Goal: Information Seeking & Learning: Learn about a topic

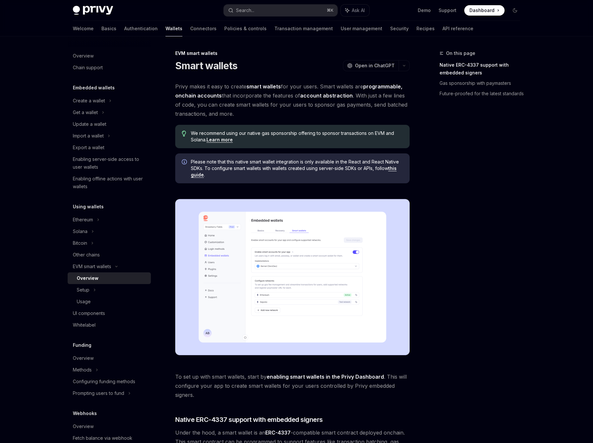
scroll to position [346, 0]
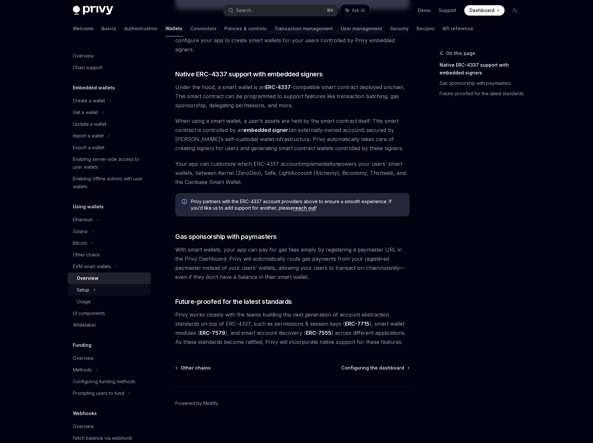
click at [127, 293] on div "Setup" at bounding box center [109, 290] width 83 height 12
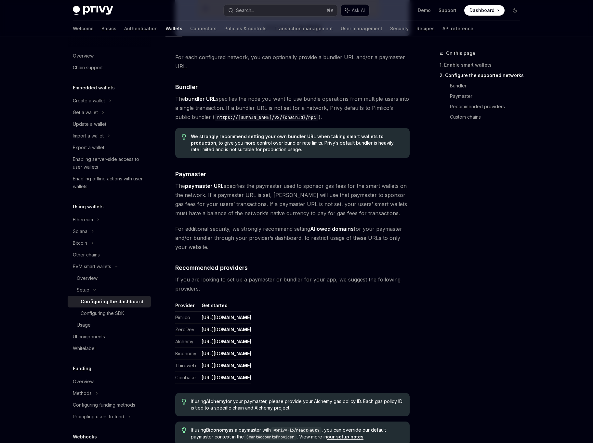
scroll to position [574, 0]
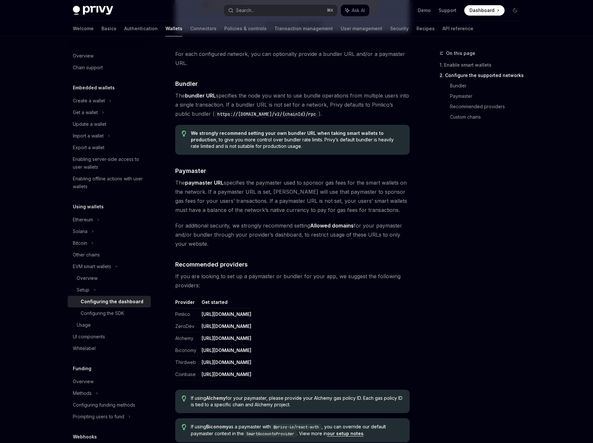
click at [250, 183] on span "The paymaster URL specifies the paymaster used to sponsor gas fees for the smar…" at bounding box center [292, 196] width 234 height 36
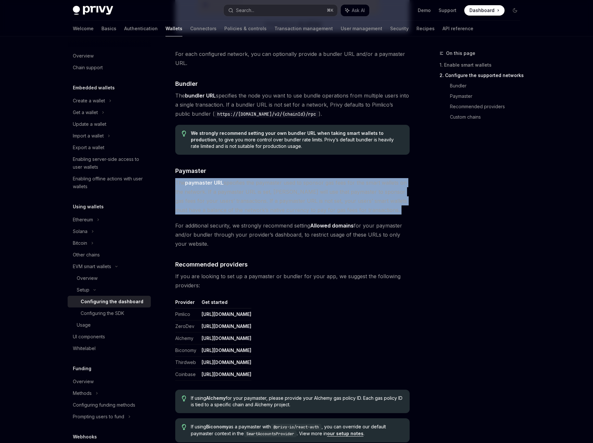
click at [242, 198] on span "The paymaster URL specifies the paymaster used to sponsor gas fees for the smar…" at bounding box center [292, 196] width 234 height 36
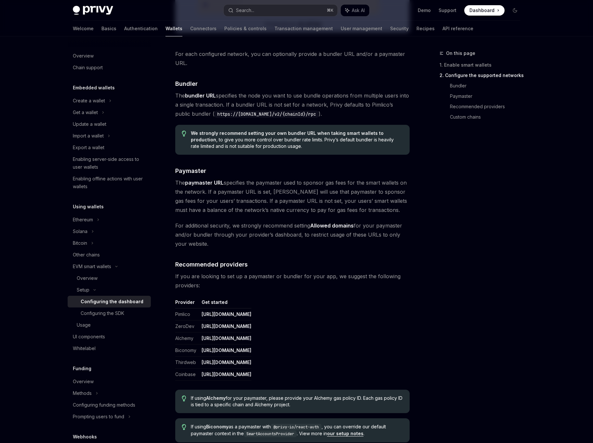
click at [242, 198] on span "The paymaster URL specifies the paymaster used to sponsor gas fees for the smar…" at bounding box center [292, 196] width 234 height 36
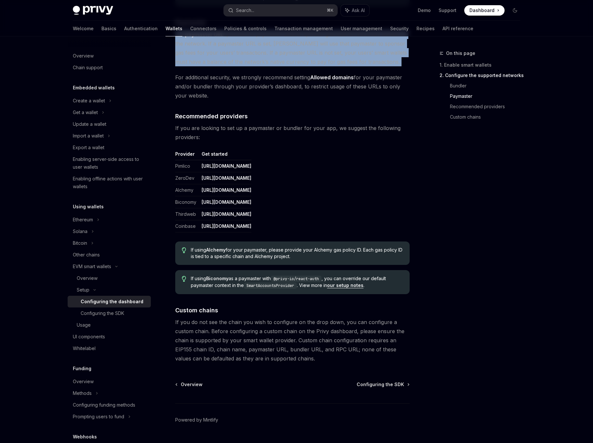
scroll to position [739, 0]
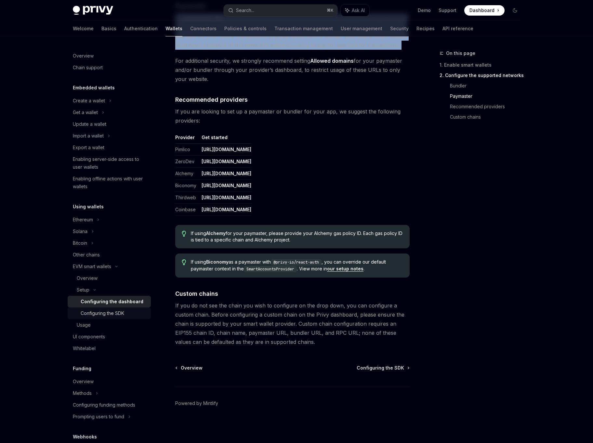
click at [93, 313] on div "Configuring the SDK" at bounding box center [103, 314] width 44 height 8
type textarea "*"
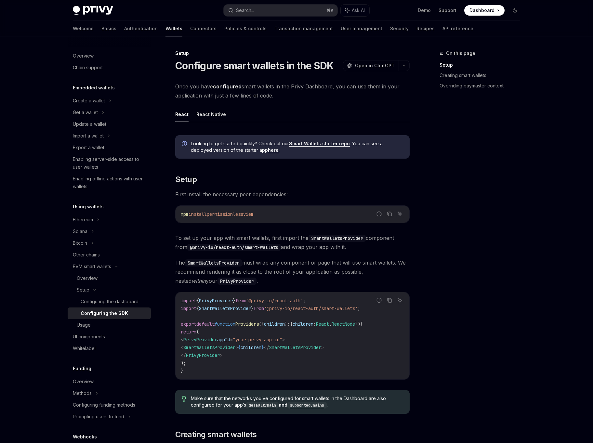
click at [309, 242] on code "SmartWalletsProvider" at bounding box center [337, 238] width 57 height 7
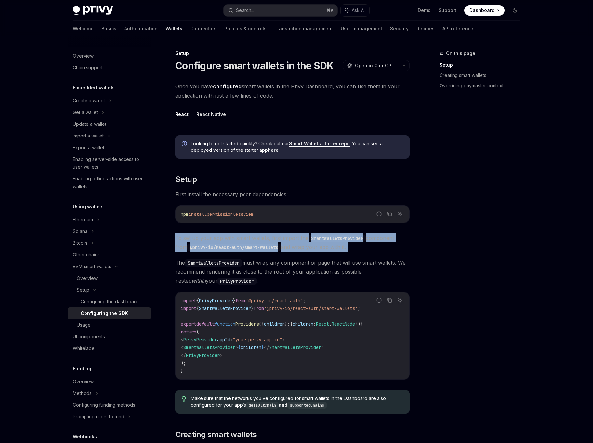
click at [346, 159] on div "Looking to get started quickly? Check out our Smart Wallets starter repo . You …" at bounding box center [292, 440] width 234 height 620
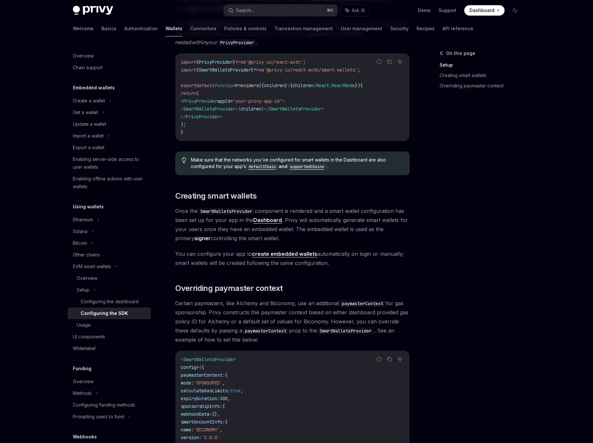
scroll to position [241, 0]
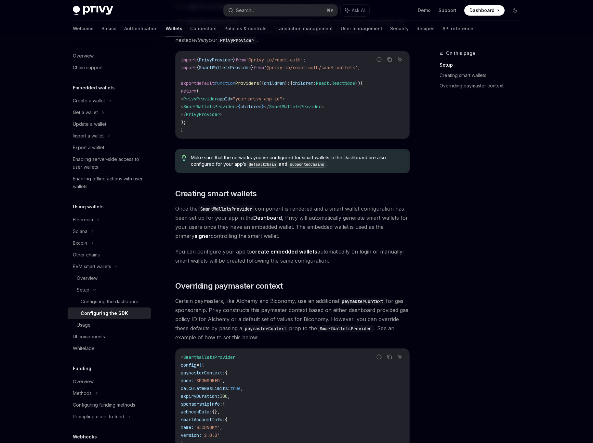
click at [345, 239] on span "Once the SmartWalletsProvider component is rendered and a smart wallet configur…" at bounding box center [292, 222] width 234 height 36
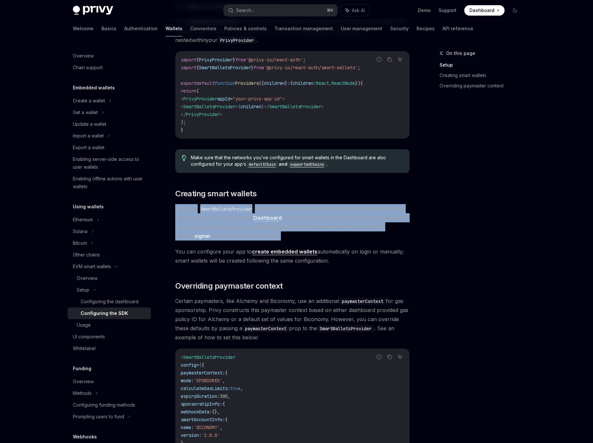
click at [340, 267] on div "Looking to get started quickly? Check out our Smart Wallets starter repo . You …" at bounding box center [292, 199] width 234 height 620
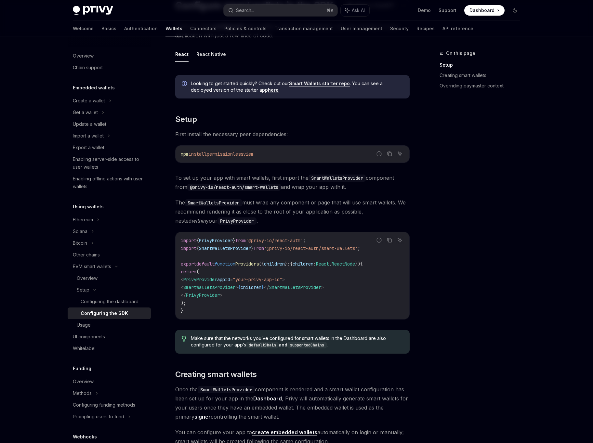
scroll to position [67, 0]
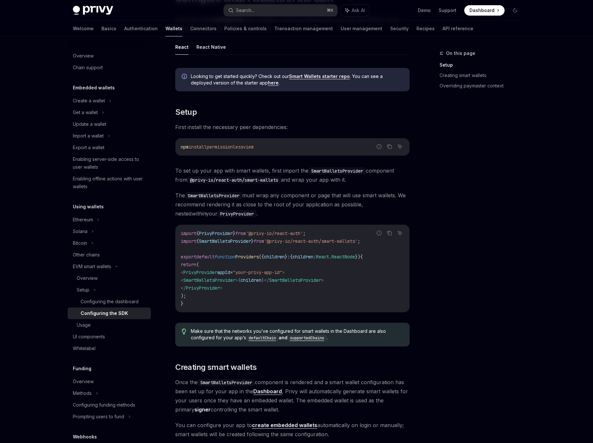
click at [154, 73] on div "Overview Chain support Embedded wallets Create a wallet Get a wallet Update a w…" at bounding box center [115, 239] width 94 height 407
click at [251, 160] on div "Looking to get started quickly? Check out our Smart Wallets starter repo . You …" at bounding box center [292, 373] width 234 height 620
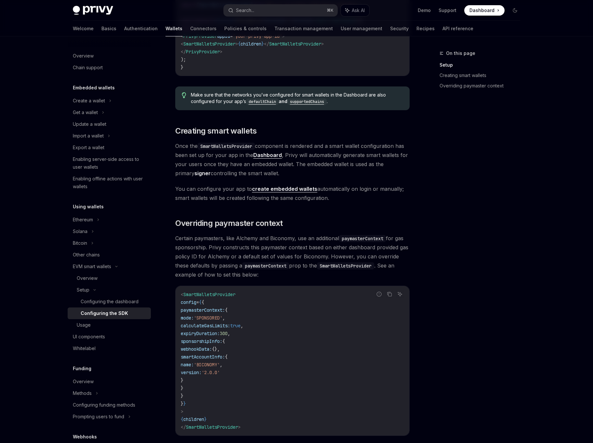
scroll to position [404, 0]
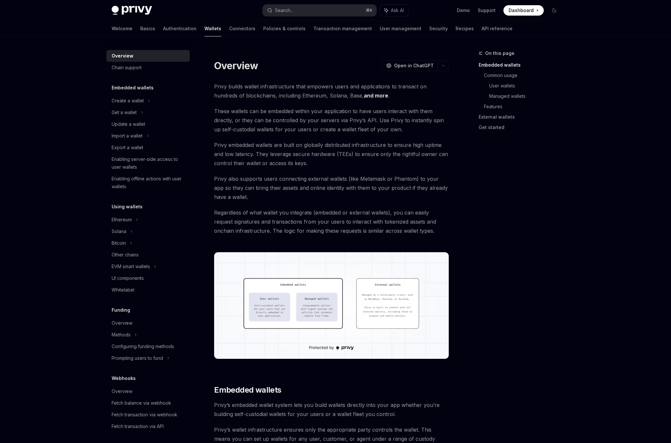
type textarea "*"
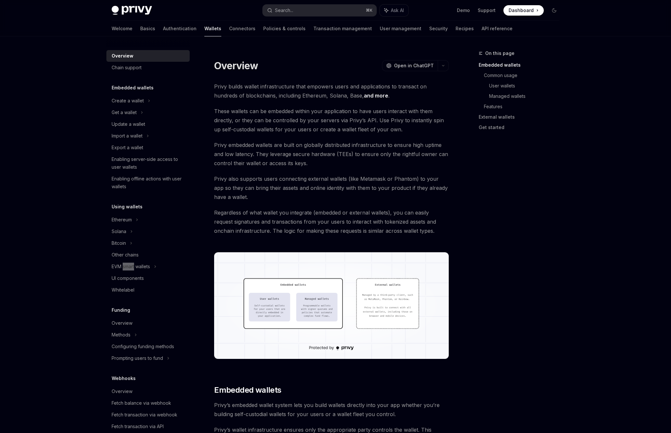
scroll to position [571, 0]
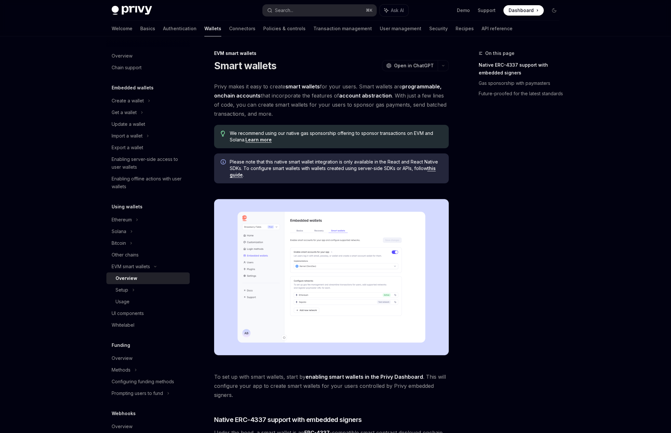
type textarea "*"
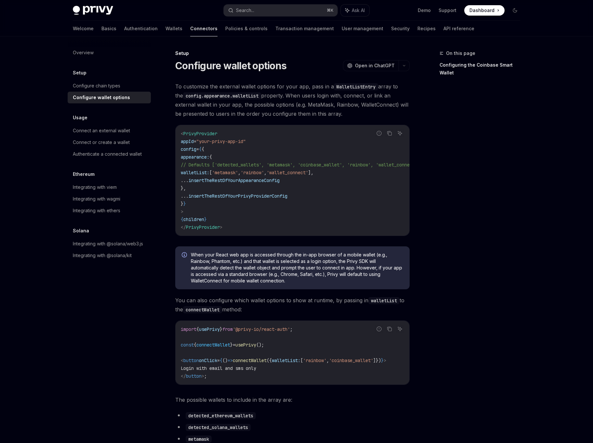
scroll to position [717, 0]
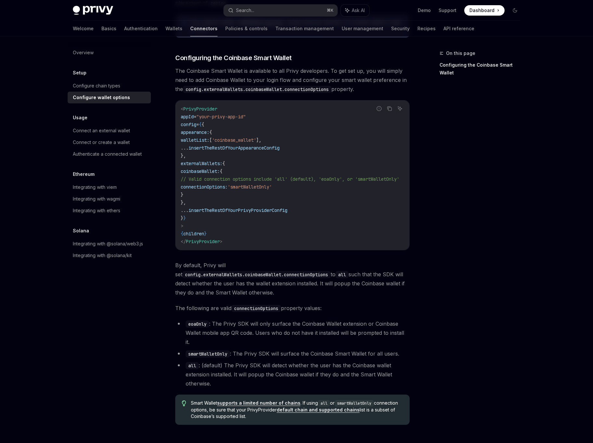
click at [260, 164] on code "< PrivyProvider appId = "your-privy-app-id" config = { { appearance: { walletLi…" at bounding box center [298, 175] width 234 height 141
click at [256, 179] on code "< PrivyProvider appId = "your-privy-app-id" config = { { appearance: { walletLi…" at bounding box center [298, 175] width 234 height 141
click at [254, 186] on code "< PrivyProvider appId = "your-privy-app-id" config = { { appearance: { walletLi…" at bounding box center [298, 175] width 234 height 141
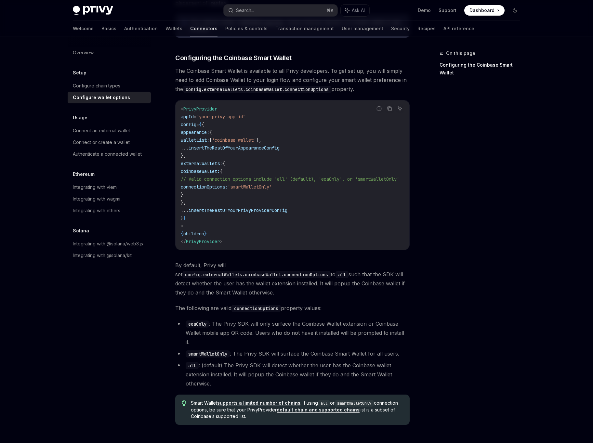
scroll to position [0, 0]
click at [244, 137] on span "'coinbase_wallet'" at bounding box center [234, 140] width 44 height 6
click at [239, 146] on span "insertTheRestOfYourAppearanceConfig" at bounding box center [234, 148] width 91 height 6
drag, startPoint x: 199, startPoint y: 137, endPoint x: 291, endPoint y: 136, distance: 92.4
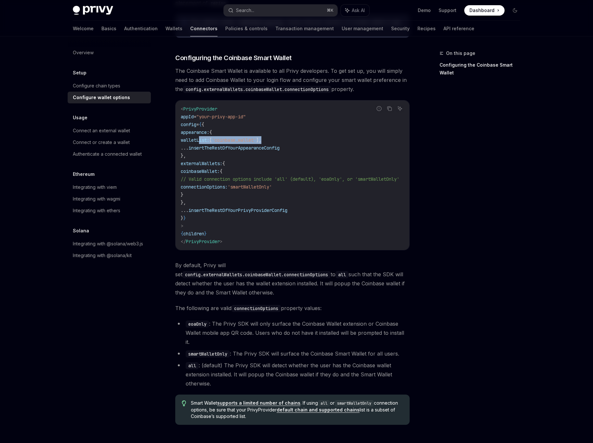
click at [294, 136] on code "< PrivyProvider appId = "your-privy-app-id" config = { { appearance: { walletLi…" at bounding box center [298, 175] width 234 height 141
click at [290, 136] on code "< PrivyProvider appId = "your-privy-app-id" config = { { appearance: { walletLi…" at bounding box center [298, 175] width 234 height 141
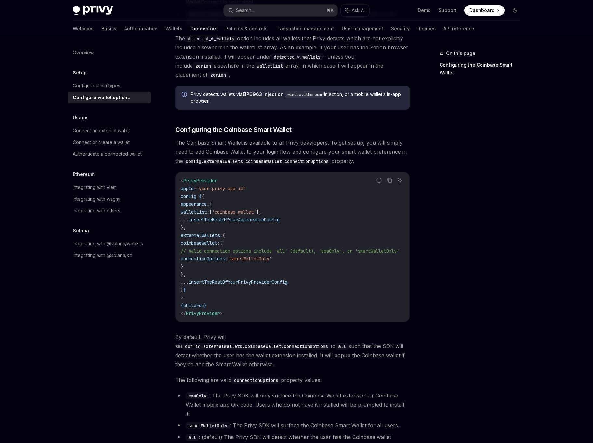
scroll to position [645, 0]
drag, startPoint x: 197, startPoint y: 208, endPoint x: 283, endPoint y: 208, distance: 85.5
click at [261, 209] on span "walletList: [ 'coinbase_wallet' ]," at bounding box center [221, 212] width 81 height 6
copy span "walletList: [ 'coinbase_wallet' ]"
click at [240, 248] on span "// Valid connection options include 'all' (default), 'eoaOnly', or 'smartWallet…" at bounding box center [290, 251] width 219 height 6
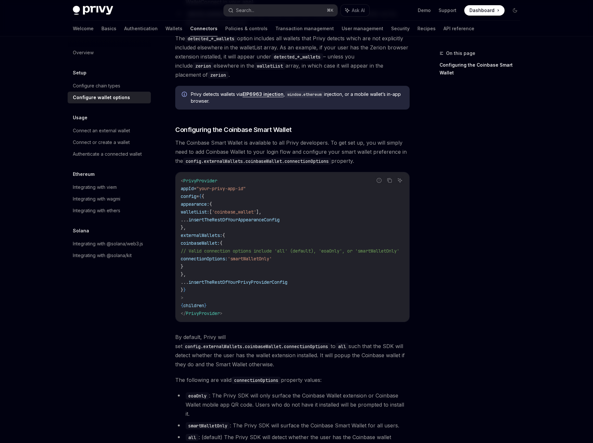
scroll to position [0, 0]
click at [235, 272] on code "< PrivyProvider appId = "your-privy-app-id" config = { { appearance: { walletLi…" at bounding box center [298, 247] width 234 height 141
drag, startPoint x: 193, startPoint y: 264, endPoint x: 173, endPoint y: 240, distance: 31.6
copy code "coinbaseWallet: { // Valid connection options include 'all' (default), 'eoaOnly…"
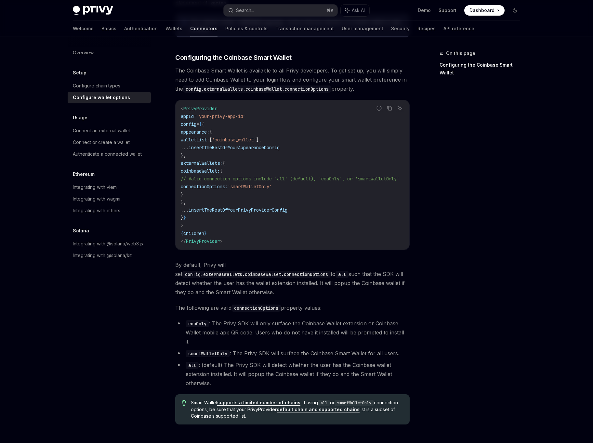
scroll to position [776, 0]
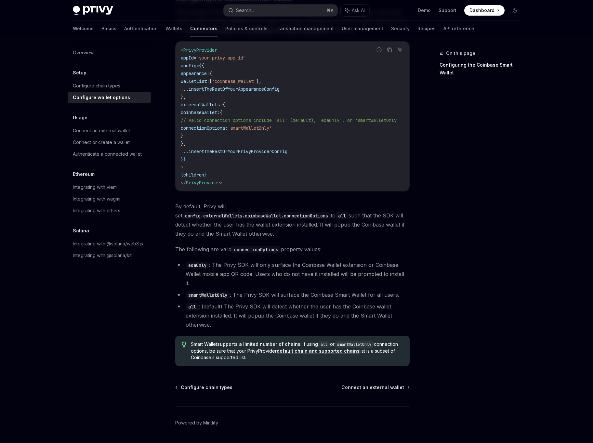
click at [235, 213] on span "By default, Privy will set config.externalWallets.coinbaseWallet.connectionOpti…" at bounding box center [292, 220] width 234 height 36
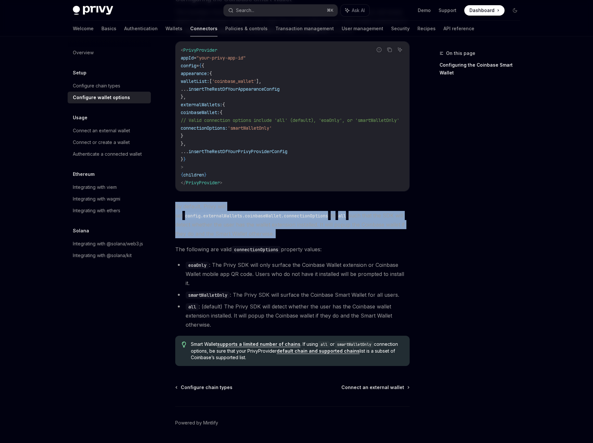
click at [235, 213] on span "By default, Privy will set config.externalWallets.coinbaseWallet.connectionOpti…" at bounding box center [292, 220] width 234 height 36
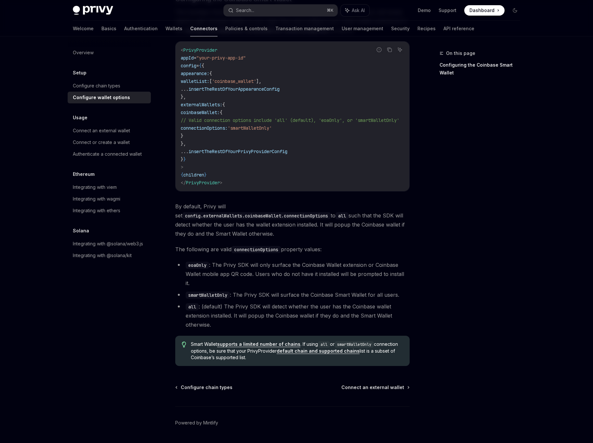
click at [297, 211] on span "By default, Privy will set config.externalWallets.coinbaseWallet.connectionOpti…" at bounding box center [292, 220] width 234 height 36
click at [261, 245] on span "The following are valid connectionOptions property values:" at bounding box center [292, 249] width 234 height 9
click at [259, 290] on li "smartWalletOnly : The Privy SDK will surface the Coinbase Smart Wallet for all …" at bounding box center [292, 294] width 234 height 9
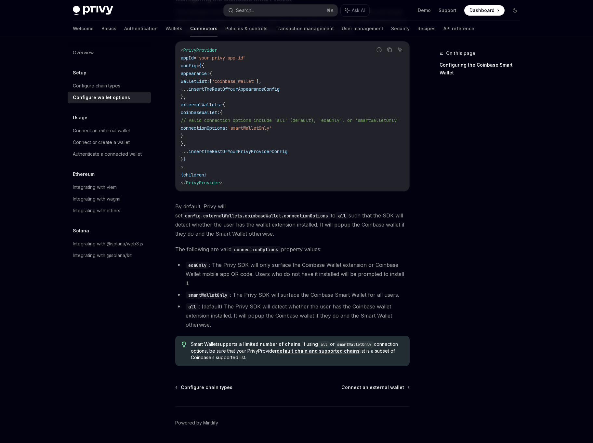
click at [250, 261] on li "eoaOnly : The Privy SDK will only surface the Coinbase Wallet extension or Coin…" at bounding box center [292, 274] width 234 height 27
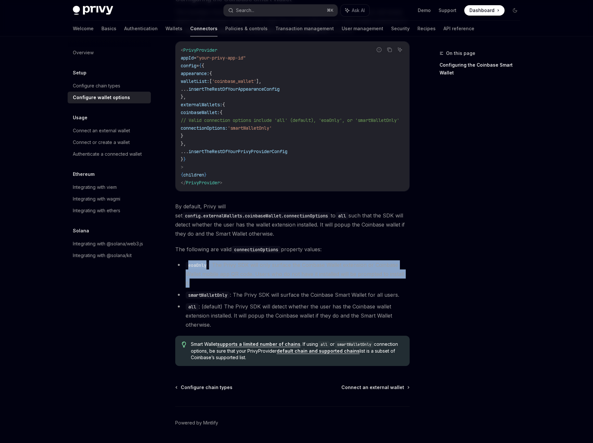
click at [256, 290] on li "smartWalletOnly : The Privy SDK will surface the Coinbase Smart Wallet for all …" at bounding box center [292, 294] width 234 height 9
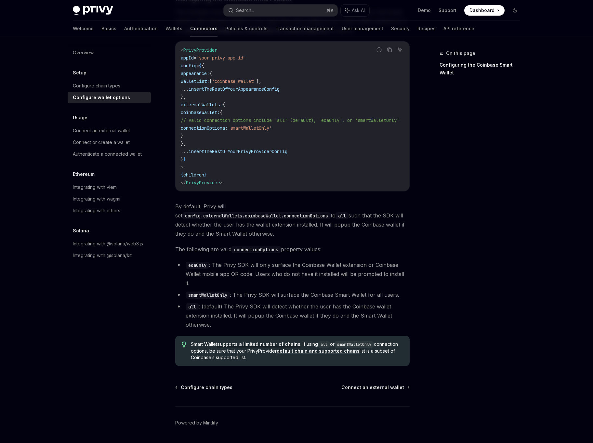
click at [249, 290] on li "smartWalletOnly : The Privy SDK will surface the Coinbase Smart Wallet for all …" at bounding box center [292, 294] width 234 height 9
click at [250, 309] on li "all : (default) The Privy SDK will detect whether the user has the Coinbase wal…" at bounding box center [292, 315] width 234 height 27
click at [272, 302] on li "all : (default) The Privy SDK will detect whether the user has the Coinbase wal…" at bounding box center [292, 315] width 234 height 27
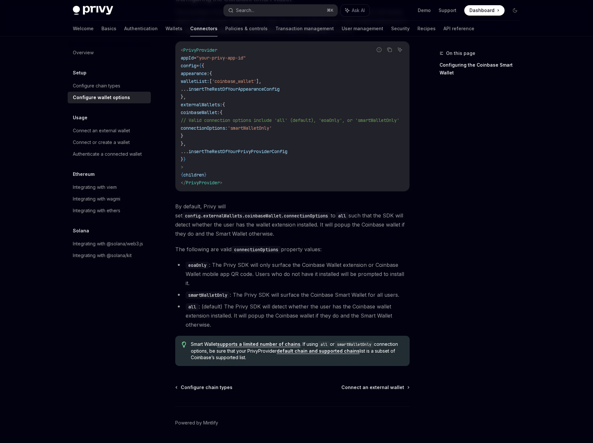
click at [272, 302] on li "all : (default) The Privy SDK will detect whether the user has the Coinbase wal…" at bounding box center [292, 315] width 234 height 27
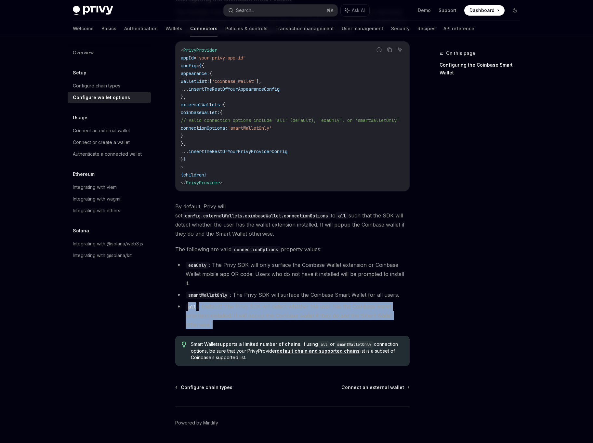
click at [274, 302] on li "all : (default) The Privy SDK will detect whether the user has the Coinbase wal…" at bounding box center [292, 315] width 234 height 27
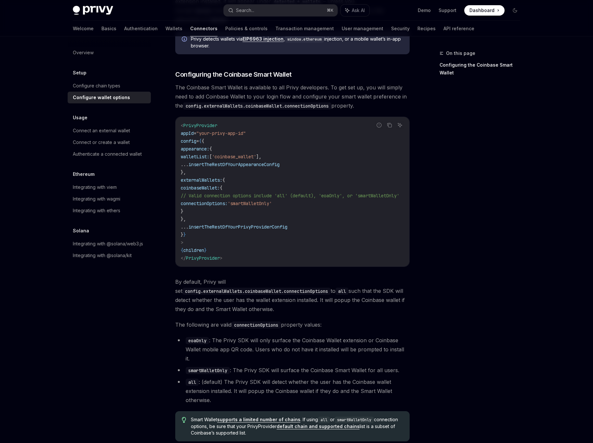
scroll to position [697, 0]
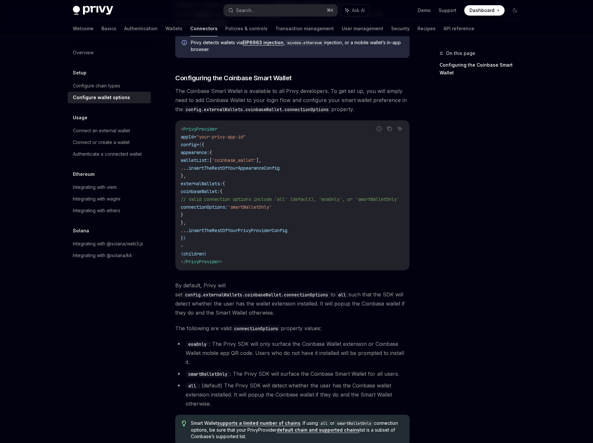
click at [256, 157] on span "'coinbase_wallet'" at bounding box center [234, 160] width 44 height 6
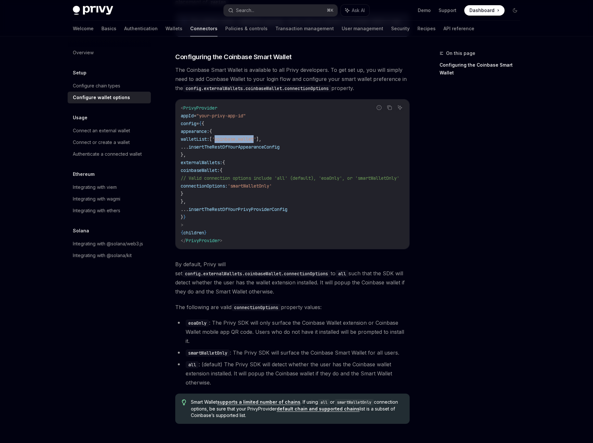
scroll to position [721, 0]
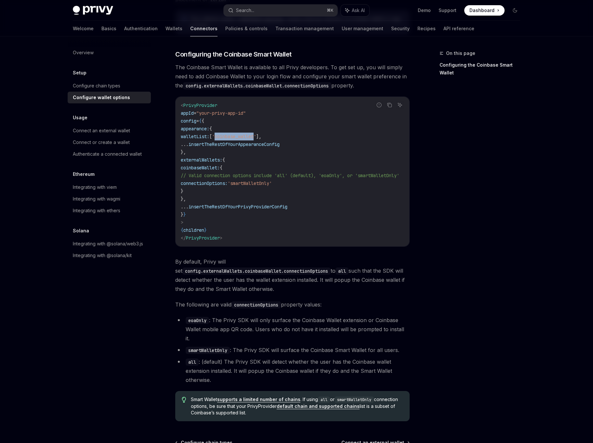
click at [342, 280] on span "By default, [PERSON_NAME] will set config.externalWallets.coinbaseWallet.connec…" at bounding box center [292, 275] width 234 height 36
click at [342, 280] on span "By default, Privy will set config.externalWallets.coinbaseWallet.connectionOpti…" at bounding box center [292, 275] width 234 height 36
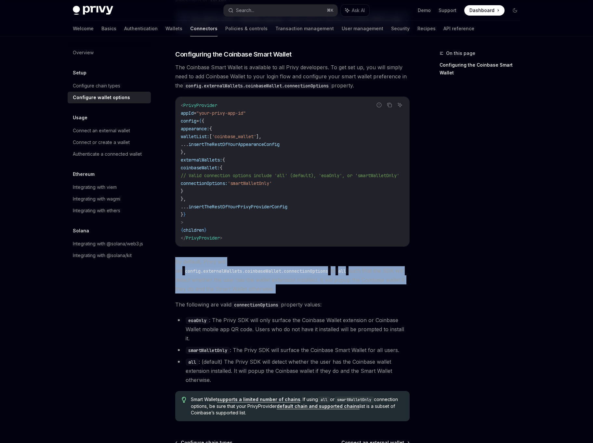
click at [305, 324] on ul "eoaOnly : The Privy SDK will only surface the Coinbase Wallet extension or Coin…" at bounding box center [292, 350] width 234 height 69
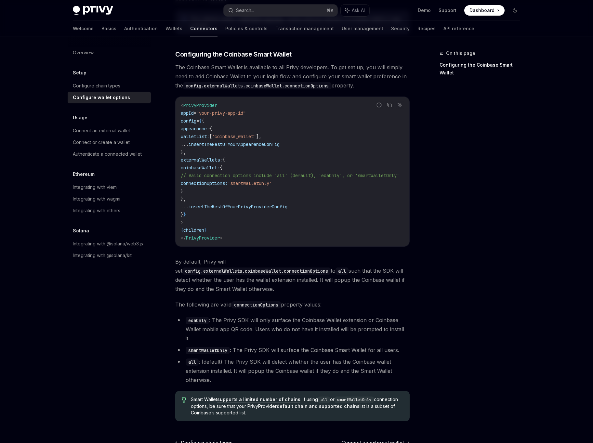
click at [305, 324] on ul "eoaOnly : The Privy SDK will only surface the Coinbase Wallet extension or Coin…" at bounding box center [292, 350] width 234 height 69
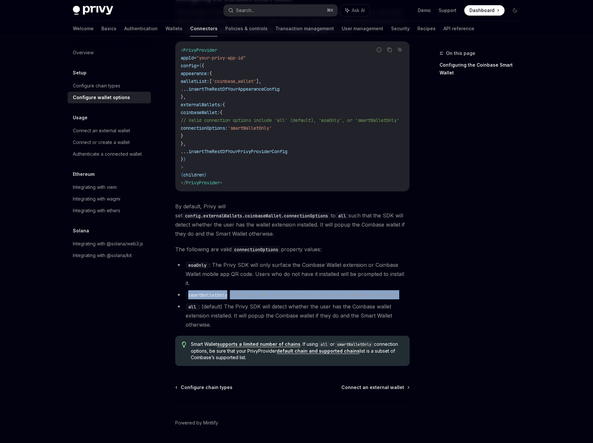
click at [287, 346] on div "Smart Wallet supports a limited number of chains . If using all or smartWalletO…" at bounding box center [292, 351] width 234 height 30
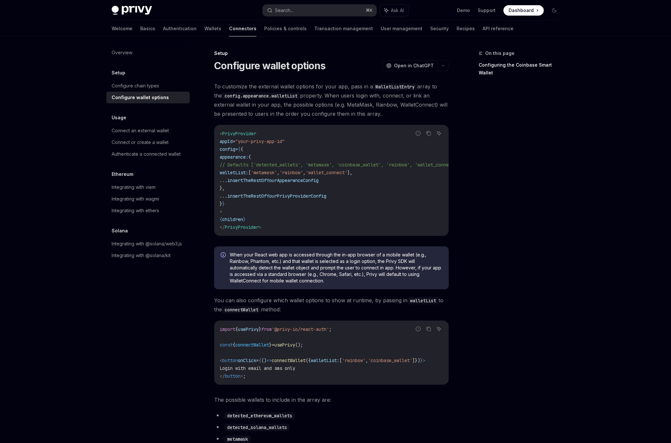
click at [248, 174] on span "walletList:" at bounding box center [234, 173] width 29 height 6
click at [239, 172] on span "walletList:" at bounding box center [234, 173] width 29 height 6
drag, startPoint x: 237, startPoint y: 172, endPoint x: 394, endPoint y: 172, distance: 157.1
click at [394, 172] on code "< PrivyProvider appId = "your-privy-app-id" config = { { appearance: { // Defau…" at bounding box center [347, 180] width 255 height 101
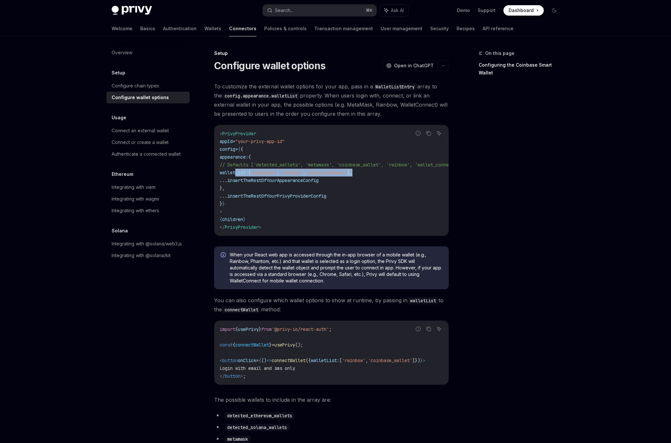
copy span "walletList: [ 'metamask' , 'rainbow' , 'wallet_connect' ],"
click at [394, 172] on code "< PrivyProvider appId = "your-privy-app-id" config = { { appearance: { // Defau…" at bounding box center [347, 180] width 255 height 101
click at [307, 179] on span "insertTheRestOfYourAppearanceConfig" at bounding box center [272, 181] width 91 height 6
click at [299, 207] on code "< PrivyProvider appId = "your-privy-app-id" config = { { appearance: { // Defau…" at bounding box center [347, 180] width 255 height 101
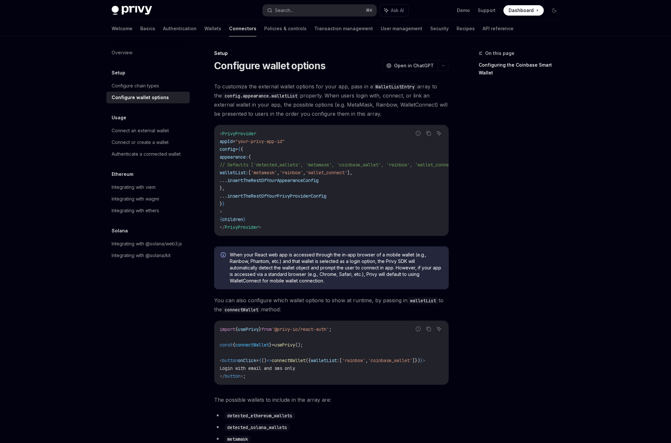
click at [300, 195] on span "insertTheRestOfYourPrivyProviderConfig" at bounding box center [276, 196] width 99 height 6
click at [237, 277] on span "When your React web app is accessed through the in-app browser of a mobile wall…" at bounding box center [336, 268] width 212 height 33
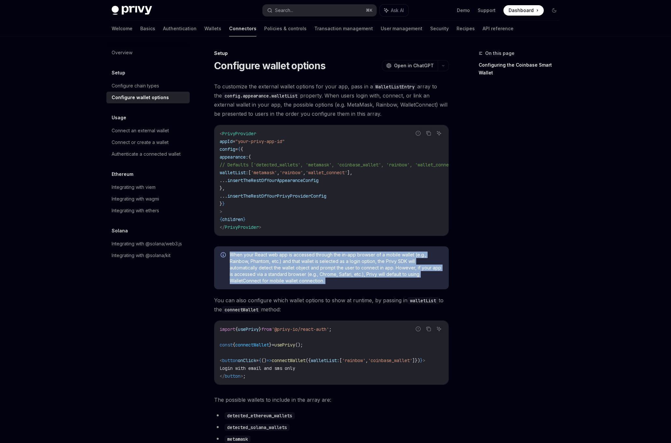
click at [300, 112] on span "To customize the external wallet options for your app, pass in a WalletListEntr…" at bounding box center [331, 100] width 234 height 36
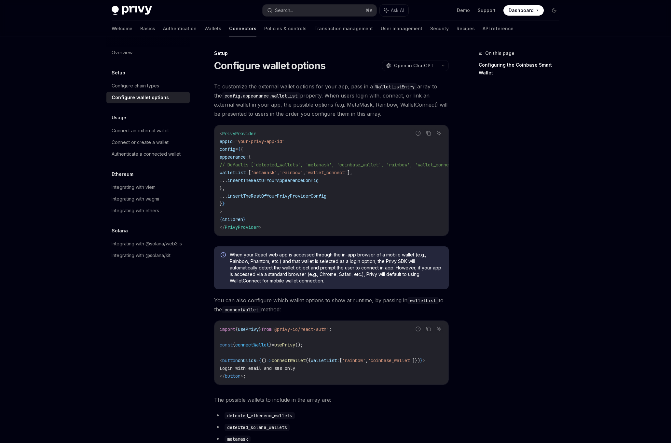
click at [300, 112] on span "To customize the external wallet options for your app, pass in a WalletListEntr…" at bounding box center [331, 100] width 234 height 36
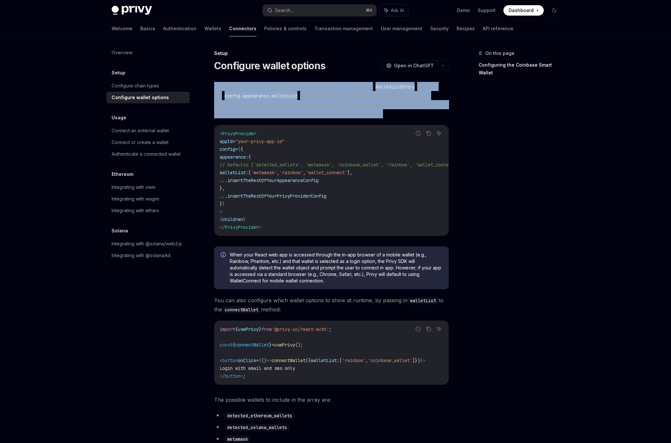
click at [278, 115] on span "To customize the external wallet options for your app, pass in a WalletListEntr…" at bounding box center [331, 100] width 234 height 36
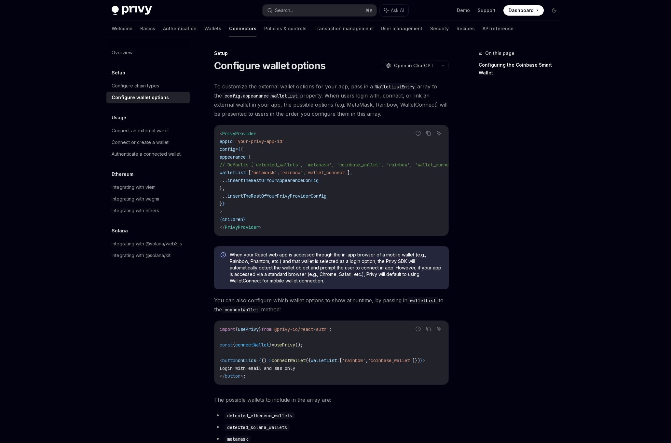
click at [396, 87] on code "WalletListEntry" at bounding box center [395, 86] width 44 height 7
click at [357, 99] on span "To customize the external wallet options for your app, pass in a WalletListEntr…" at bounding box center [331, 100] width 234 height 36
drag, startPoint x: 298, startPoint y: 95, endPoint x: 384, endPoint y: 113, distance: 88.3
click at [384, 114] on span "To customize the external wallet options for your app, pass in a WalletListEntr…" at bounding box center [331, 100] width 234 height 36
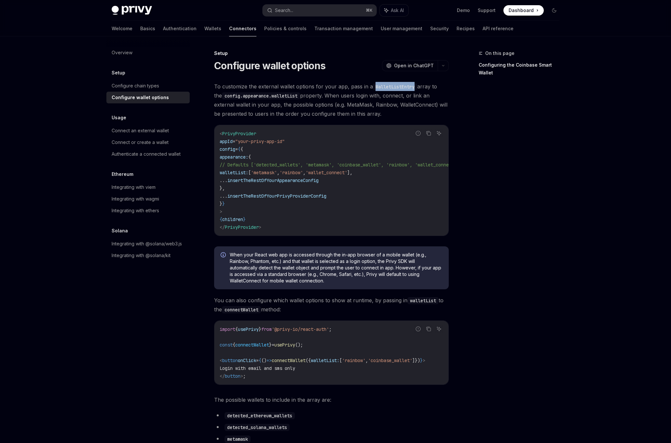
click at [384, 113] on span "To customize the external wallet options for your app, pass in a WalletListEntr…" at bounding box center [331, 100] width 234 height 36
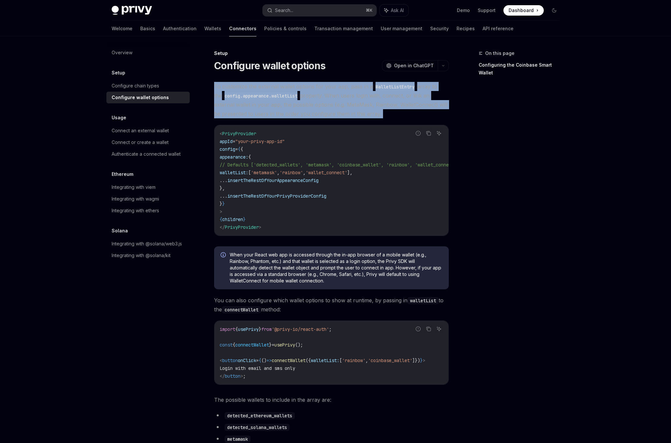
click at [322, 116] on span "To customize the external wallet options for your app, pass in a WalletListEntr…" at bounding box center [331, 100] width 234 height 36
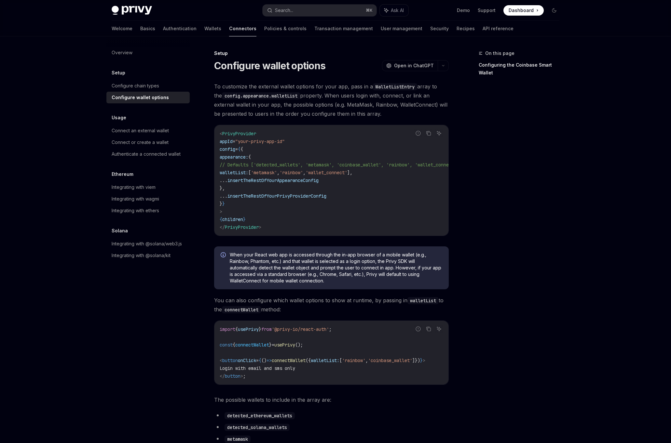
click at [340, 109] on span "To customize the external wallet options for your app, pass in a WalletListEntr…" at bounding box center [331, 100] width 234 height 36
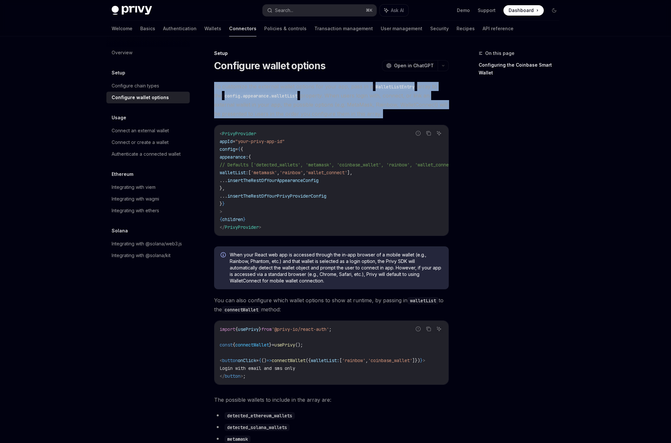
click at [309, 128] on div "< PrivyProvider appId = "your-privy-app-id" config = { { appearance: { // Defau…" at bounding box center [331, 180] width 234 height 111
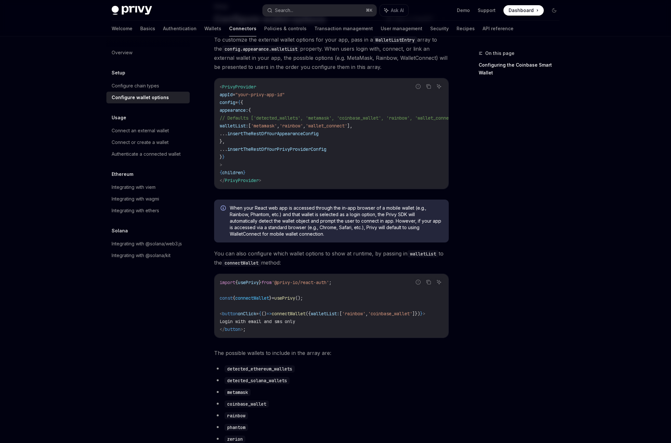
scroll to position [54, 0]
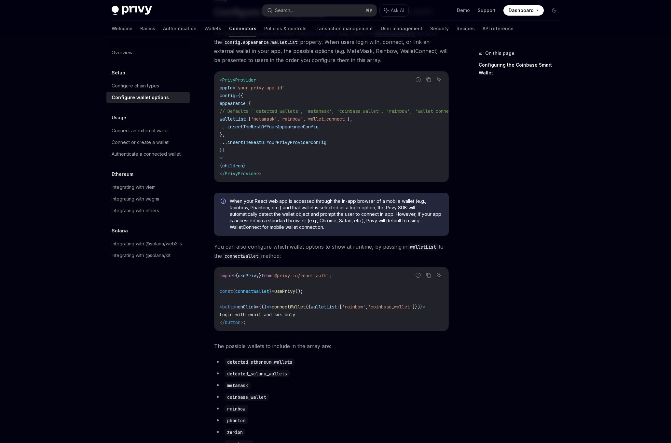
click at [302, 202] on span "When your React web app is accessed through the in-app browser of a mobile wall…" at bounding box center [336, 214] width 212 height 33
click at [313, 221] on span "When your React web app is accessed through the in-app browser of a mobile wall…" at bounding box center [336, 214] width 212 height 33
click at [409, 213] on span "When your React web app is accessed through the in-app browser of a mobile wall…" at bounding box center [336, 214] width 212 height 33
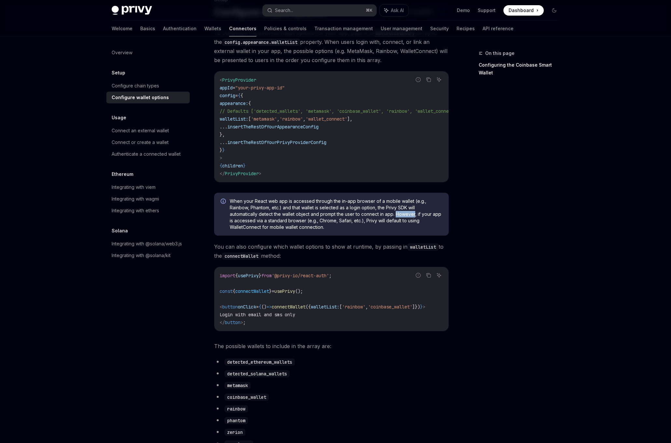
click at [409, 213] on span "When your React web app is accessed through the in-app browser of a mobile wall…" at bounding box center [336, 214] width 212 height 33
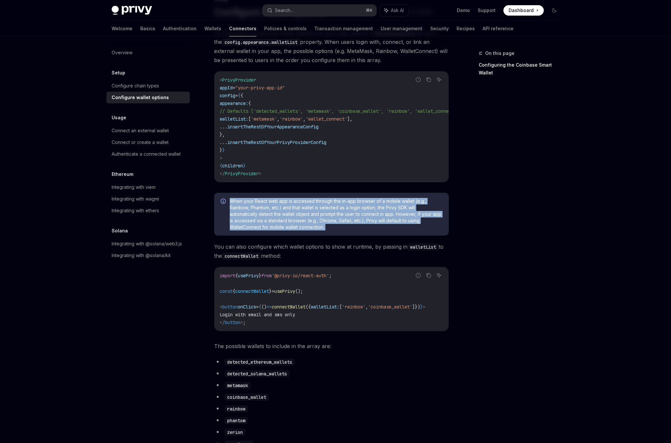
click at [300, 213] on span "When your React web app is accessed through the in-app browser of a mobile wall…" at bounding box center [336, 214] width 212 height 33
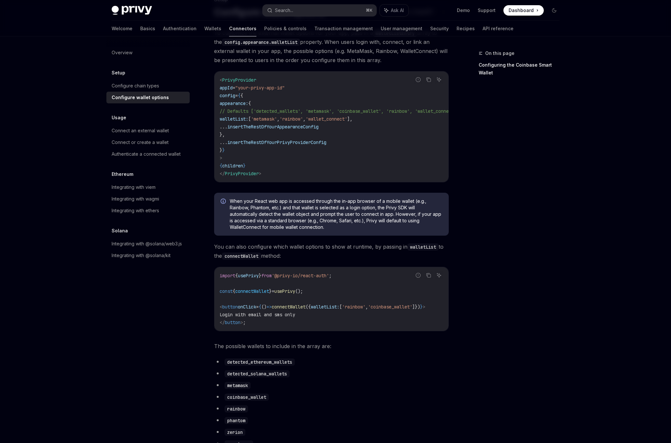
click at [365, 224] on span "When your React web app is accessed through the in-app browser of a mobile wall…" at bounding box center [336, 214] width 212 height 33
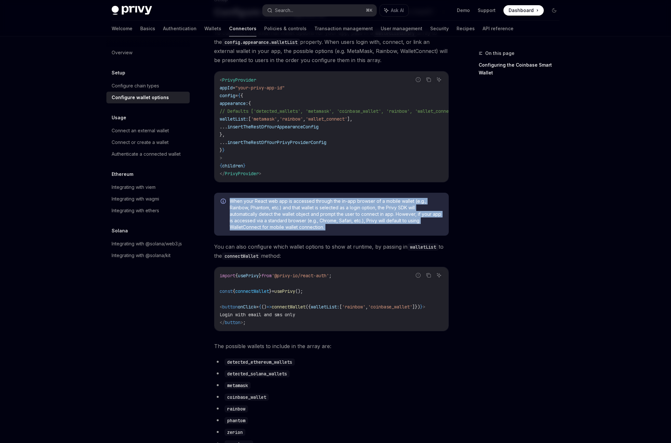
click at [369, 230] on span "When your React web app is accessed through the in-app browser of a mobile wall…" at bounding box center [336, 214] width 212 height 33
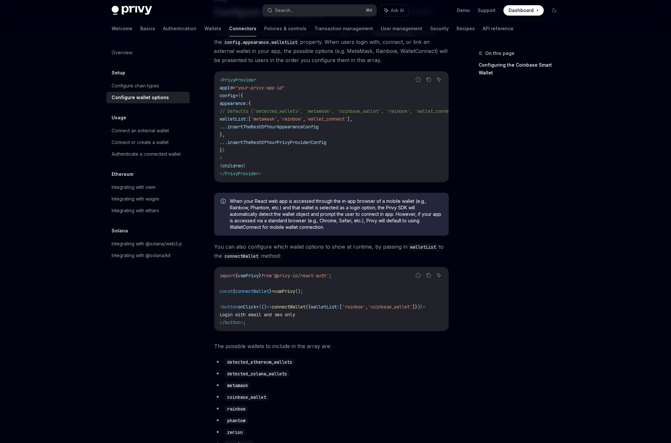
click at [233, 224] on span "When your React web app is accessed through the in-app browser of a mobile wall…" at bounding box center [336, 214] width 212 height 33
click at [269, 226] on span "When your React web app is accessed through the in-app browser of a mobile wall…" at bounding box center [336, 214] width 212 height 33
click at [338, 225] on span "When your React web app is accessed through the in-app browser of a mobile wall…" at bounding box center [336, 214] width 212 height 33
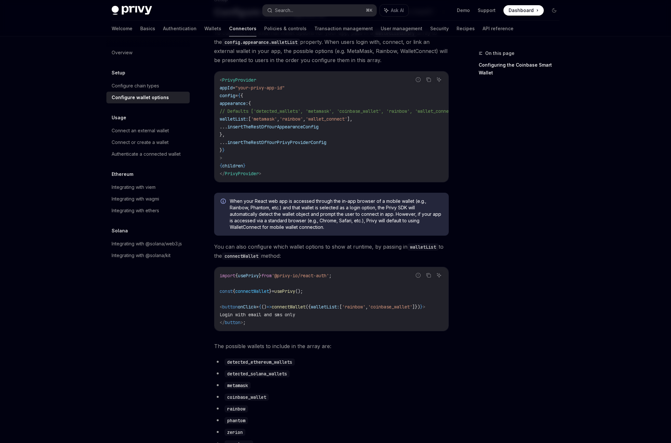
click at [237, 236] on div "When your React web app is accessed through the in-app browser of a mobile wall…" at bounding box center [331, 214] width 234 height 43
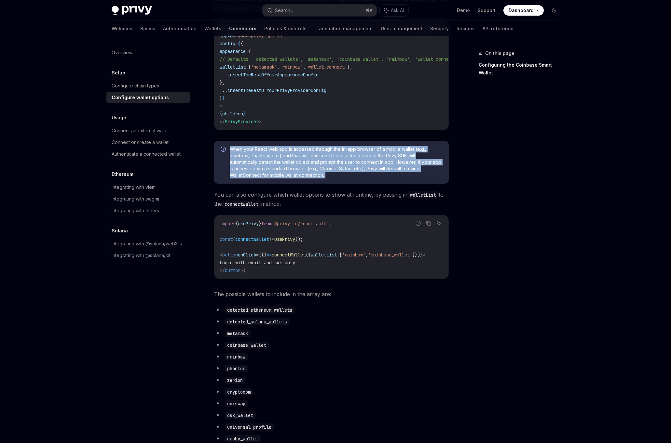
scroll to position [0, 17]
click at [286, 206] on span "You can also configure which wallet options to show at runtime, by passing in w…" at bounding box center [331, 199] width 234 height 18
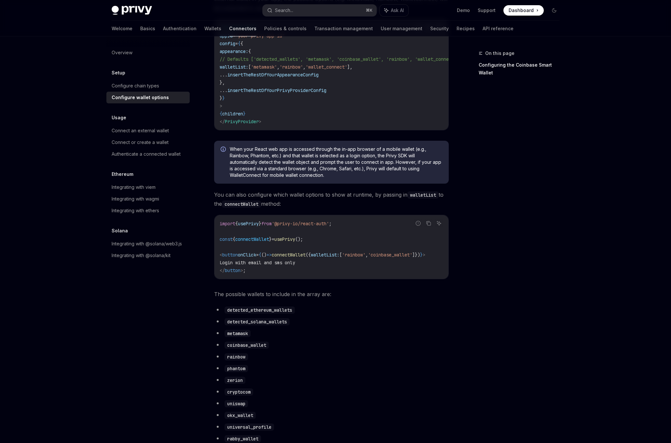
click at [286, 206] on span "You can also configure which wallet options to show at runtime, by passing in w…" at bounding box center [331, 199] width 234 height 18
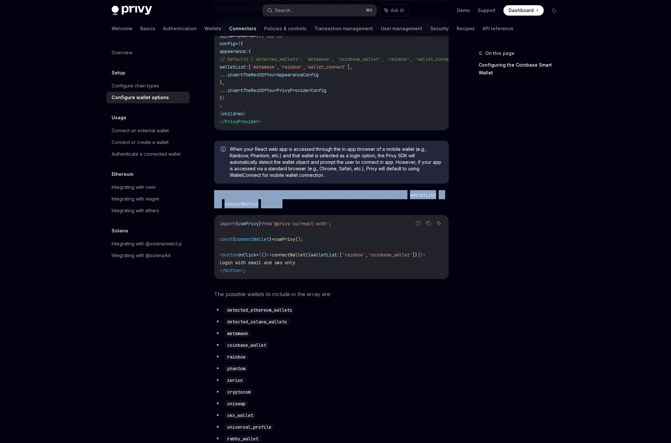
click at [285, 258] on span "connectWallet" at bounding box center [289, 255] width 34 height 6
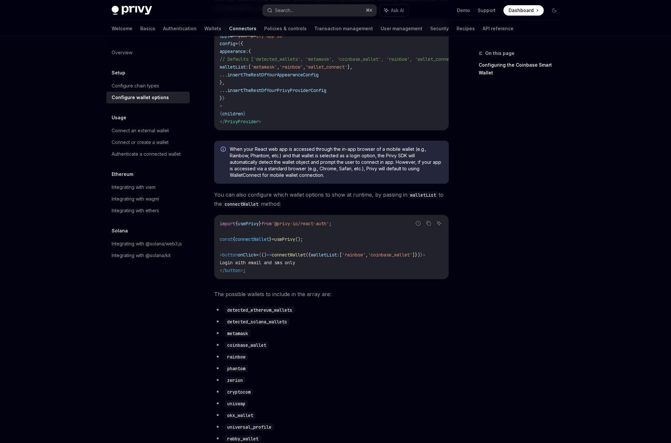
click at [285, 258] on span "connectWallet" at bounding box center [289, 255] width 34 height 6
click at [391, 253] on code "import { usePrivy } from '@privy-io/react-auth' ; const { connectWallet } = use…" at bounding box center [331, 247] width 223 height 55
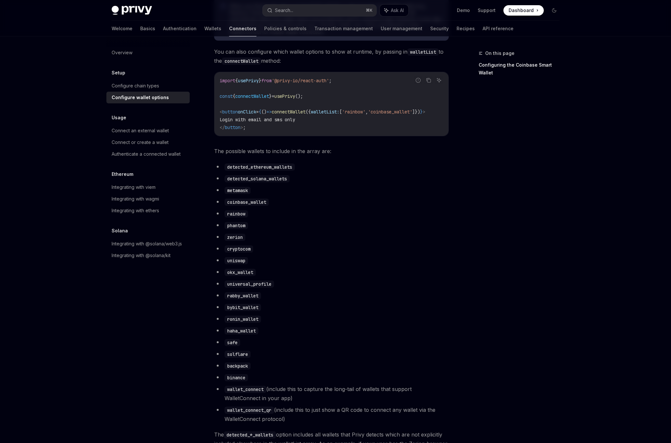
scroll to position [72, 0]
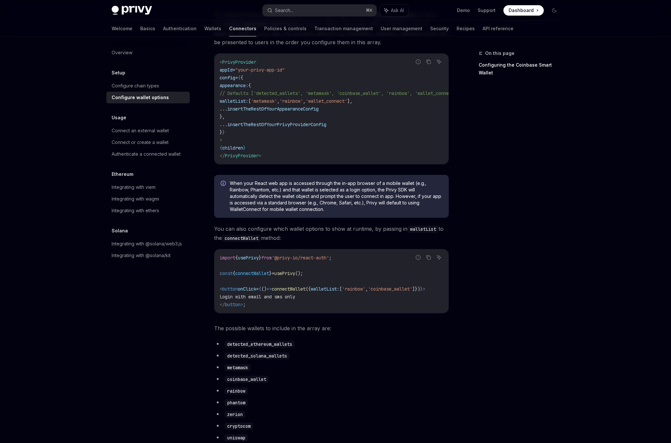
click at [280, 296] on code "import { usePrivy } from '@privy-io/react-auth' ; const { connectWallet } = use…" at bounding box center [331, 281] width 223 height 55
drag, startPoint x: 319, startPoint y: 277, endPoint x: 221, endPoint y: 276, distance: 98.9
click at [220, 276] on code "import { usePrivy } from '@privy-io/react-auth' ; const { connectWallet } = use…" at bounding box center [331, 281] width 223 height 55
copy span "const { connectWallet } = usePrivy ();"
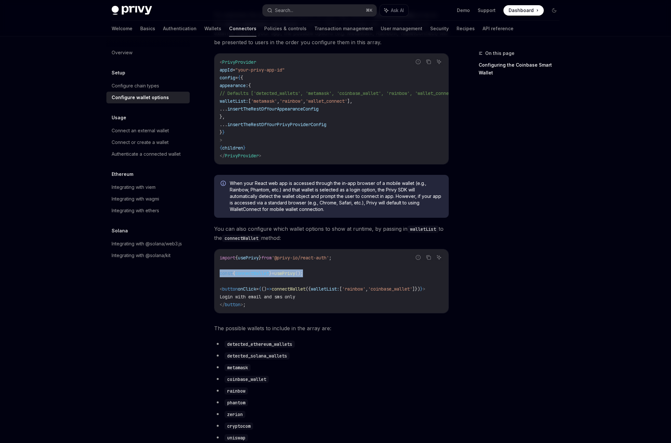
click at [258, 272] on code "import { usePrivy } from '@privy-io/react-auth' ; const { connectWallet } = use…" at bounding box center [331, 281] width 223 height 55
click at [283, 292] on span "connectWallet" at bounding box center [289, 289] width 34 height 6
drag, startPoint x: 281, startPoint y: 292, endPoint x: 443, endPoint y: 293, distance: 161.6
click at [425, 292] on span "< button onClick = { () => connectWallet ({ walletList: [ 'rainbow' , 'coinbase…" at bounding box center [323, 289] width 206 height 6
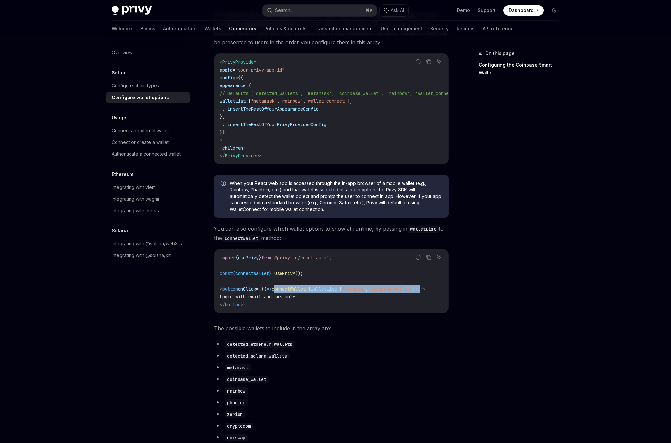
copy span "connectWallet ({ walletList: [ 'rainbow' , 'coinbase_wallet' ]})"
click at [294, 194] on span "When your React web app is accessed through the in-app browser of a mobile wall…" at bounding box center [336, 196] width 212 height 33
click at [552, 247] on div "On this page Configuring the Coinbase Smart Wallet" at bounding box center [514, 246] width 99 height 394
click at [357, 96] on span "// Defaults ['detected_wallets', 'metamask', 'coinbase_wallet', 'rainbow', 'wal…" at bounding box center [339, 93] width 239 height 6
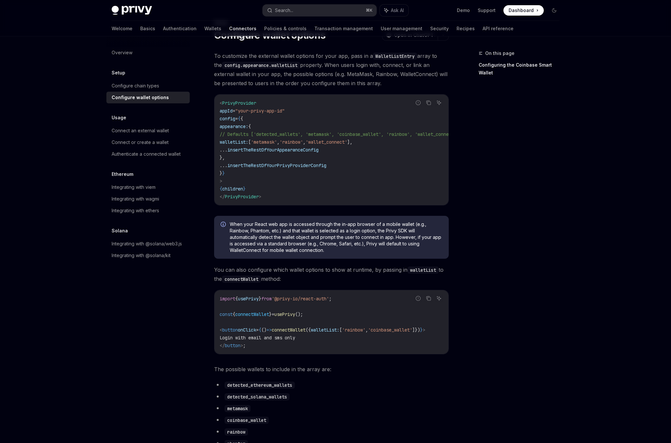
scroll to position [0, 7]
click at [359, 132] on span "// Defaults ['detected_wallets', 'metamask', 'coinbase_wallet', 'rainbow', 'wal…" at bounding box center [331, 134] width 239 height 6
copy span "coinbase_wallet"
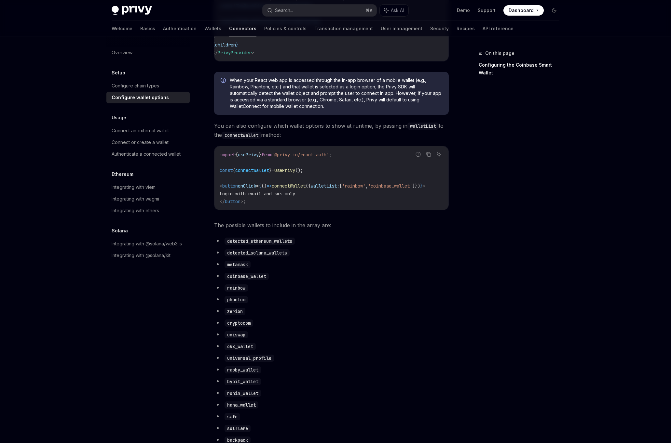
scroll to position [0, 0]
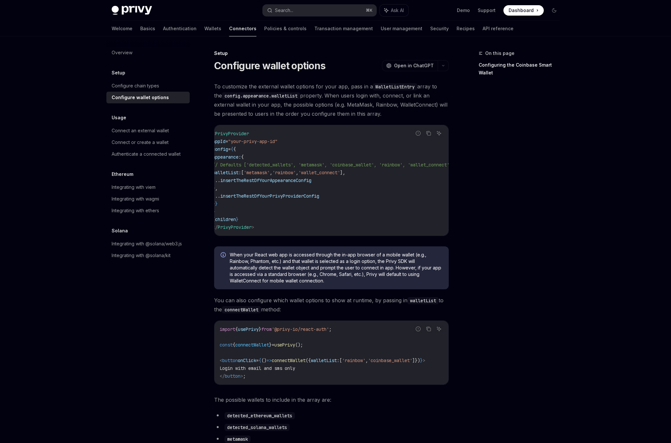
click at [168, 77] on div "Setup Configure chain types Configure wallet options" at bounding box center [147, 86] width 83 height 34
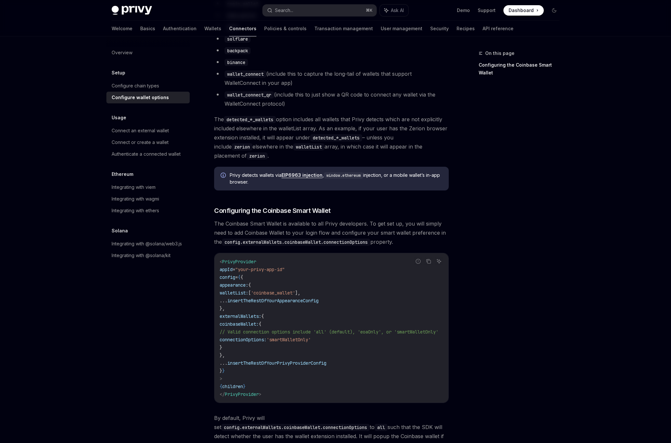
scroll to position [620, 0]
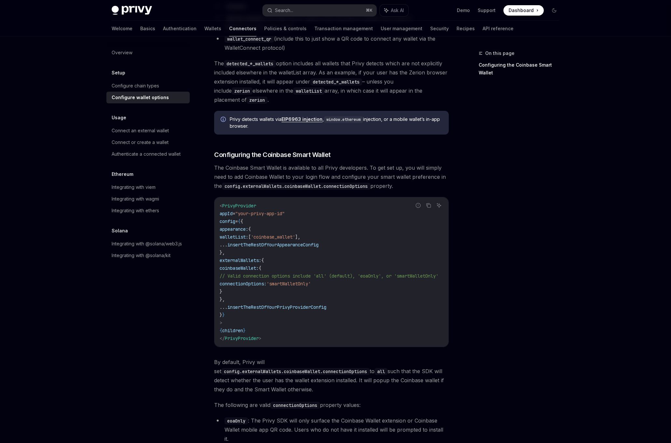
click at [271, 298] on code "< PrivyProvider appId = "your-privy-app-id" config = { { appearance: { walletLi…" at bounding box center [337, 272] width 234 height 141
click at [265, 304] on span "insertTheRestOfYourPrivyProviderConfig" at bounding box center [276, 307] width 99 height 6
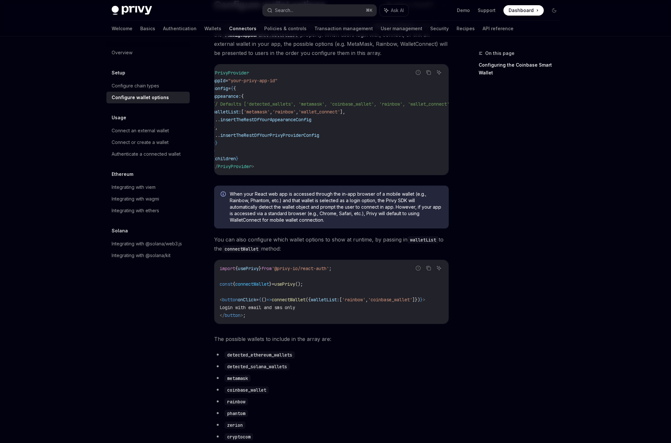
scroll to position [63, 0]
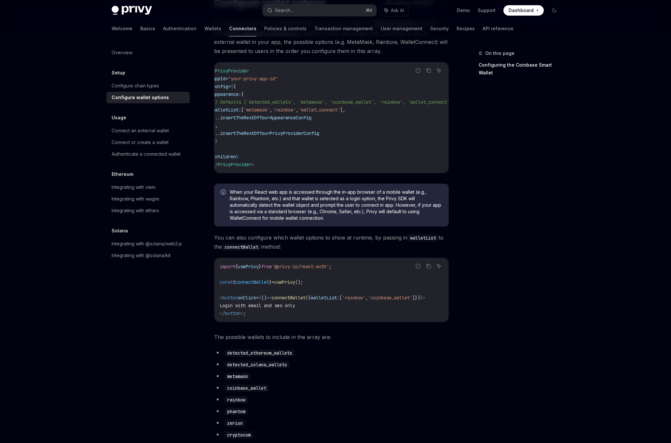
click at [241, 273] on code "import { usePrivy } from '@privy-io/react-auth' ; const { connectWallet } = use…" at bounding box center [331, 290] width 223 height 55
click at [240, 301] on span "onClick" at bounding box center [247, 298] width 18 height 6
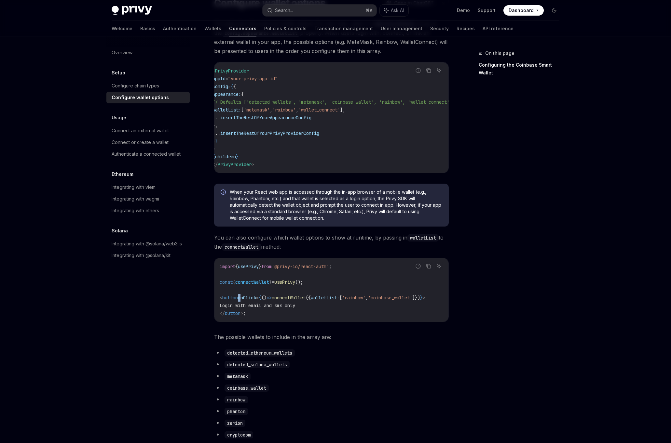
click at [240, 301] on span "onClick" at bounding box center [247, 298] width 18 height 6
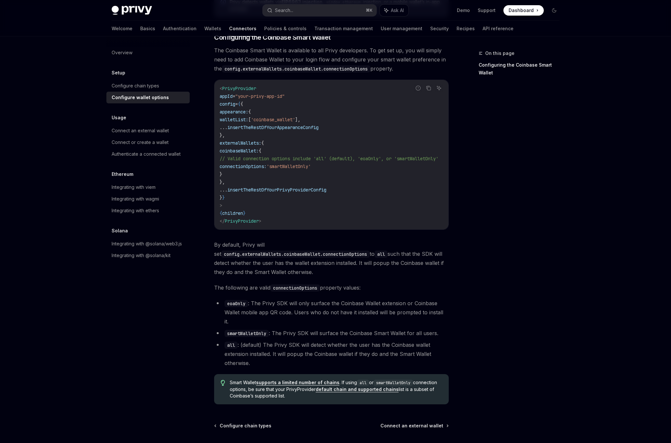
scroll to position [739, 0]
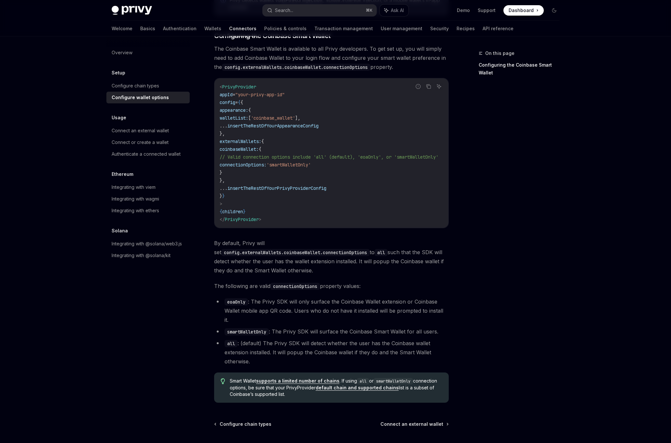
click at [240, 301] on li "eoaOnly : The Privy SDK will only surface the Coinbase Wallet extension or Coin…" at bounding box center [331, 310] width 234 height 27
click at [274, 327] on li "smartWalletOnly : The Privy SDK will surface the Coinbase Smart Wallet for all …" at bounding box center [331, 331] width 234 height 9
click at [263, 339] on li "all : (default) The Privy SDK will detect whether the user has the Coinbase wal…" at bounding box center [331, 352] width 234 height 27
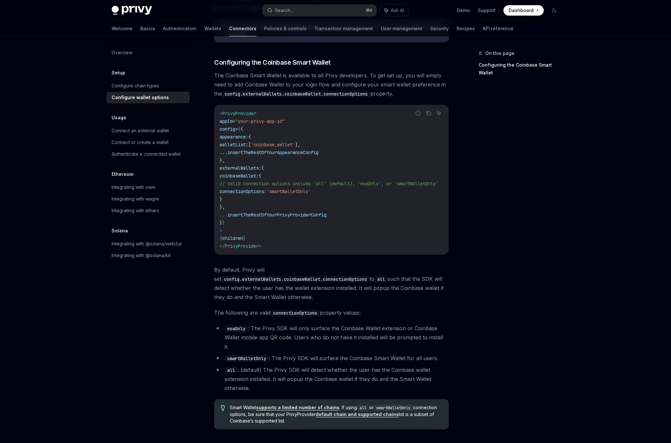
scroll to position [776, 0]
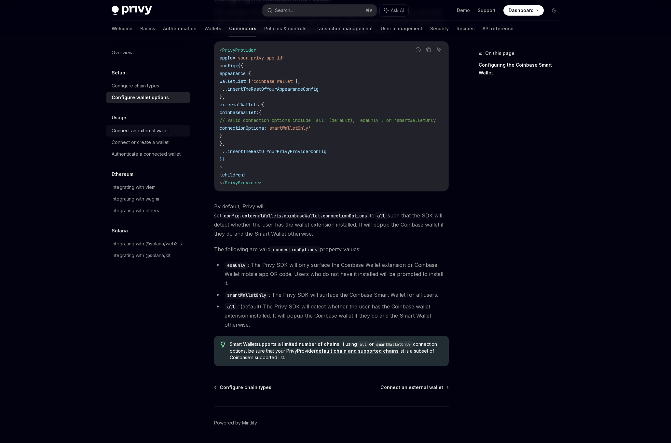
click at [149, 134] on div "Connect an external wallet" at bounding box center [140, 131] width 57 height 8
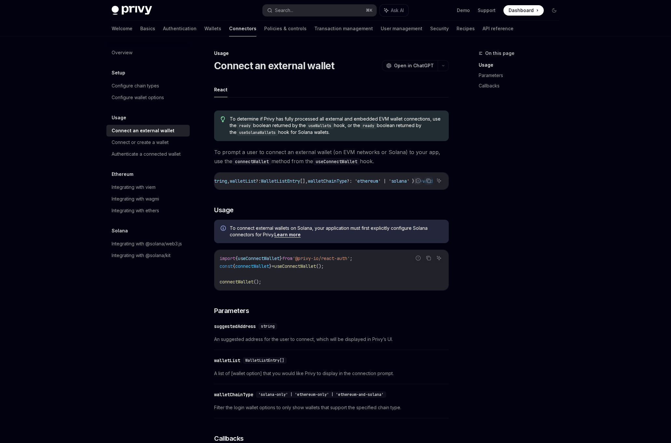
click at [279, 256] on span "useConnectWallet" at bounding box center [259, 259] width 42 height 6
click at [277, 274] on code "import { useConnectWallet } from '@privy-io/react-auth' ; const { connectWallet…" at bounding box center [331, 270] width 223 height 31
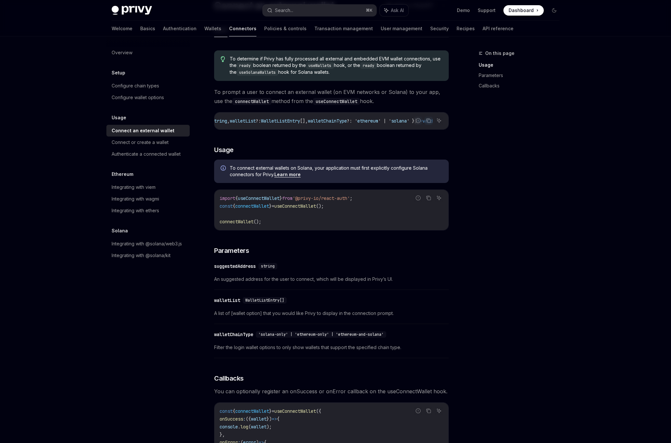
scroll to position [62, 0]
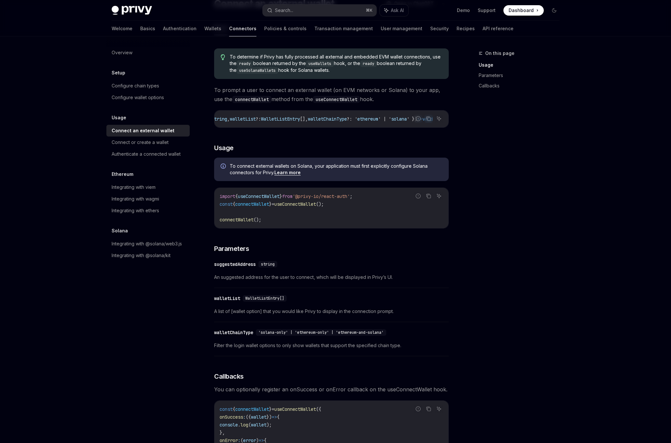
click at [250, 220] on span "connectWallet" at bounding box center [237, 220] width 34 height 6
click at [249, 243] on div "To determine if Privy has fully processed all external and embedded EVM wallet …" at bounding box center [331, 297] width 234 height 508
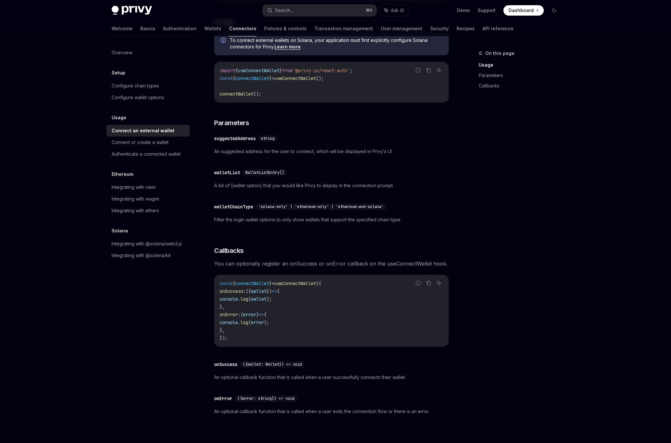
scroll to position [0, 0]
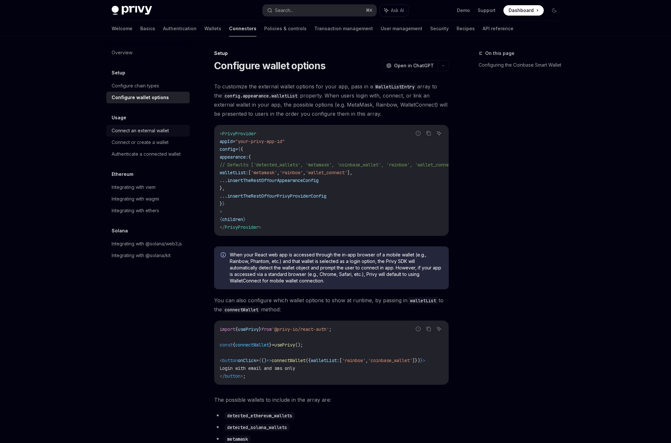
type textarea "*"
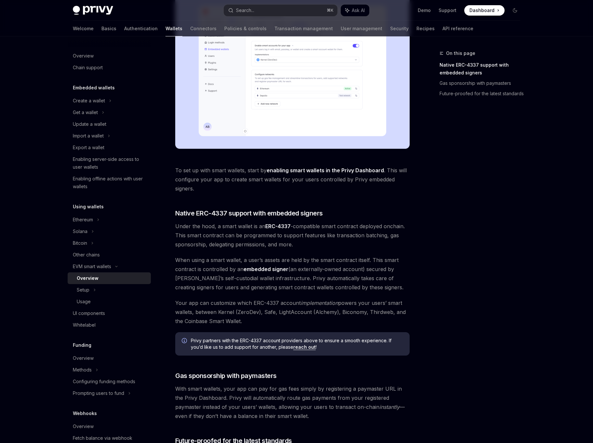
scroll to position [346, 0]
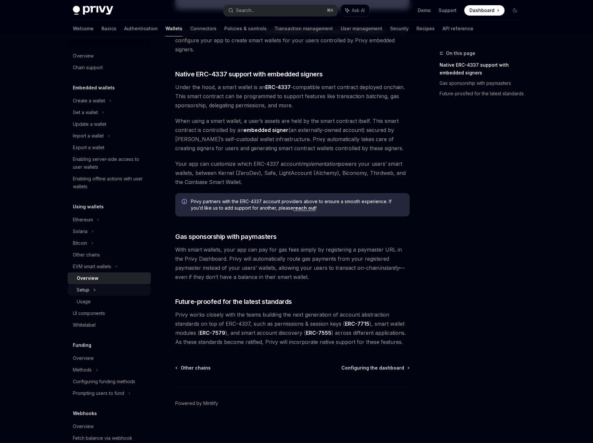
click at [99, 287] on div "Setup" at bounding box center [109, 290] width 83 height 12
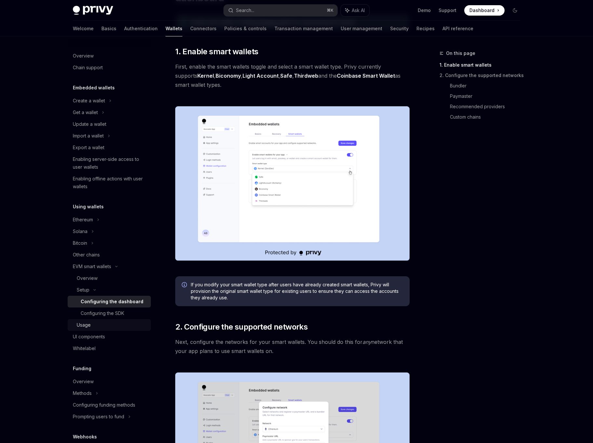
scroll to position [81, 0]
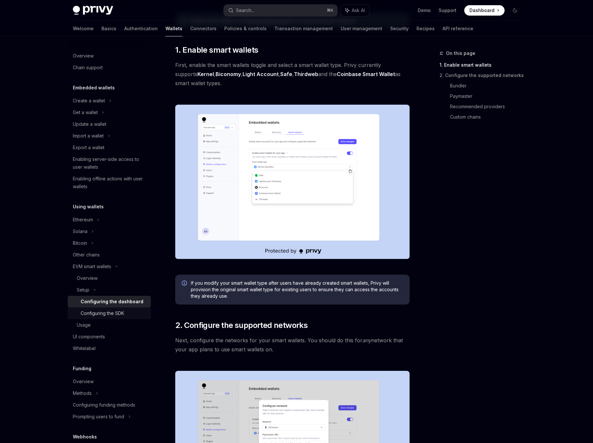
click at [118, 314] on div "Configuring the SDK" at bounding box center [103, 314] width 44 height 8
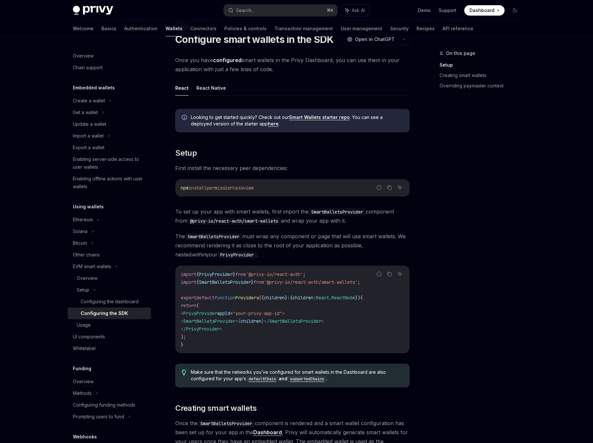
scroll to position [26, 0]
click at [216, 116] on span "Looking to get started quickly? Check out our Smart Wallets starter repo . You …" at bounding box center [297, 120] width 212 height 13
click at [210, 142] on div "Looking to get started quickly? Check out our Smart Wallets starter repo . You …" at bounding box center [292, 414] width 234 height 620
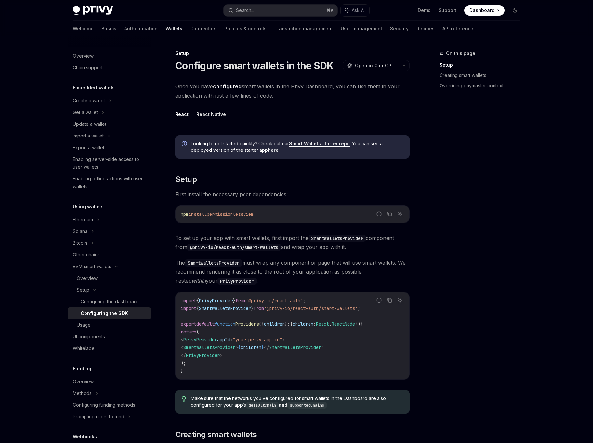
scroll to position [1, 0]
click at [191, 77] on div "Setup Configure smart wallets in the SDK OpenAI Open in ChatGPT OpenAI Open in …" at bounding box center [231, 447] width 359 height 797
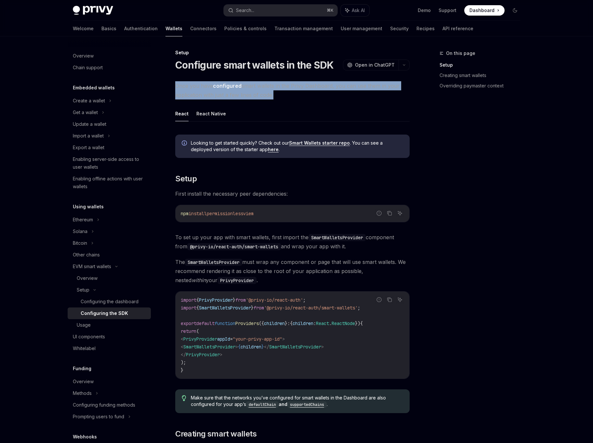
click at [281, 91] on span "Once you have configured smart wallets in the Privy Dashboard, you can use them…" at bounding box center [292, 90] width 234 height 18
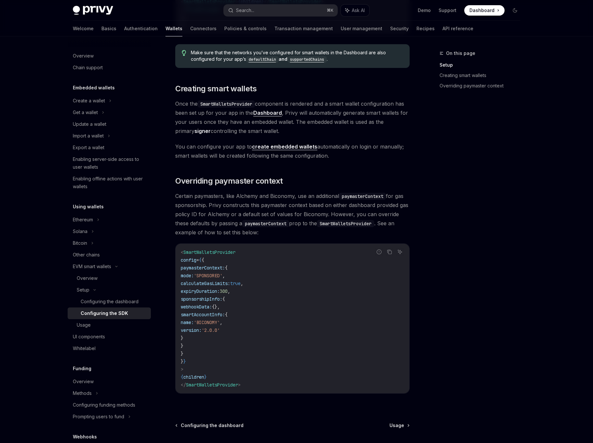
scroll to position [355, 0]
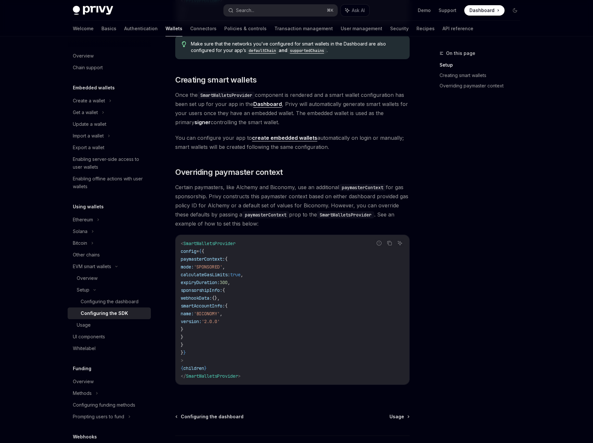
click at [200, 284] on span "expiryDuration:" at bounding box center [200, 283] width 39 height 6
click at [200, 305] on span "smartAccountInfo:" at bounding box center [203, 306] width 44 height 6
click at [239, 318] on code "< SmartWalletsProvider config = { { paymasterContext: { mode: 'SPONSORED' , cal…" at bounding box center [292, 310] width 223 height 141
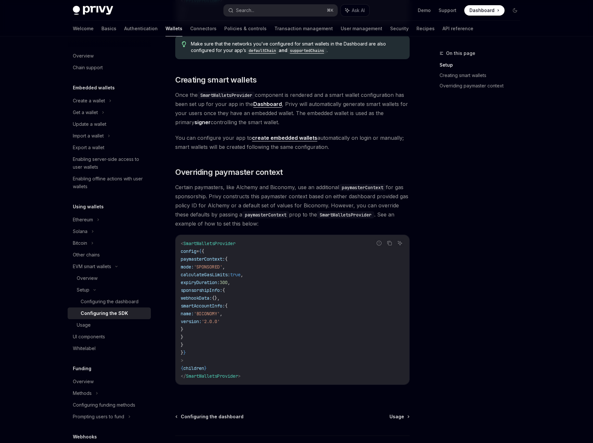
click at [239, 318] on code "< SmartWalletsProvider config = { { paymasterContext: { mode: 'SPONSORED' , cal…" at bounding box center [292, 310] width 223 height 141
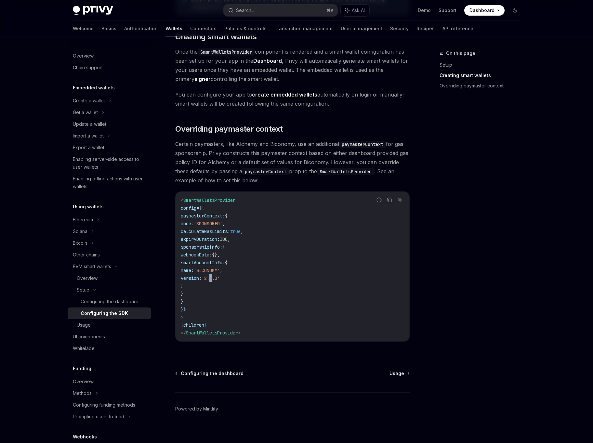
scroll to position [404, 0]
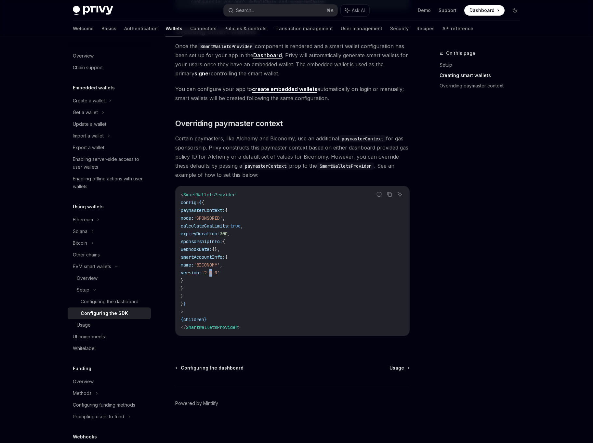
click at [218, 244] on span "sponsorshipInfo:" at bounding box center [202, 242] width 42 height 6
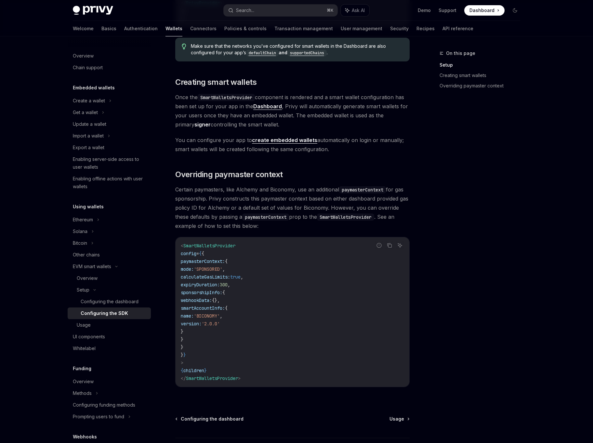
scroll to position [353, 0]
click at [228, 219] on span "Certain paymasters, like Alchemy and Biconomy, use an additional paymasterConte…" at bounding box center [292, 208] width 234 height 46
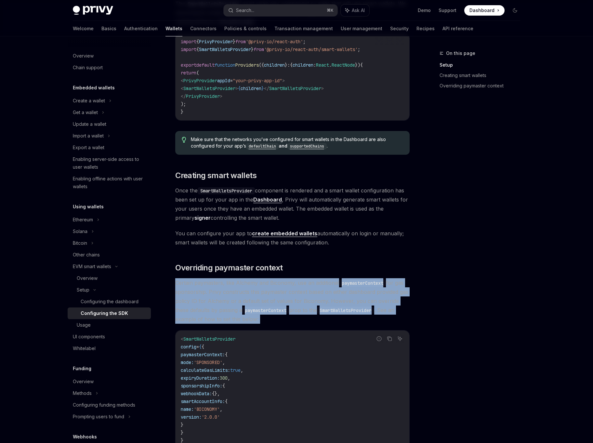
click at [228, 219] on span "Once the SmartWalletsProvider component is rendered and a smart wallet configur…" at bounding box center [292, 204] width 234 height 36
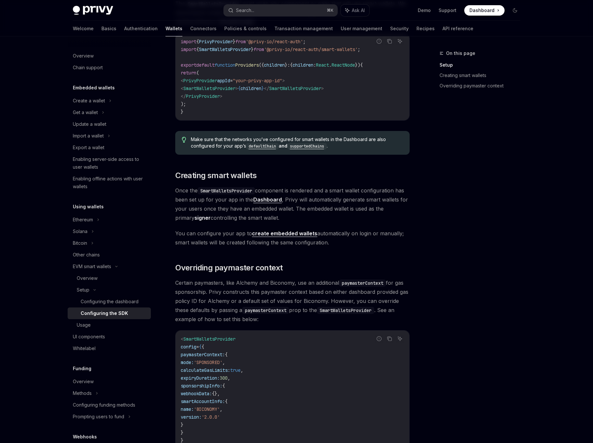
click at [228, 219] on span "Once the SmartWalletsProvider component is rendered and a smart wallet configur…" at bounding box center [292, 204] width 234 height 36
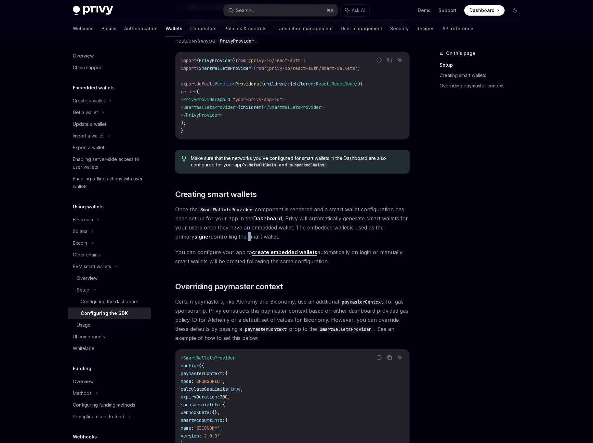
scroll to position [226, 0]
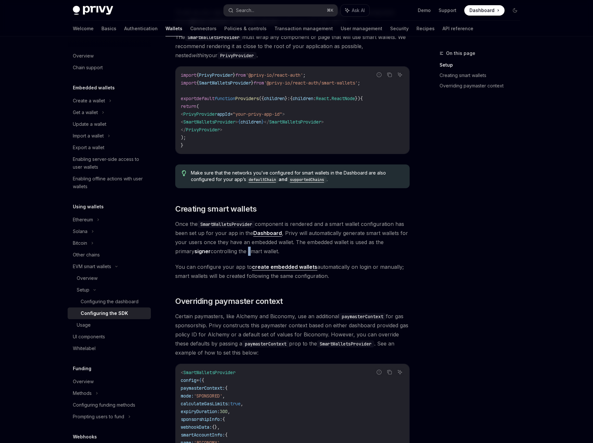
click at [213, 237] on span "Once the SmartWalletsProvider component is rendered and a smart wallet configur…" at bounding box center [292, 238] width 234 height 36
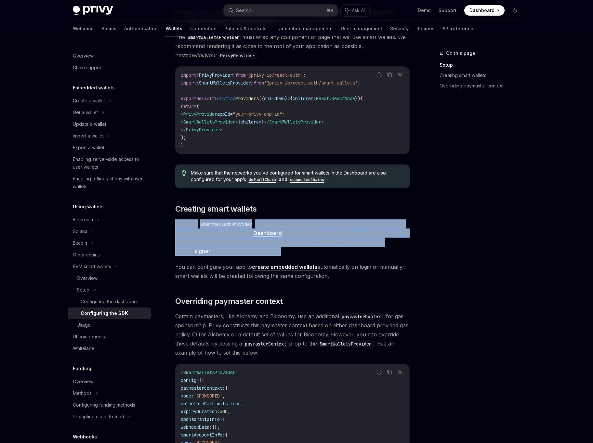
click at [203, 287] on div "Looking to get started quickly? Check out our Smart Wallets starter repo . You …" at bounding box center [292, 214] width 234 height 620
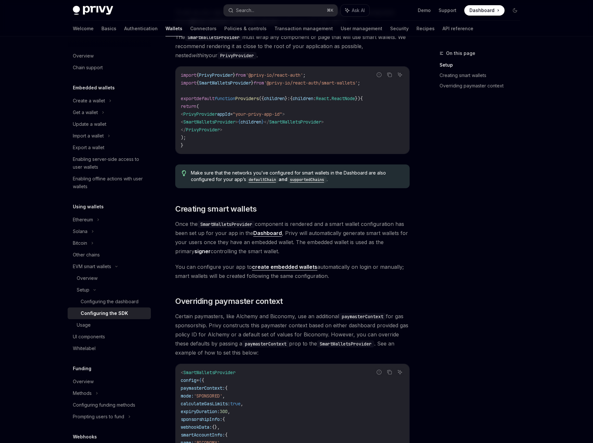
click at [208, 276] on span "You can configure your app to create embedded wallets automatically on login or…" at bounding box center [292, 271] width 234 height 18
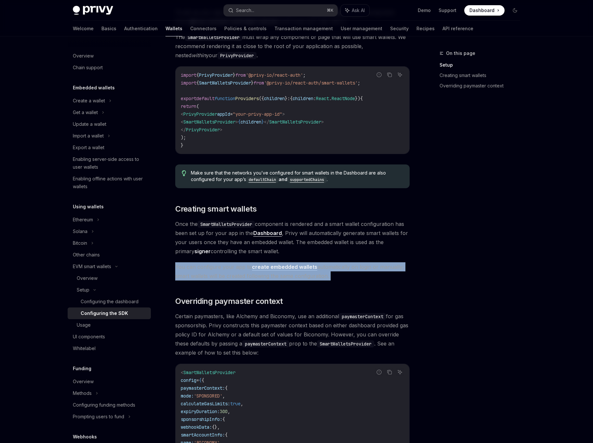
click at [210, 287] on div "Looking to get started quickly? Check out our Smart Wallets starter repo . You …" at bounding box center [292, 214] width 234 height 620
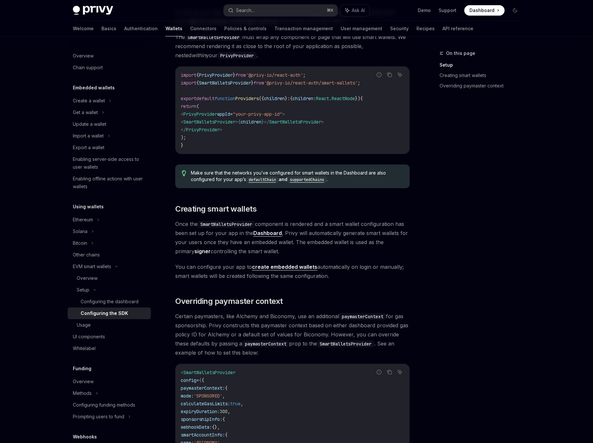
click at [252, 278] on span "You can configure your app to create embedded wallets automatically on login or…" at bounding box center [292, 271] width 234 height 18
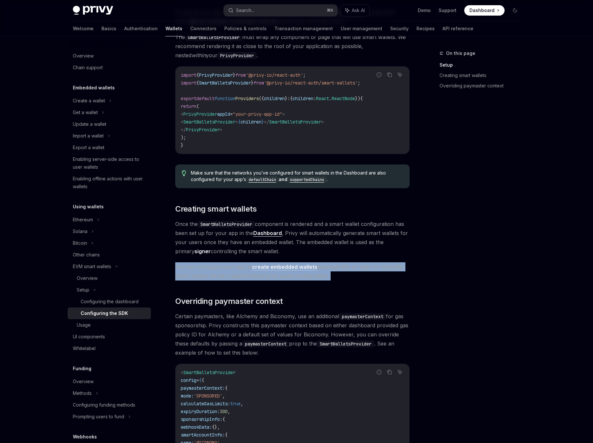
click at [214, 309] on div "Looking to get started quickly? Check out our Smart Wallets starter repo . You …" at bounding box center [292, 214] width 234 height 620
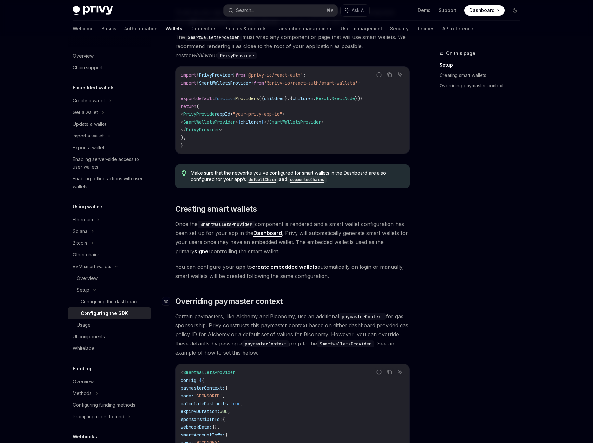
click at [257, 297] on span "Overriding paymaster context" at bounding box center [228, 301] width 107 height 10
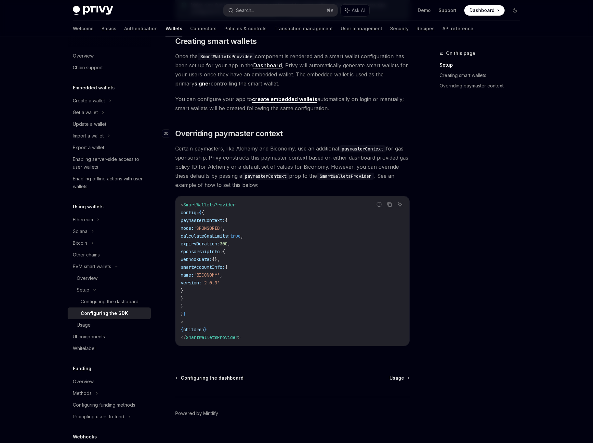
click at [257, 297] on code "< SmartWalletsProvider config = { { paymasterContext: { mode: 'SPONSORED' , cal…" at bounding box center [292, 271] width 223 height 141
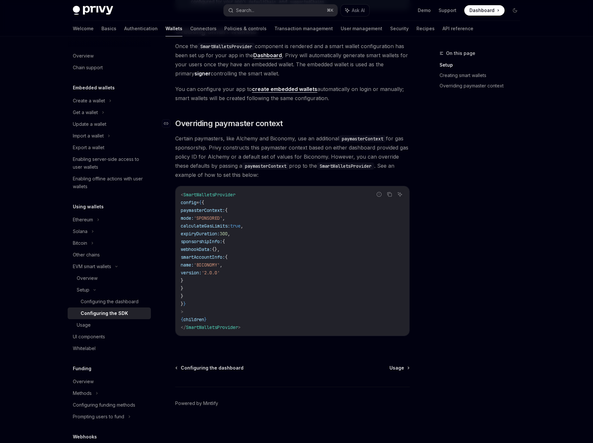
click at [257, 297] on code "< SmartWalletsProvider config = { { paymasterContext: { mode: 'SPONSORED' , cal…" at bounding box center [292, 261] width 223 height 141
click at [154, 300] on div "Overview Chain support Embedded wallets Create a wallet Get a wallet Update a w…" at bounding box center [115, 239] width 94 height 407
click at [99, 327] on div "Usage" at bounding box center [112, 325] width 70 height 8
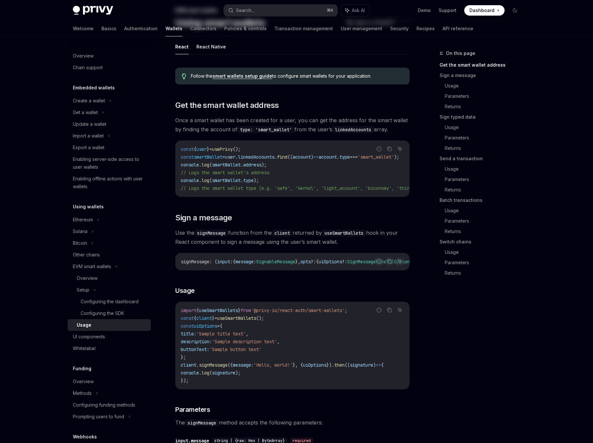
scroll to position [47, 0]
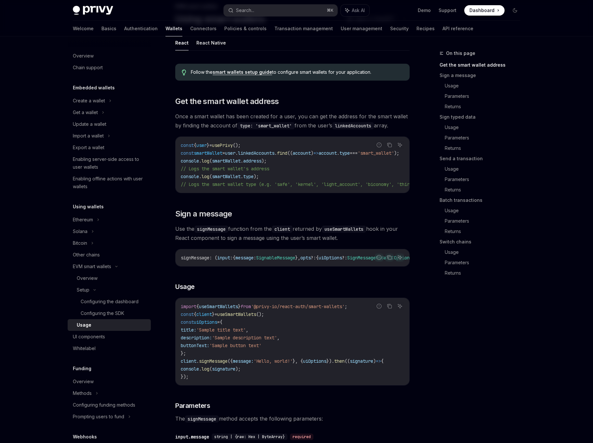
click at [296, 147] on code "const { user } = usePrivy (); const smartWallet = user . linkedAccounts . find …" at bounding box center [343, 164] width 325 height 47
click at [288, 154] on span "find" at bounding box center [282, 153] width 10 height 6
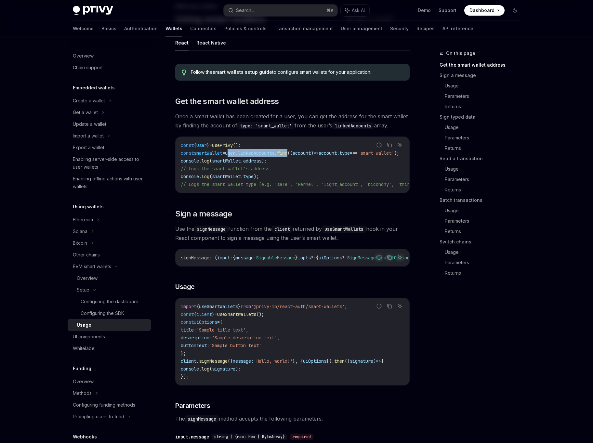
click at [288, 154] on span "find" at bounding box center [282, 153] width 10 height 6
click at [283, 184] on span "// Logs the smart wallet type (e.g. 'safe', 'kernel', 'light_account', 'biconom…" at bounding box center [336, 184] width 310 height 6
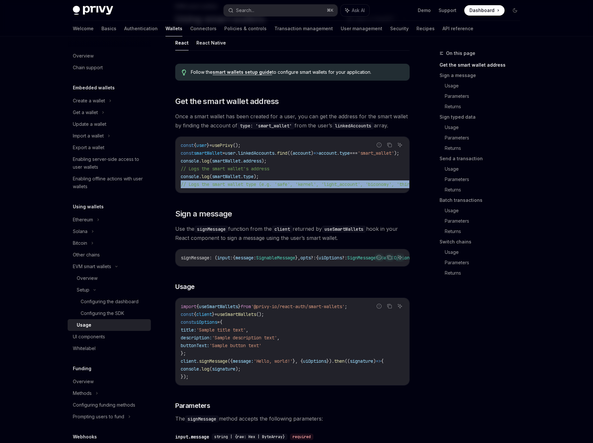
scroll to position [0, 0]
click at [232, 239] on span "Use the signMessage function from the client returned by useSmartWallets hook i…" at bounding box center [292, 233] width 234 height 18
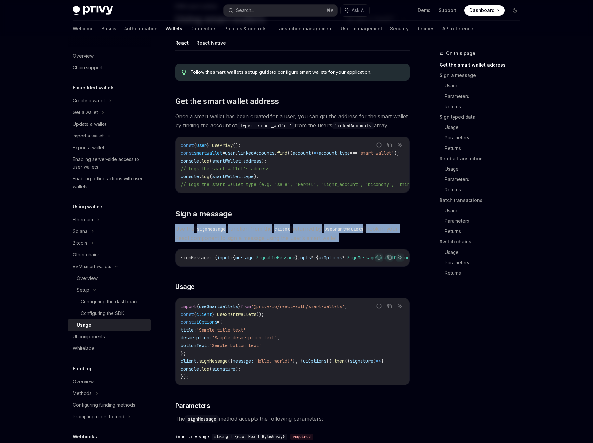
click at [219, 309] on span "useSmartWallets" at bounding box center [218, 307] width 39 height 6
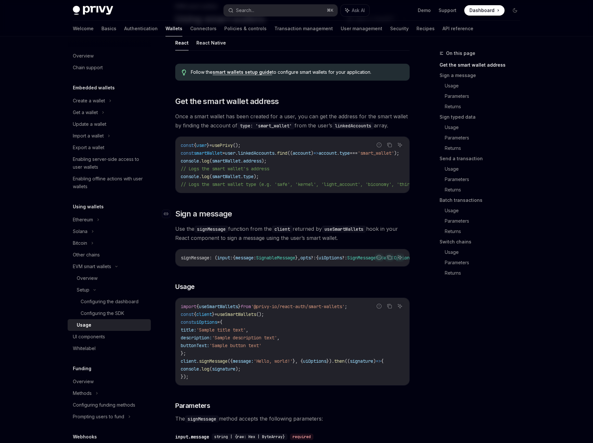
click at [233, 218] on h2 "​ Sign a message" at bounding box center [292, 214] width 234 height 10
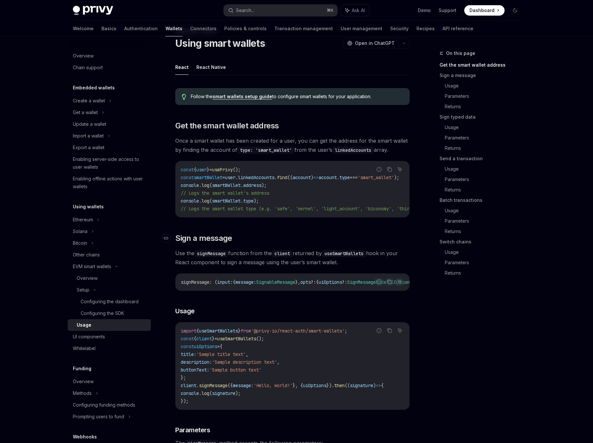
scroll to position [20, 0]
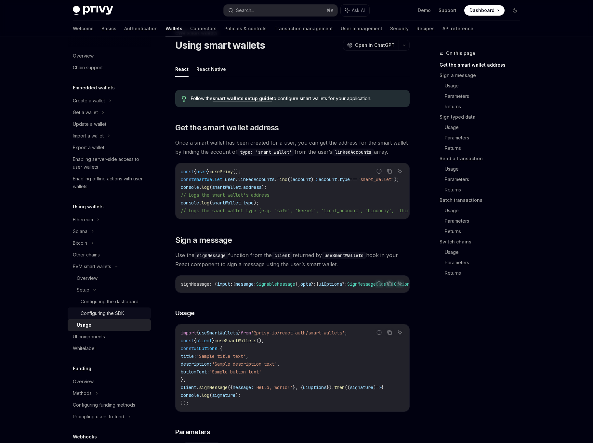
click at [120, 314] on div "Configuring the SDK" at bounding box center [103, 314] width 44 height 8
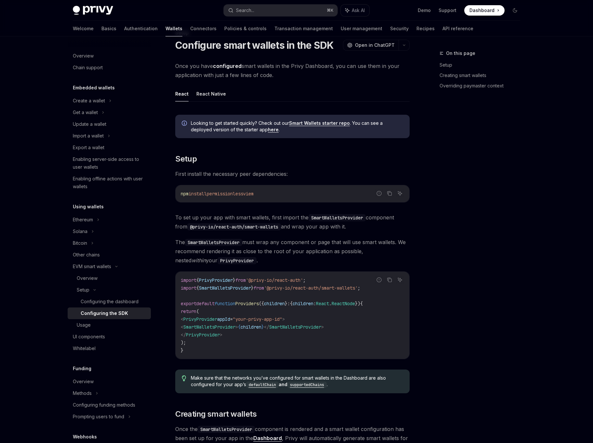
type textarea "*"
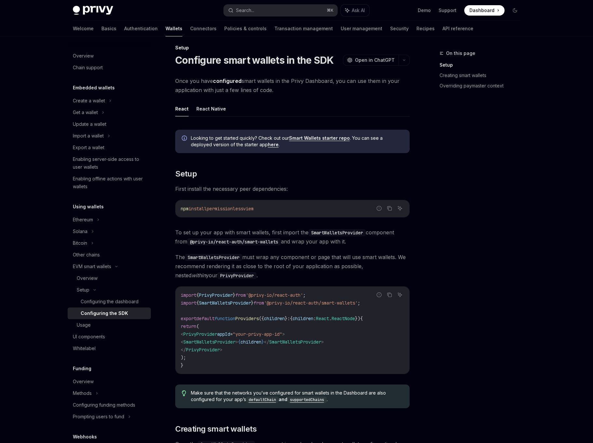
scroll to position [11, 0]
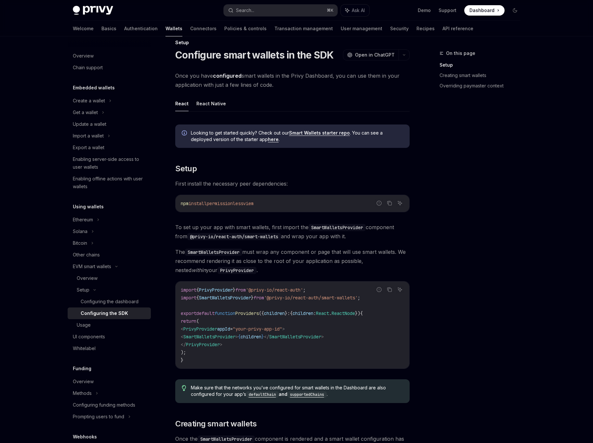
click at [209, 319] on code "import { PrivyProvider } from '@privy-io/react-auth' ; import { SmartWalletsPro…" at bounding box center [292, 325] width 223 height 78
click at [211, 336] on span "SmartWalletsProvider" at bounding box center [209, 337] width 52 height 6
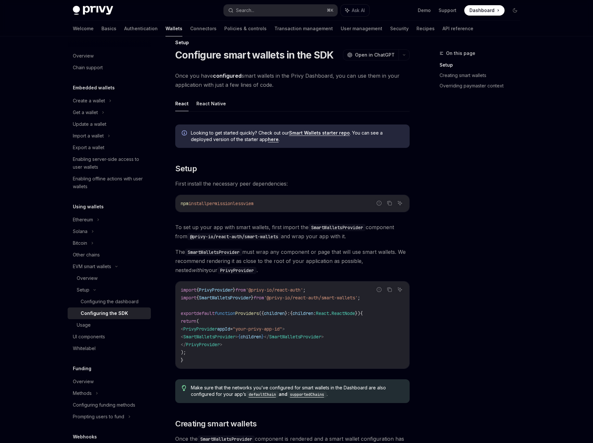
click at [211, 336] on span "SmartWalletsProvider" at bounding box center [209, 337] width 52 height 6
click at [235, 334] on span "SmartWalletsProvider" at bounding box center [209, 337] width 52 height 6
click at [320, 132] on link "Smart Wallets starter repo" at bounding box center [319, 133] width 61 height 6
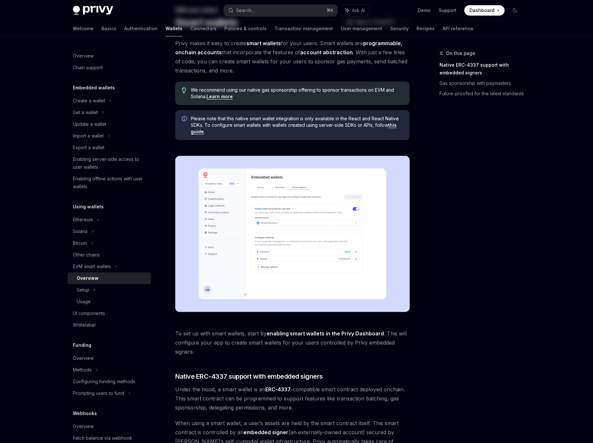
scroll to position [46, 0]
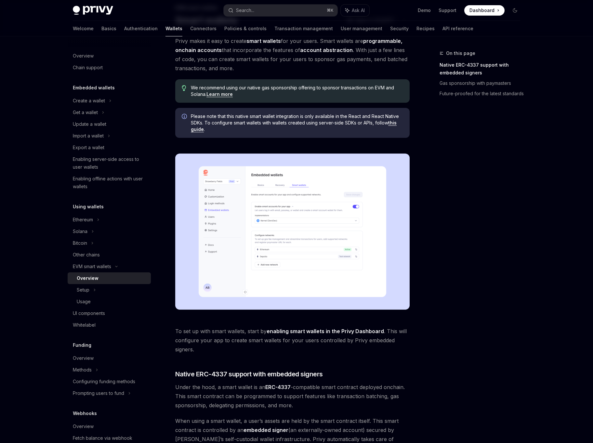
click at [263, 124] on span "Please note that this native smart wallet integration is only available in the …" at bounding box center [297, 123] width 212 height 20
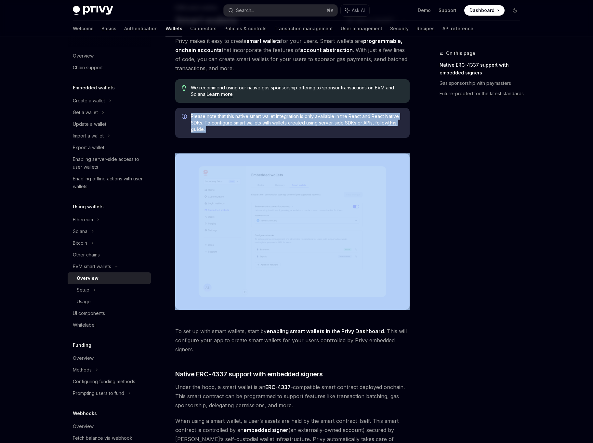
click at [263, 124] on span "Please note that this native smart wallet integration is only available in the …" at bounding box center [297, 123] width 212 height 20
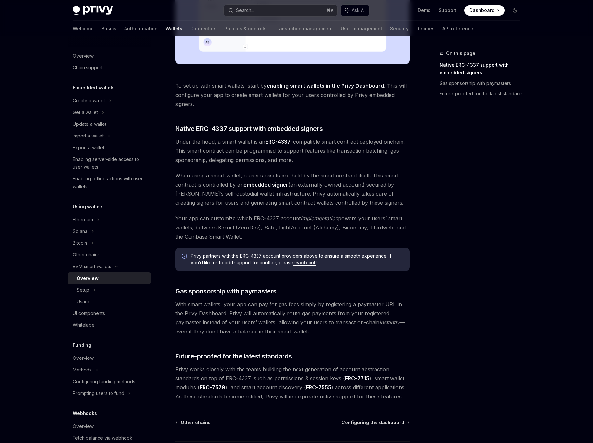
scroll to position [346, 0]
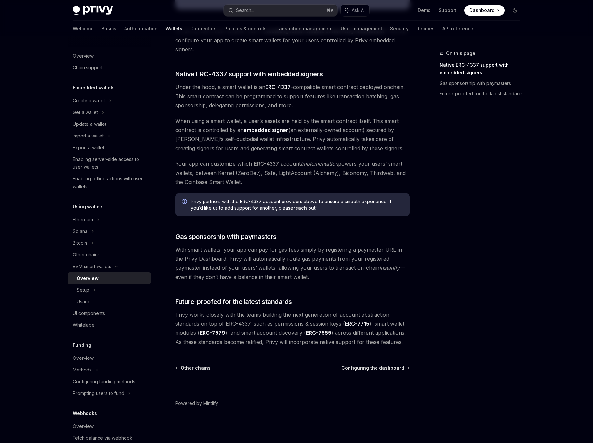
click at [208, 264] on span "With smart wallets, your app can pay for gas fees simply by registering a payma…" at bounding box center [292, 263] width 234 height 36
click at [114, 290] on div "Setup" at bounding box center [109, 290] width 83 height 12
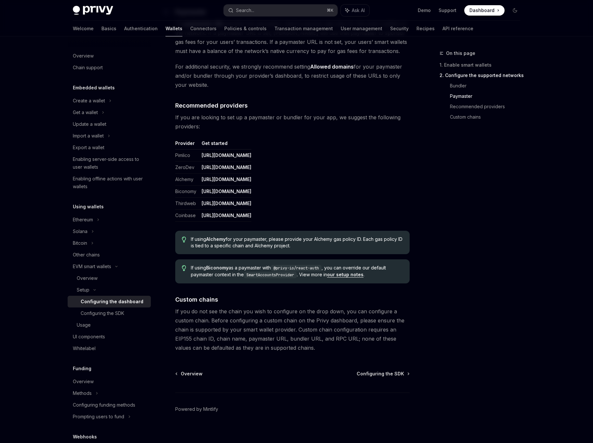
scroll to position [739, 0]
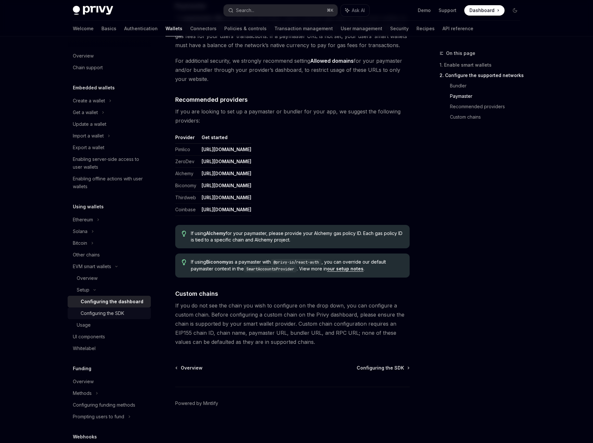
click at [127, 310] on div "Configuring the SDK" at bounding box center [114, 314] width 66 height 8
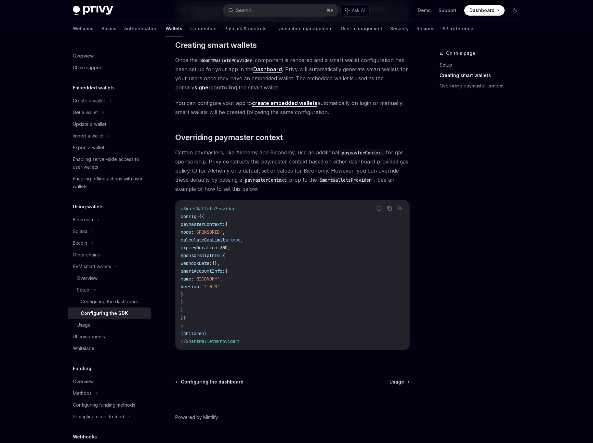
scroll to position [391, 0]
click at [225, 268] on span "smartAccountInfo:" at bounding box center [203, 270] width 44 height 6
click at [249, 262] on code "< SmartWalletsProvider config = { { paymasterContext: { mode: 'SPONSORED' , cal…" at bounding box center [292, 274] width 223 height 141
click at [233, 295] on code "< SmartWalletsProvider config = { { paymasterContext: { mode: 'SPONSORED' , cal…" at bounding box center [292, 274] width 223 height 141
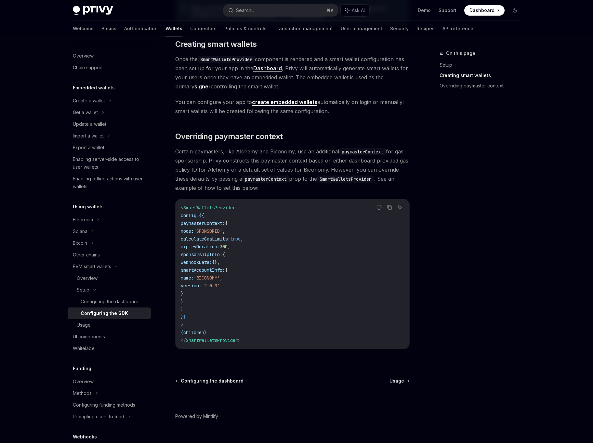
click at [216, 228] on span "'SPONSORED'" at bounding box center [208, 231] width 29 height 6
click at [211, 259] on code "< SmartWalletsProvider config = { { paymasterContext: { mode: 'SPONSORED' , cal…" at bounding box center [292, 274] width 223 height 141
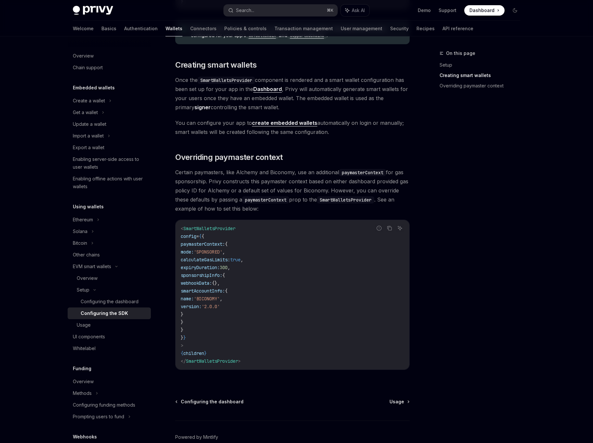
scroll to position [364, 0]
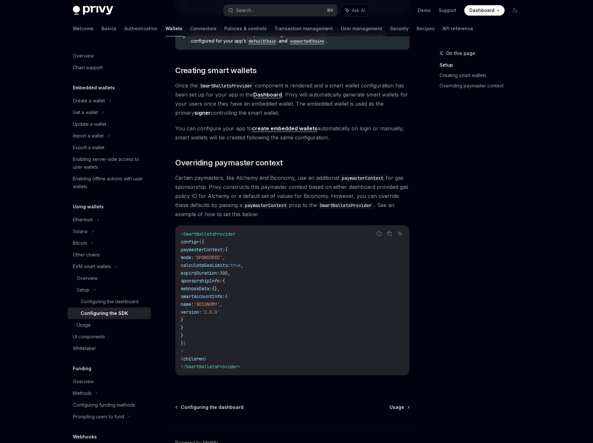
click at [204, 285] on code "< SmartWalletsProvider config = { { paymasterContext: { mode: 'SPONSORED' , cal…" at bounding box center [292, 300] width 223 height 141
click at [194, 304] on span "name:" at bounding box center [187, 304] width 13 height 6
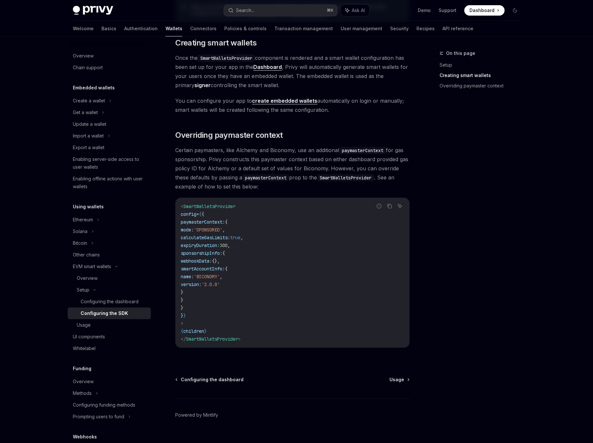
scroll to position [404, 0]
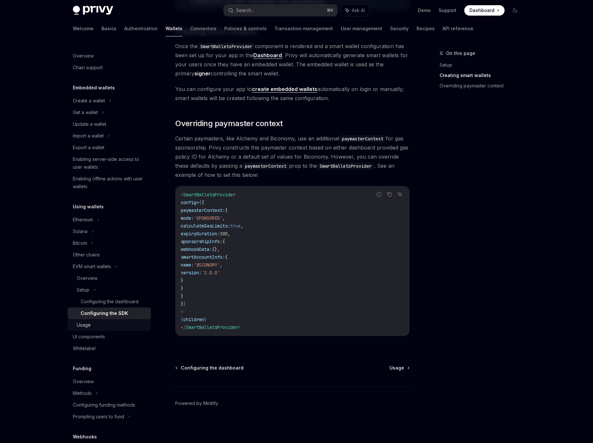
click at [99, 328] on div "Usage" at bounding box center [112, 325] width 70 height 8
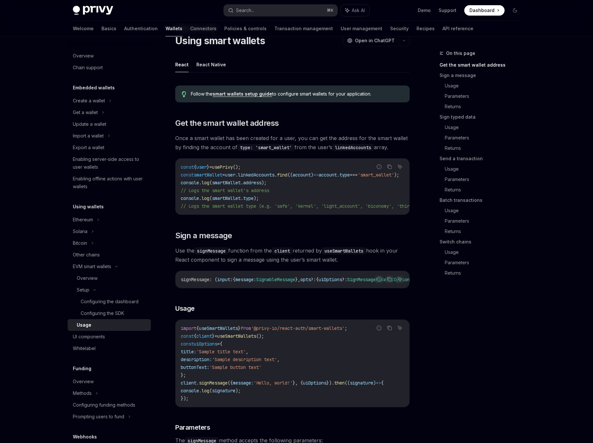
scroll to position [28, 0]
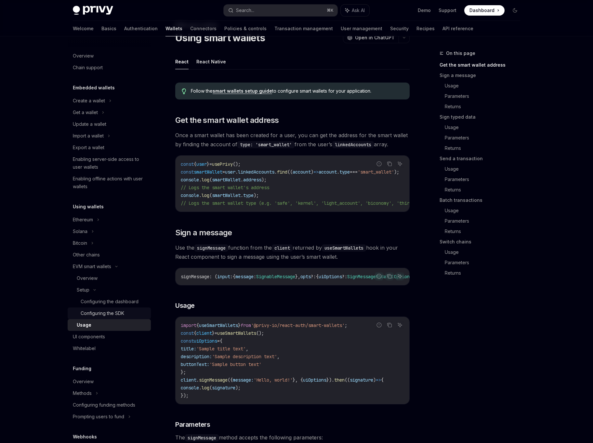
click at [123, 308] on link "Configuring the SDK" at bounding box center [109, 314] width 83 height 12
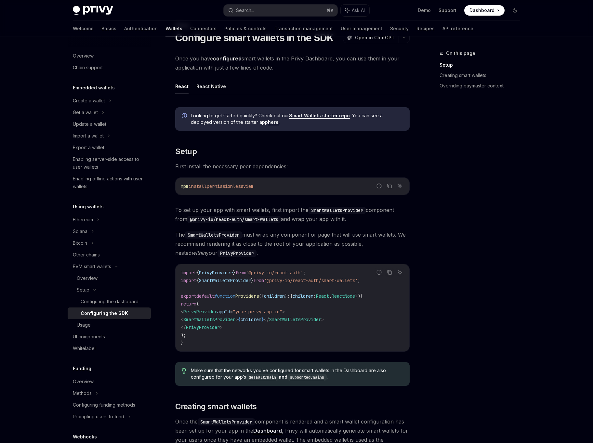
click at [205, 294] on span "default" at bounding box center [205, 296] width 18 height 6
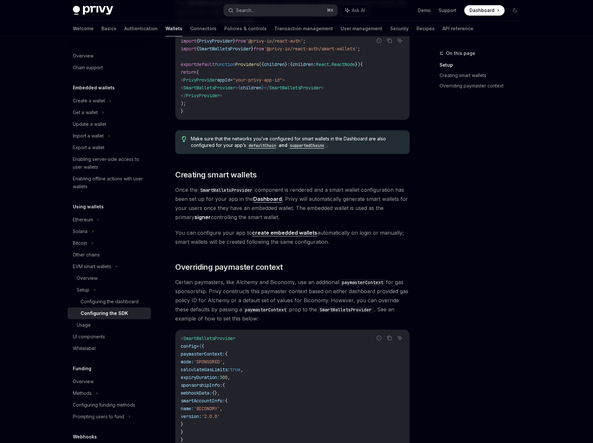
scroll to position [404, 0]
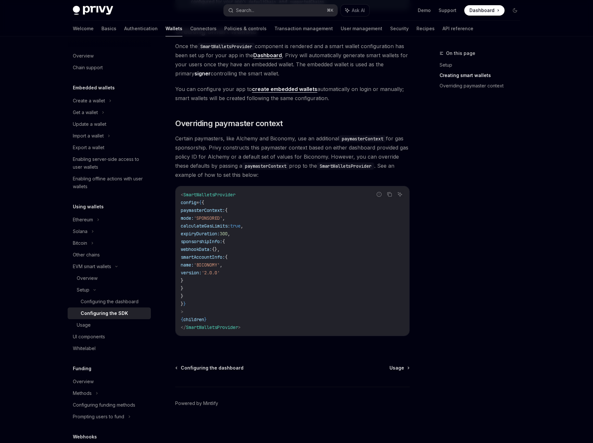
click at [227, 224] on span "calculateGasLimits:" at bounding box center [205, 226] width 49 height 6
click at [220, 236] on span "expiryDuration:" at bounding box center [200, 234] width 39 height 6
click at [225, 221] on code "< SmartWalletsProvider config = { { paymasterContext: { mode: 'SPONSORED' , cal…" at bounding box center [292, 261] width 223 height 141
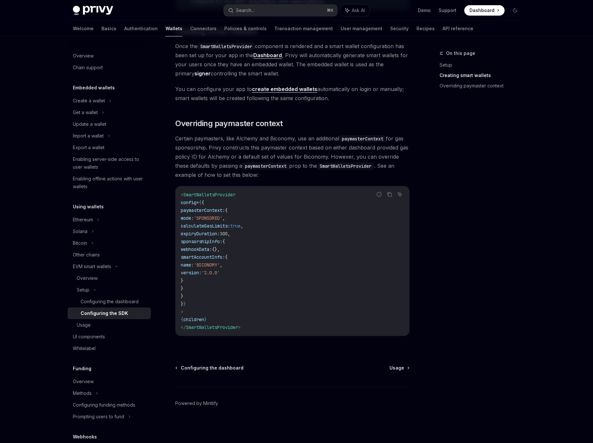
click at [216, 236] on span "expiryDuration:" at bounding box center [200, 234] width 39 height 6
drag, startPoint x: 267, startPoint y: 225, endPoint x: 169, endPoint y: 218, distance: 97.9
click at [169, 218] on div "Setup Configure smart wallets in the SDK OpenAI Open in ChatGPT OpenAI Open in …" at bounding box center [231, 44] width 359 height 797
copy code "mode: 'SPONSORED' , calculateGasLimits: true ,"
click at [222, 242] on span "sponsorshipInfo:" at bounding box center [202, 242] width 42 height 6
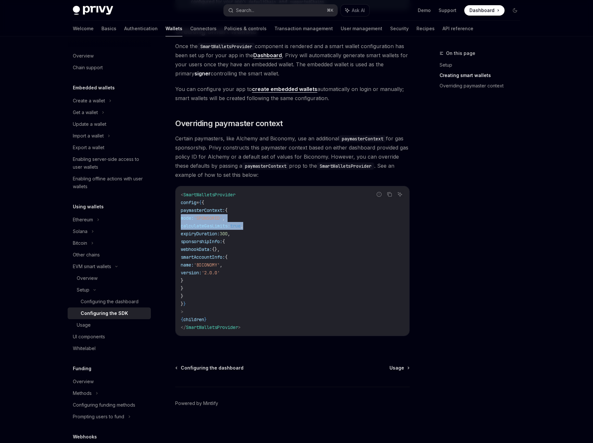
drag, startPoint x: 250, startPoint y: 236, endPoint x: 166, endPoint y: 217, distance: 86.6
click at [166, 217] on div "Setup Configure smart wallets in the SDK OpenAI Open in ChatGPT OpenAI Open in …" at bounding box center [231, 44] width 359 height 797
click at [205, 286] on code "< SmartWalletsProvider config = { { paymasterContext: { mode: 'SPONSORED' , cal…" at bounding box center [292, 261] width 223 height 141
drag, startPoint x: 205, startPoint y: 287, endPoint x: 176, endPoint y: 218, distance: 74.9
click at [176, 217] on div "< SmartWalletsProvider config = { { paymasterContext: { mode: 'SPONSORED' , cal…" at bounding box center [293, 261] width 234 height 150
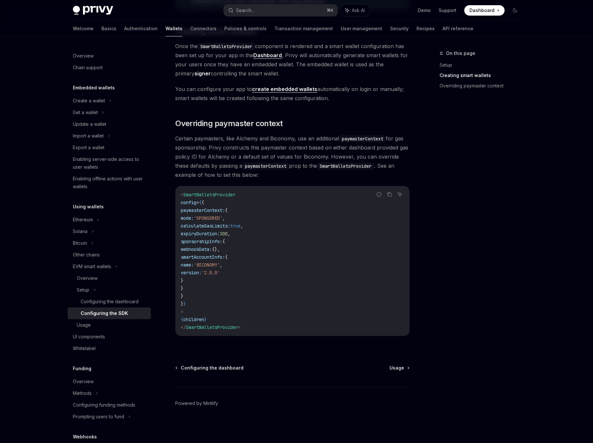
copy code "mode: 'SPONSORED' , calculateGasLimits: true , expiryDuration: 300 , sponsorshi…"
click at [202, 239] on span "sponsorshipInfo:" at bounding box center [202, 242] width 42 height 6
click at [203, 260] on code "< SmartWalletsProvider config = { { paymasterContext: { mode: 'SPONSORED' , cal…" at bounding box center [292, 261] width 223 height 141
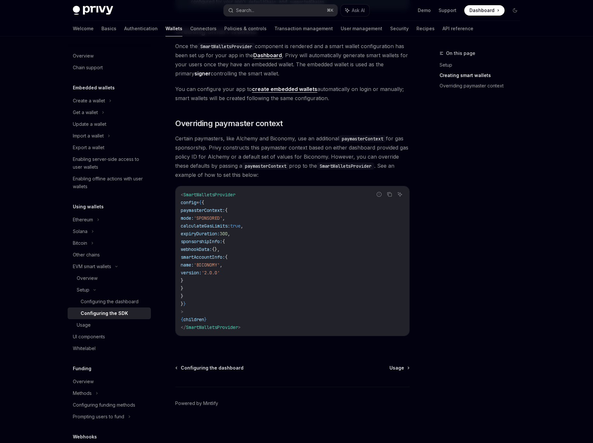
click at [203, 260] on code "< SmartWalletsProvider config = { { paymasterContext: { mode: 'SPONSORED' , cal…" at bounding box center [292, 261] width 223 height 141
click at [202, 275] on span "version:" at bounding box center [191, 273] width 21 height 6
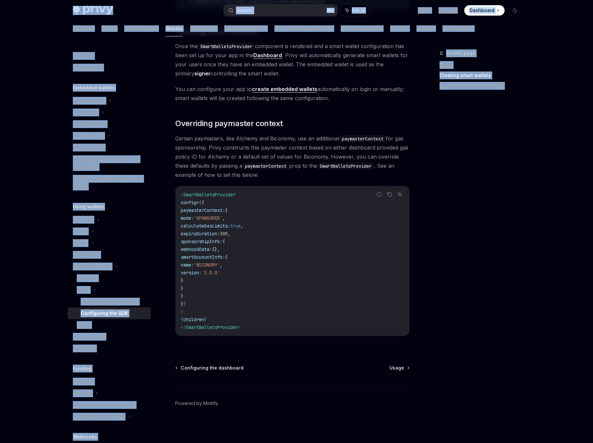
scroll to position [388, 0]
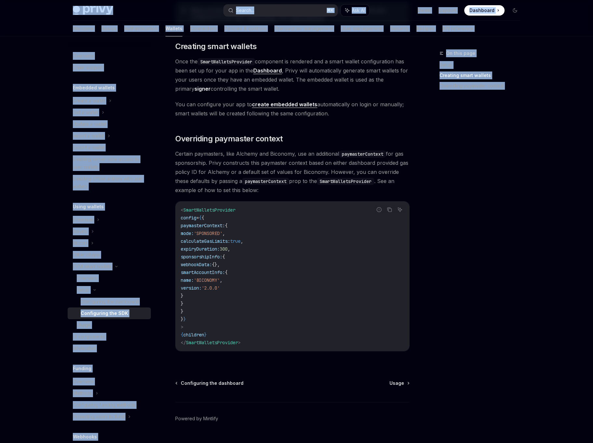
drag, startPoint x: 49, startPoint y: 0, endPoint x: -118, endPoint y: -17, distance: 167.4
click at [304, 125] on div "Looking to get started quickly? Check out our Smart Wallets starter repo . You …" at bounding box center [292, 52] width 234 height 620
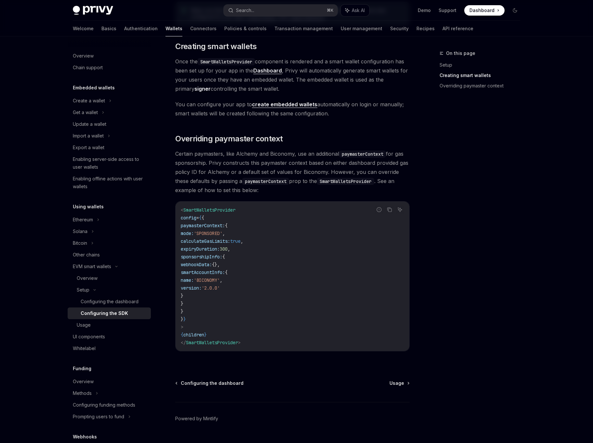
click at [247, 164] on span "Certain paymasters, like Alchemy and Biconomy, use an additional paymasterConte…" at bounding box center [292, 172] width 234 height 46
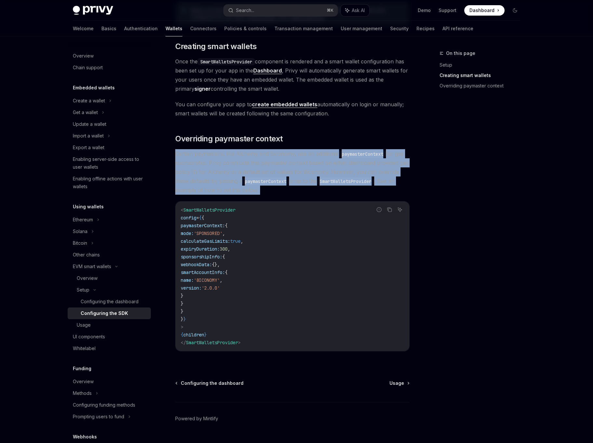
click at [227, 180] on span "Certain paymasters, like Alchemy and Biconomy, use an additional paymasterConte…" at bounding box center [292, 172] width 234 height 46
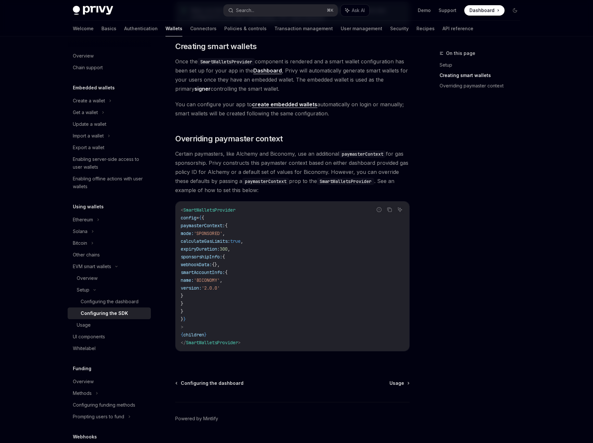
click at [230, 242] on span "calculateGasLimits:" at bounding box center [205, 241] width 49 height 6
click at [222, 258] on span "sponsorshipInfo:" at bounding box center [202, 257] width 42 height 6
click at [226, 269] on code "< SmartWalletsProvider config = { { paymasterContext: { mode: 'SPONSORED' , cal…" at bounding box center [292, 276] width 223 height 141
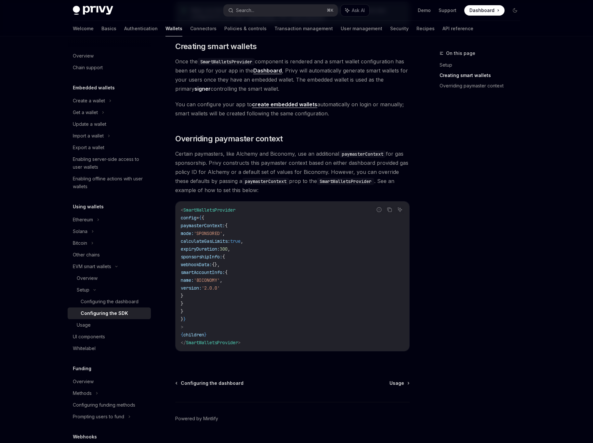
click at [226, 269] on code "< SmartWalletsProvider config = { { paymasterContext: { mode: 'SPONSORED' , cal…" at bounding box center [292, 276] width 223 height 141
click at [213, 293] on code "< SmartWalletsProvider config = { { paymasterContext: { mode: 'SPONSORED' , cal…" at bounding box center [292, 276] width 223 height 141
click at [125, 305] on div "Configuring the dashboard" at bounding box center [110, 302] width 58 height 8
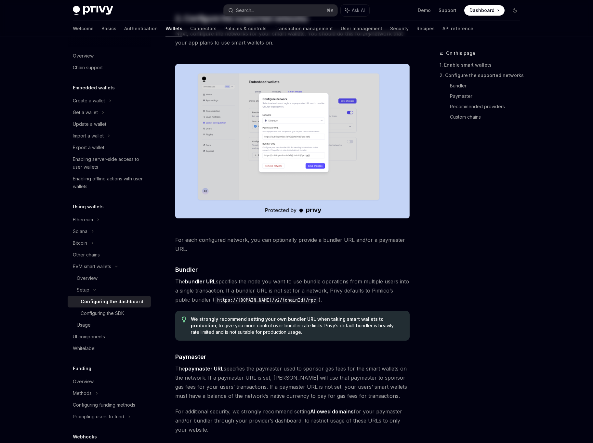
type textarea "*"
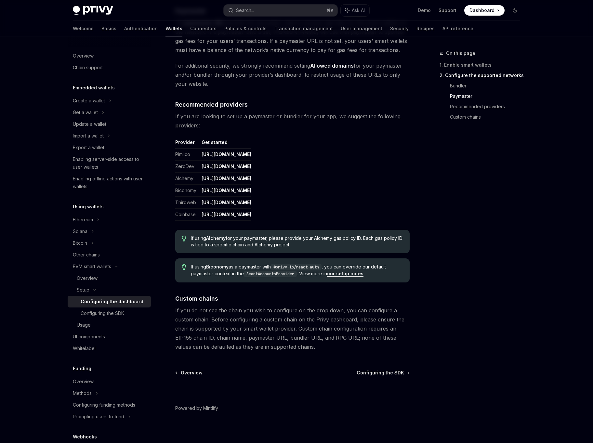
scroll to position [734, 0]
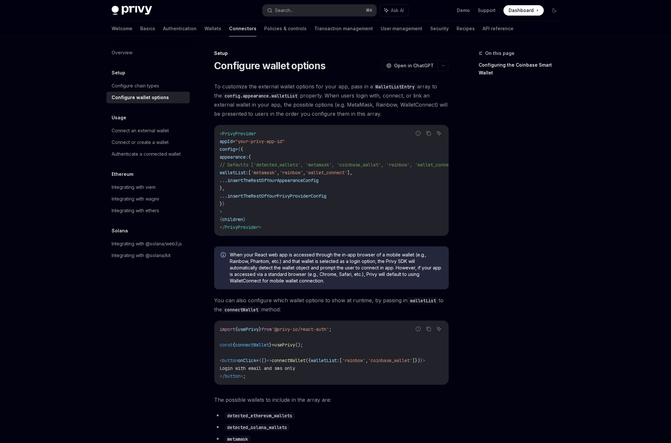
scroll to position [717, 0]
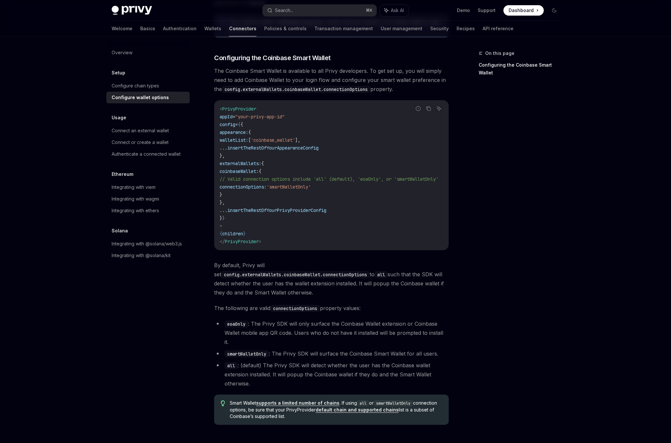
click at [291, 287] on span "By default, [PERSON_NAME] will set config.externalWallets.coinbaseWallet.connec…" at bounding box center [331, 279] width 234 height 36
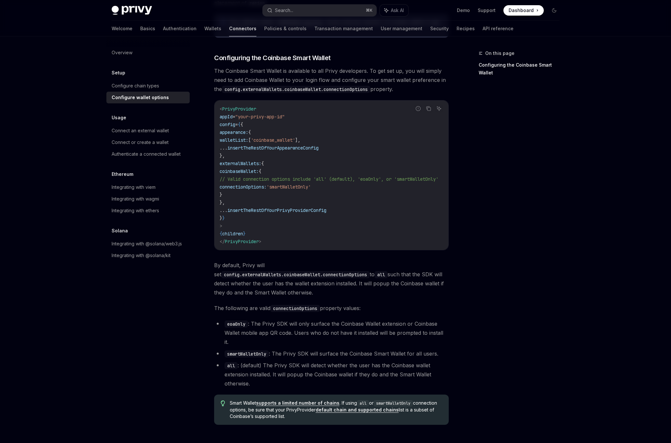
click at [262, 321] on li "eoaOnly : The Privy SDK will only surface the Coinbase Wallet extension or Coin…" at bounding box center [331, 332] width 234 height 27
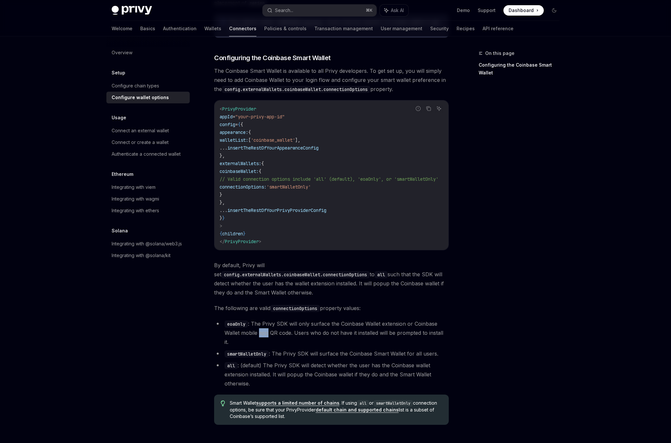
click at [262, 321] on li "eoaOnly : The Privy SDK will only surface the Coinbase Wallet extension or Coin…" at bounding box center [331, 332] width 234 height 27
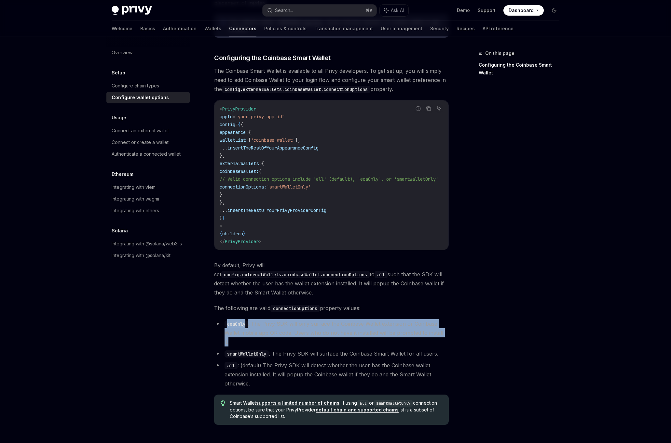
scroll to position [776, 0]
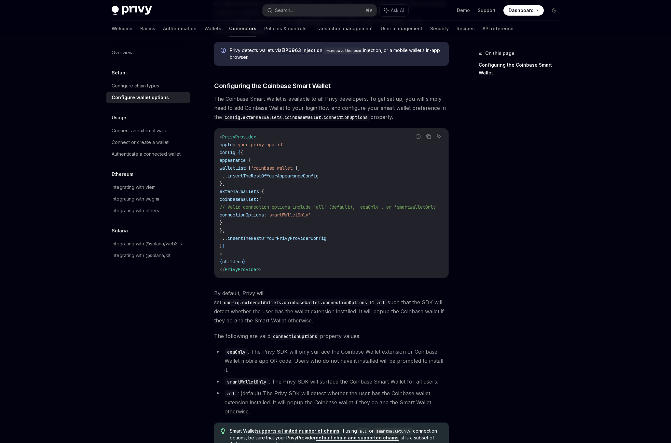
scroll to position [680, 0]
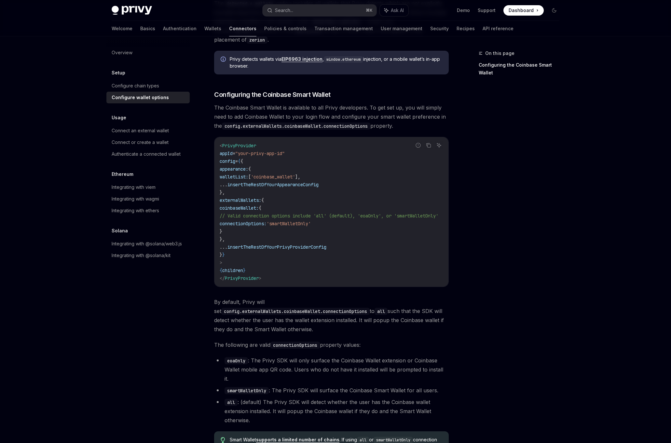
click at [289, 176] on code "< PrivyProvider appId = "your-privy-app-id" config = { { appearance: { walletLi…" at bounding box center [337, 212] width 234 height 141
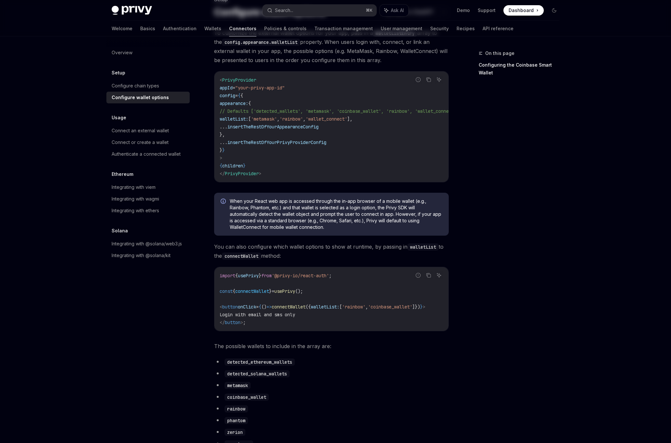
scroll to position [0, 0]
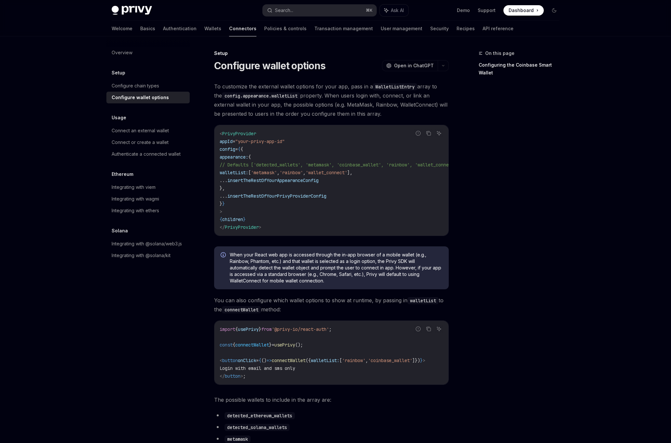
click at [303, 174] on span "'rainbow'" at bounding box center [290, 173] width 23 height 6
click at [298, 186] on code "< PrivyProvider appId = "your-privy-app-id" config = { { appearance: { // Defau…" at bounding box center [347, 180] width 255 height 101
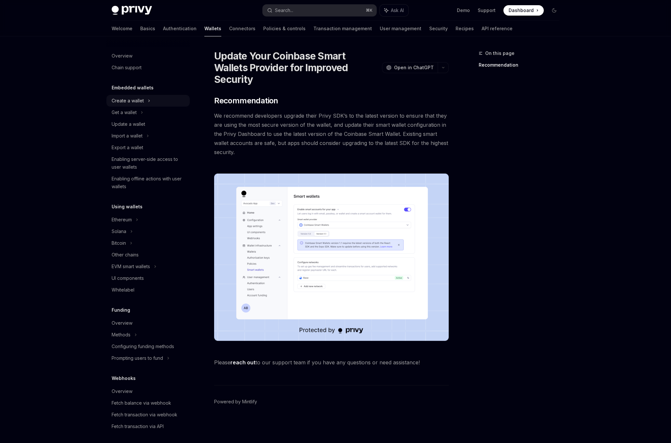
click at [141, 102] on div "Create a wallet" at bounding box center [128, 101] width 32 height 8
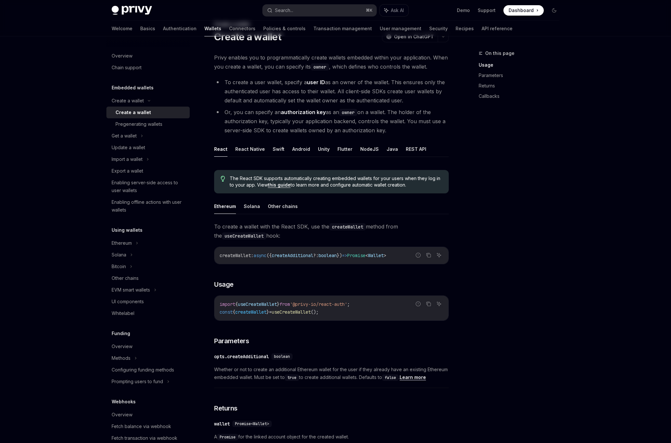
scroll to position [30, 0]
click at [320, 179] on span "The React SDK supports automatically creating embedded wallets for your users w…" at bounding box center [336, 180] width 212 height 13
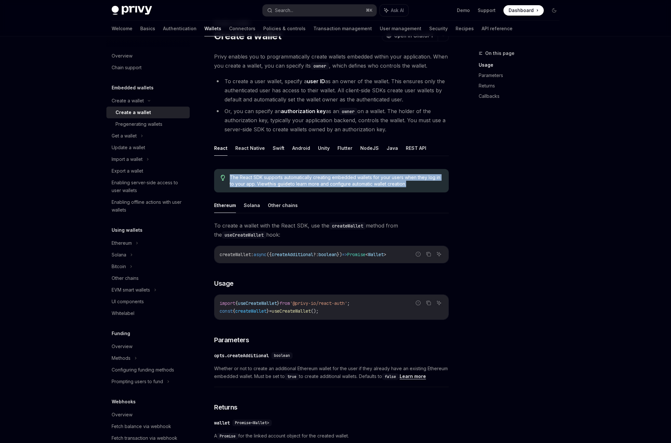
click at [298, 270] on div "To create a wallet with the React SDK, use the createWallet method from the use…" at bounding box center [331, 431] width 234 height 421
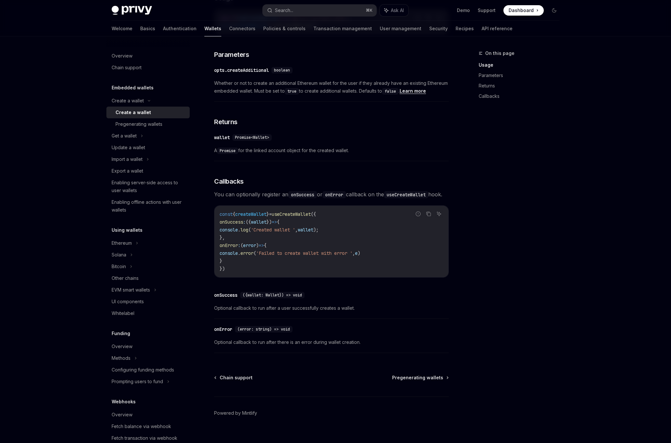
scroll to position [315, 0]
click at [238, 256] on span "console" at bounding box center [229, 253] width 18 height 6
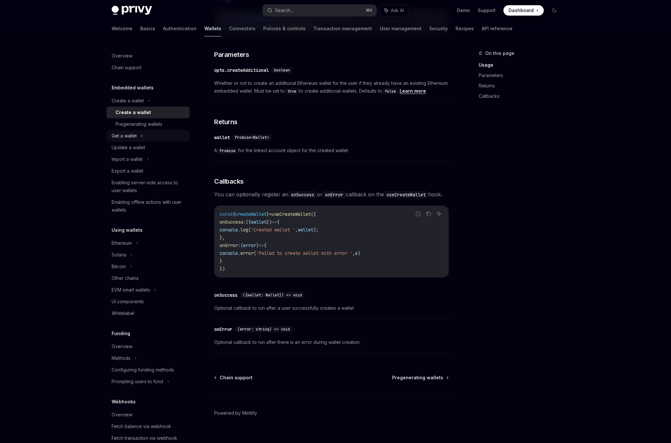
click at [159, 131] on div "Get a wallet" at bounding box center [147, 136] width 83 height 12
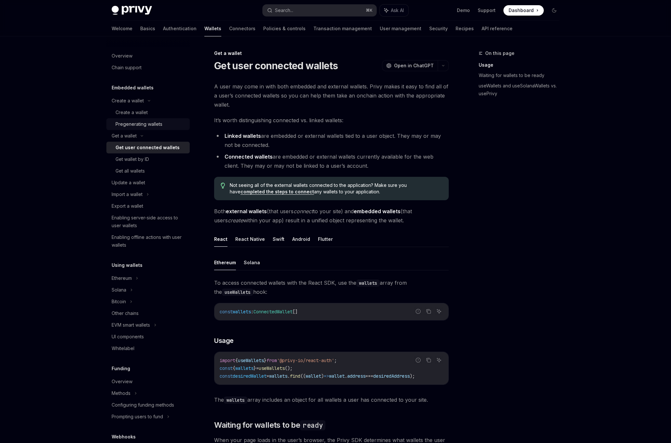
click at [169, 122] on div "Pregenerating wallets" at bounding box center [150, 124] width 70 height 8
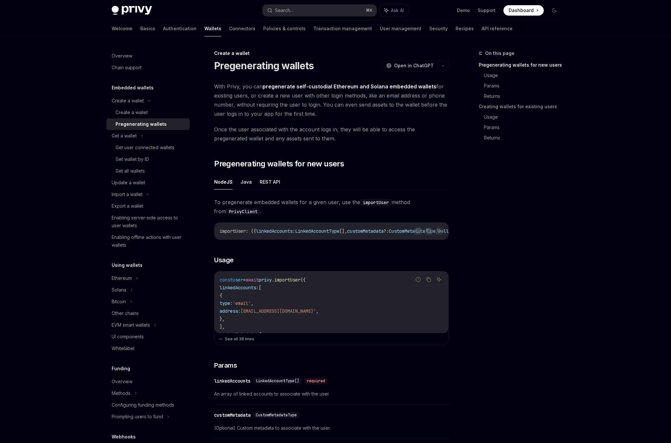
click at [252, 118] on span "With Privy, you can pregenerate self-custodial Ethereum and Solana embedded wal…" at bounding box center [331, 100] width 234 height 36
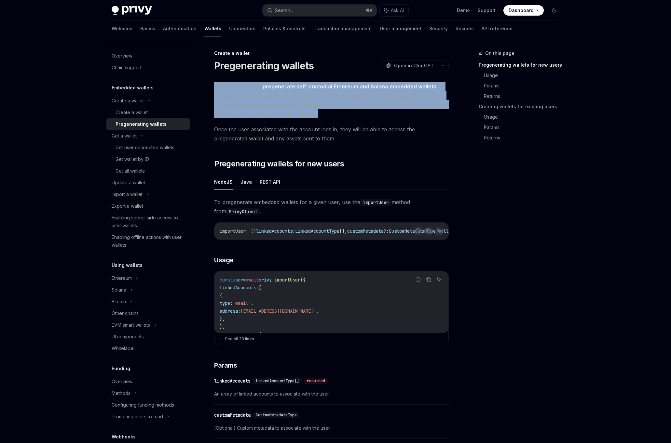
click at [252, 118] on span "With Privy, you can pregenerate self-custodial Ethereum and Solana embedded wal…" at bounding box center [331, 100] width 234 height 36
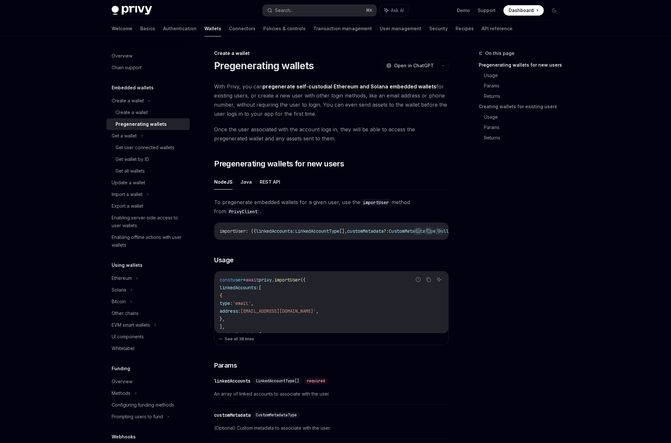
click at [249, 90] on span "With Privy, you can pregenerate self-custodial Ethereum and Solana embedded wal…" at bounding box center [331, 100] width 234 height 36
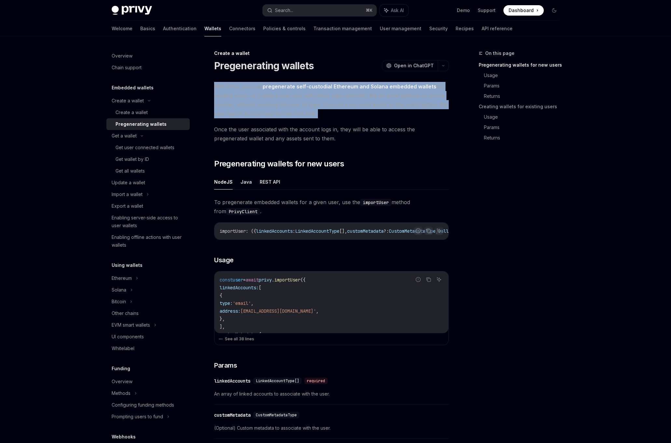
click at [249, 111] on span "With Privy, you can pregenerate self-custodial Ethereum and Solana embedded wal…" at bounding box center [331, 100] width 234 height 36
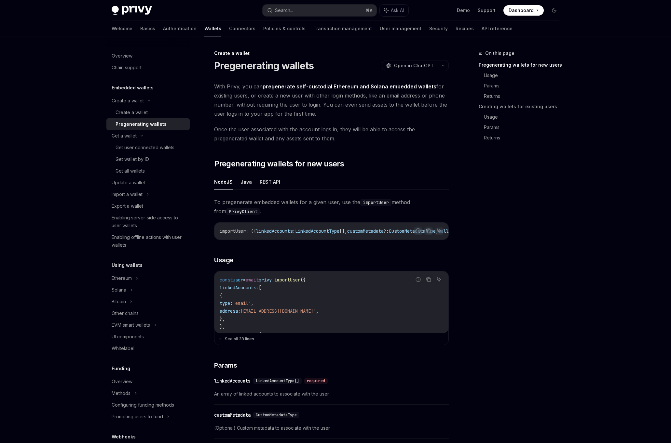
click at [249, 111] on span "With Privy, you can pregenerate self-custodial Ethereum and Solana embedded wal…" at bounding box center [331, 100] width 234 height 36
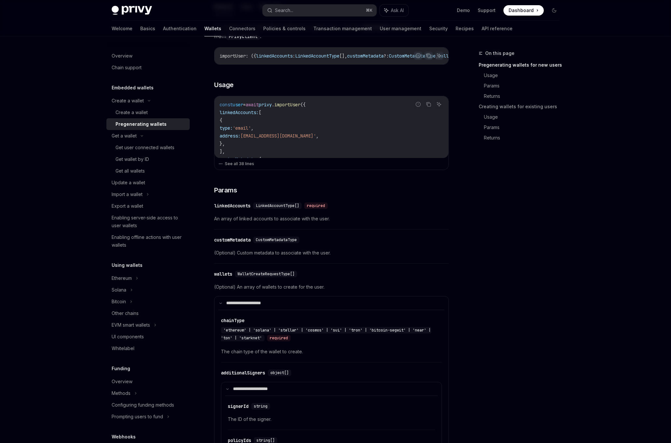
scroll to position [177, 0]
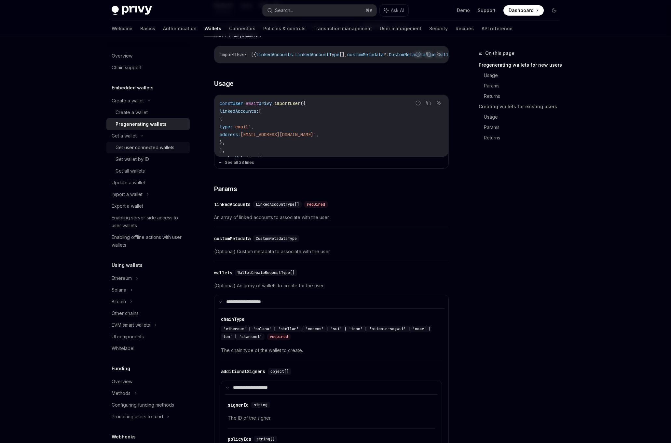
click at [149, 146] on div "Get user connected wallets" at bounding box center [144, 148] width 59 height 8
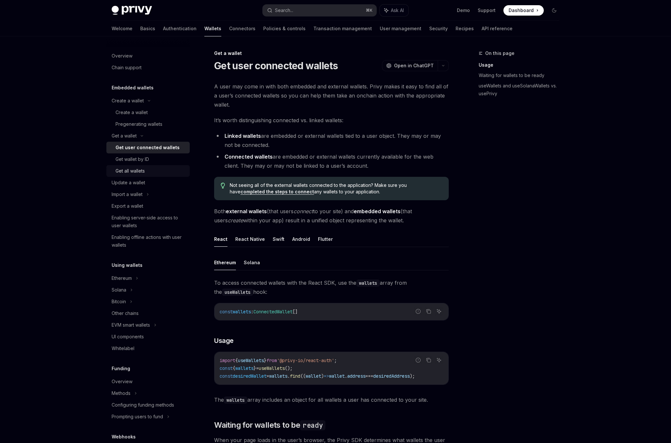
click at [149, 174] on div "Get all wallets" at bounding box center [150, 171] width 70 height 8
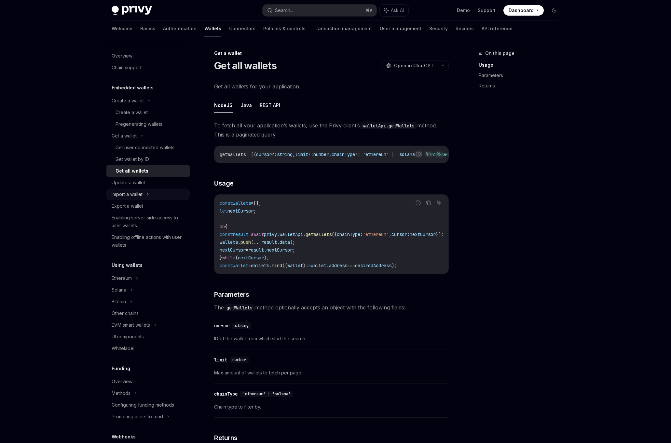
click at [149, 200] on div "Import a wallet" at bounding box center [147, 195] width 83 height 12
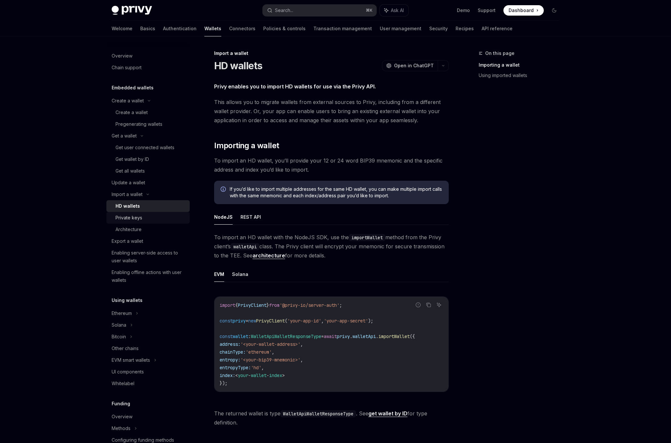
click at [144, 220] on div "Private keys" at bounding box center [150, 218] width 70 height 8
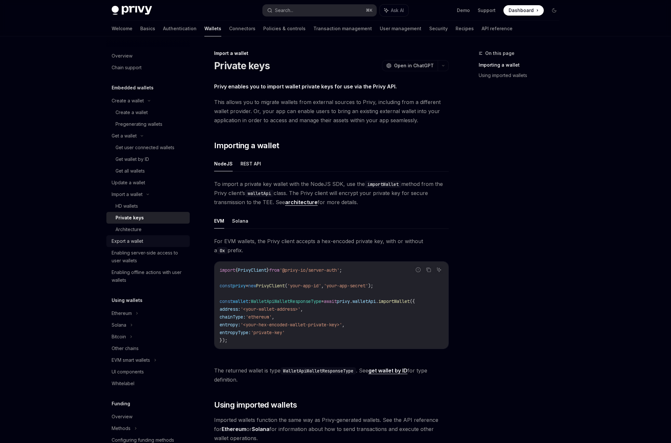
click at [139, 236] on link "Export a wallet" at bounding box center [147, 241] width 83 height 12
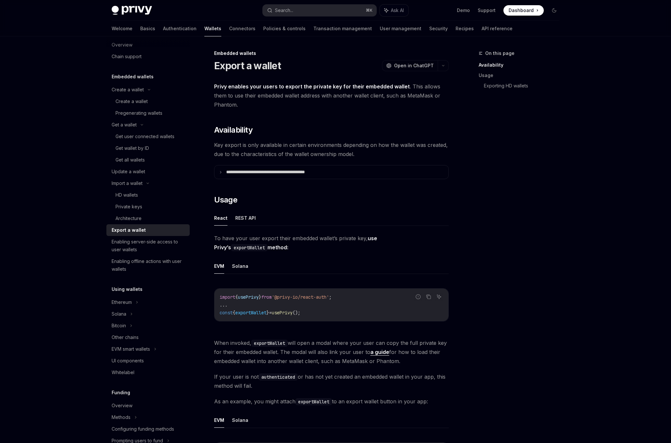
scroll to position [12, 0]
click at [144, 258] on div "Enabling offline actions with user wallets" at bounding box center [149, 265] width 74 height 16
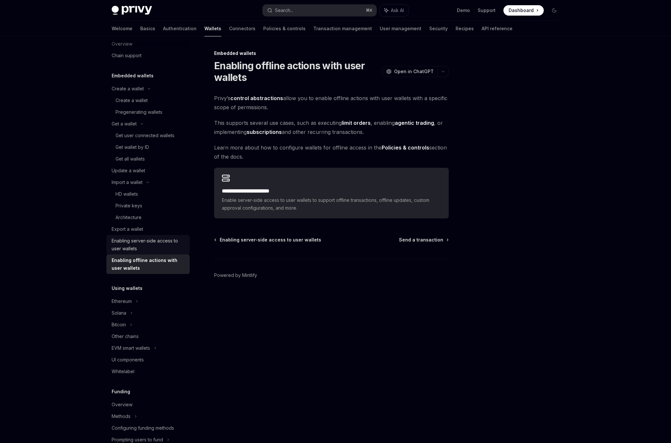
click at [173, 251] on div "Enabling server-side access to user wallets" at bounding box center [149, 245] width 74 height 16
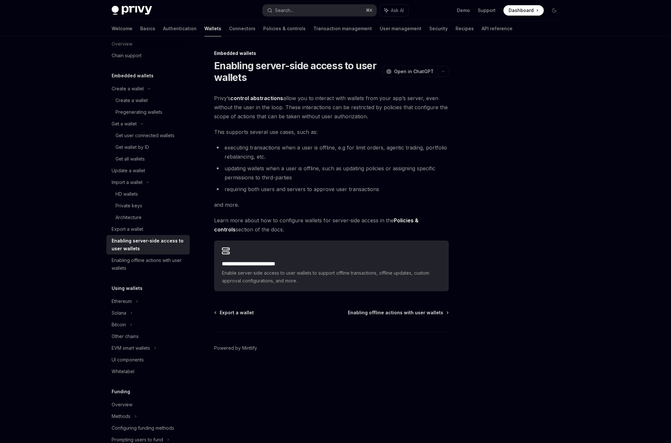
click at [265, 158] on li "executing transactions when a user is offline, e.g for limit orders, agentic tr…" at bounding box center [331, 152] width 234 height 18
click at [316, 106] on span "Privy’s control abstractions allow you to interact with wallets from your app’s…" at bounding box center [331, 107] width 234 height 27
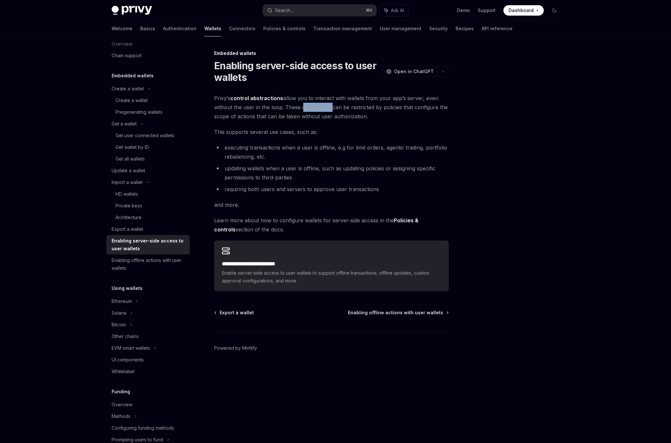
click at [316, 106] on span "Privy’s control abstractions allow you to interact with wallets from your app’s…" at bounding box center [331, 107] width 234 height 27
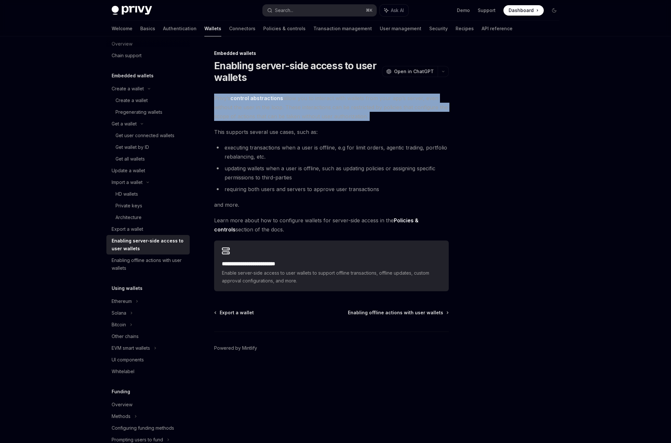
click at [311, 134] on span "This supports several use cases, such as:" at bounding box center [331, 131] width 234 height 9
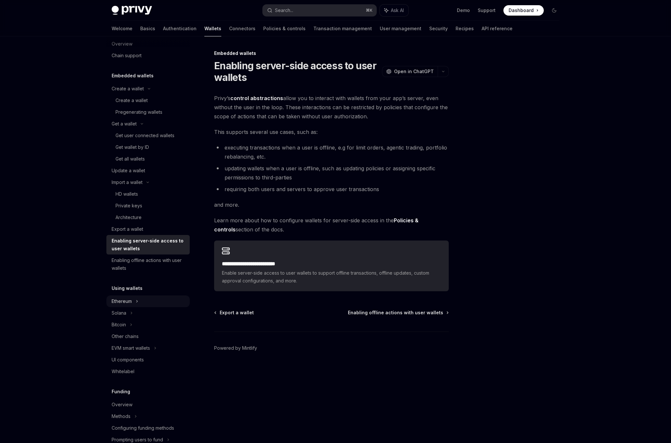
click at [128, 299] on div "Ethereum" at bounding box center [122, 302] width 20 height 8
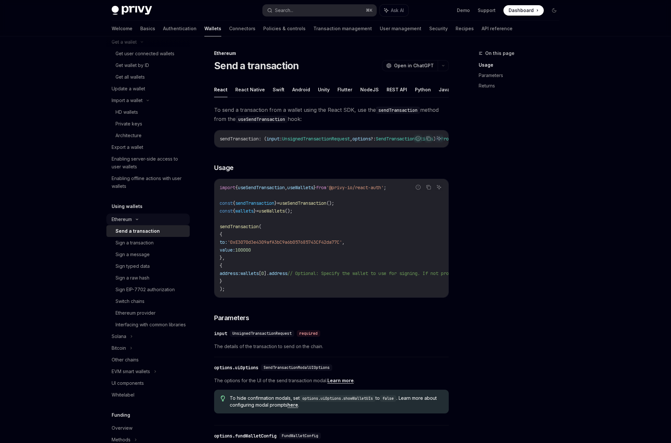
scroll to position [277, 0]
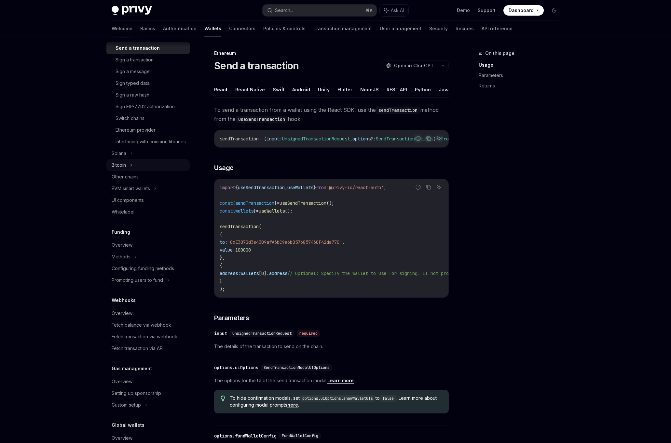
click at [130, 169] on icon at bounding box center [131, 165] width 3 height 8
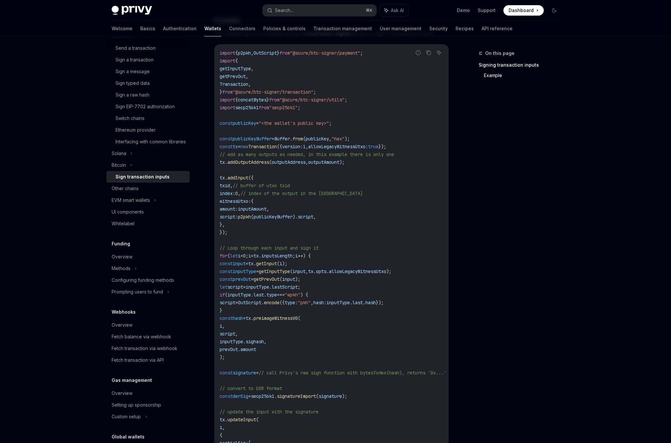
scroll to position [191, 0]
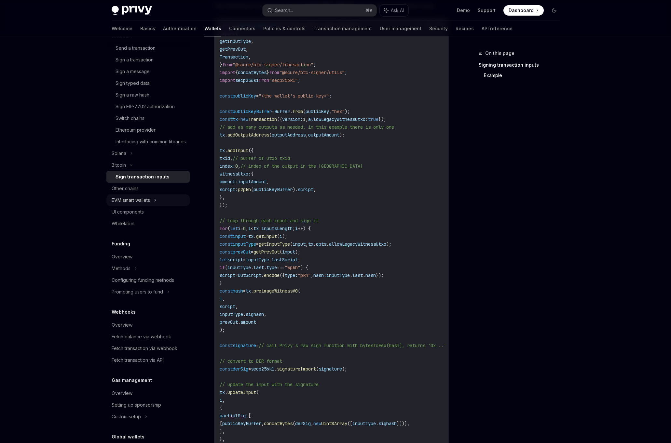
click at [141, 204] on div "EVM smart wallets" at bounding box center [131, 200] width 38 height 8
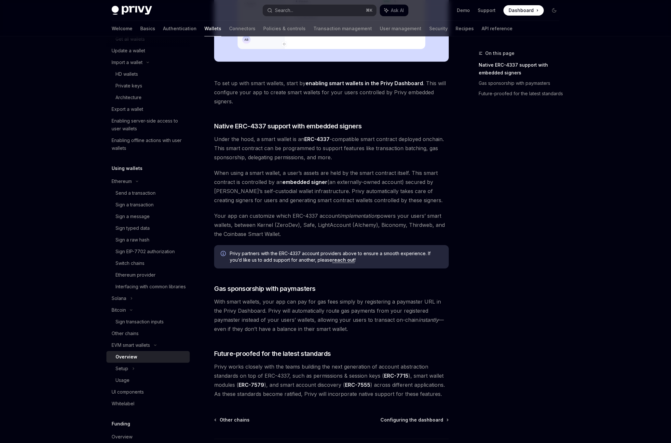
scroll to position [299, 0]
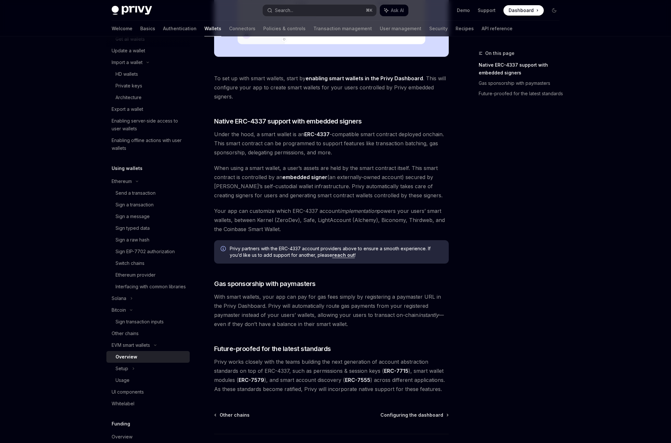
click at [262, 151] on span "Under the hood, a smart wallet is an ERC-4337 -compatible smart contract deploy…" at bounding box center [331, 143] width 234 height 27
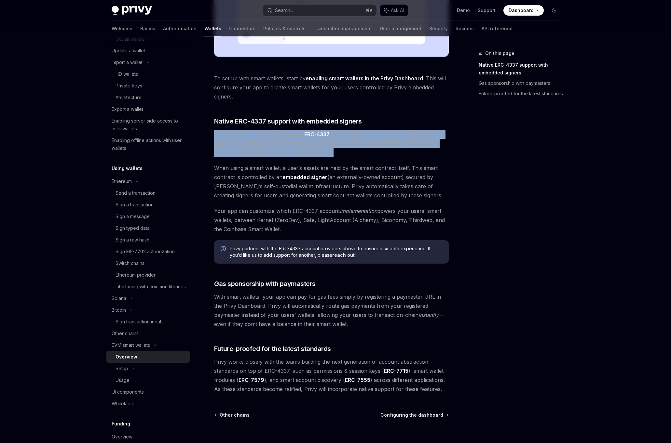
click at [258, 171] on span "When using a smart wallet, a user’s assets are held by the smart contract itsel…" at bounding box center [331, 182] width 234 height 36
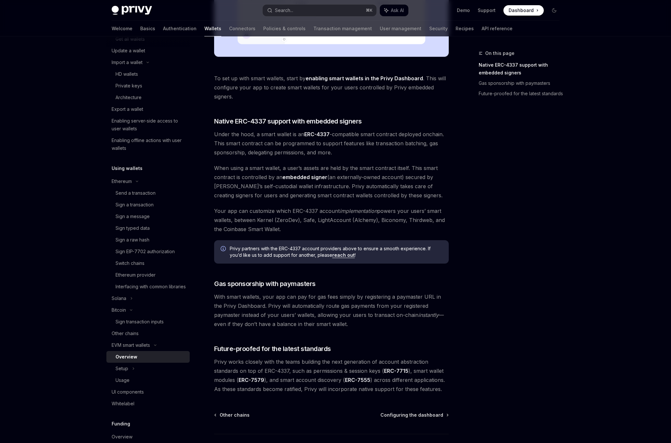
click at [258, 171] on span "When using a smart wallet, a user’s assets are held by the smart contract itsel…" at bounding box center [331, 182] width 234 height 36
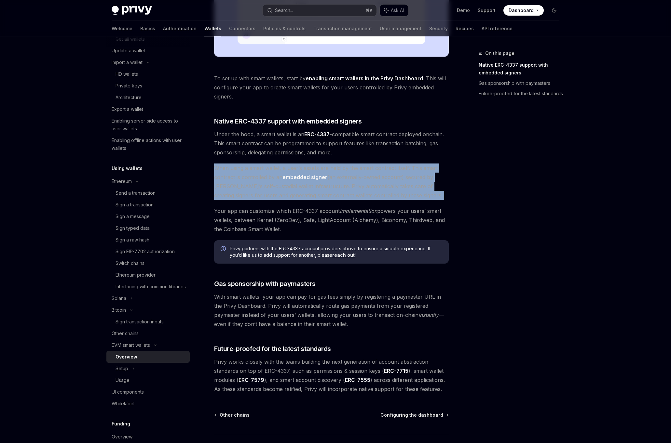
click at [252, 209] on span "Your app can customize which ERC-4337 account implementation powers your users’…" at bounding box center [331, 220] width 234 height 27
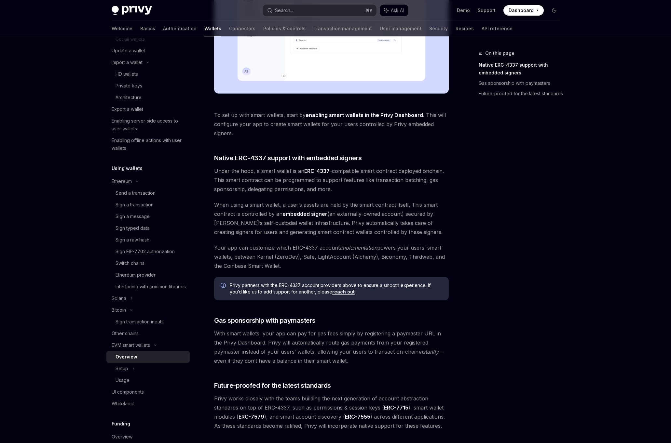
scroll to position [259, 0]
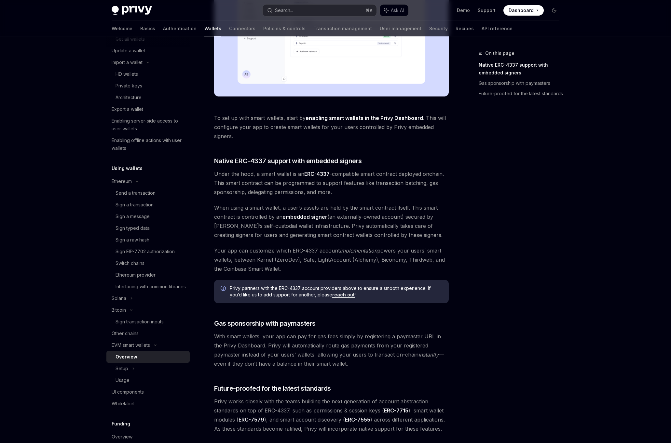
click at [343, 188] on span "Under the hood, a smart wallet is an ERC-4337 -compatible smart contract deploy…" at bounding box center [331, 182] width 234 height 27
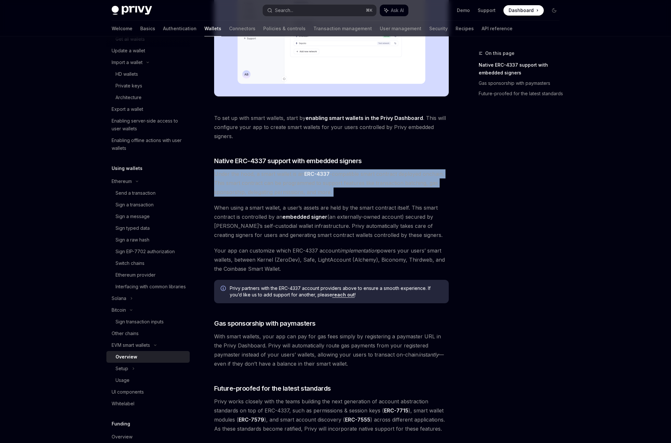
click at [286, 190] on span "Under the hood, a smart wallet is an ERC-4337 -compatible smart contract deploy…" at bounding box center [331, 182] width 234 height 27
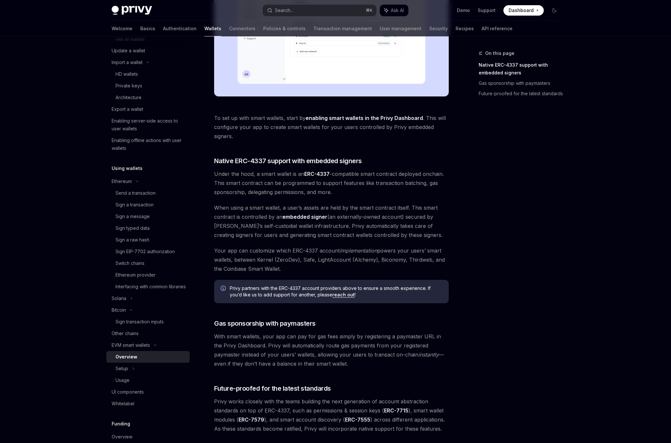
click at [240, 189] on span "Under the hood, a smart wallet is an ERC-4337 -compatible smart contract deploy…" at bounding box center [331, 182] width 234 height 27
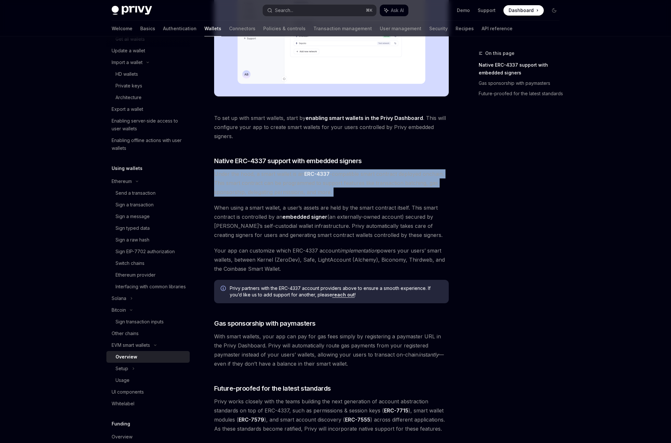
click at [284, 186] on span "Under the hood, a smart wallet is an ERC-4337 -compatible smart contract deploy…" at bounding box center [331, 182] width 234 height 27
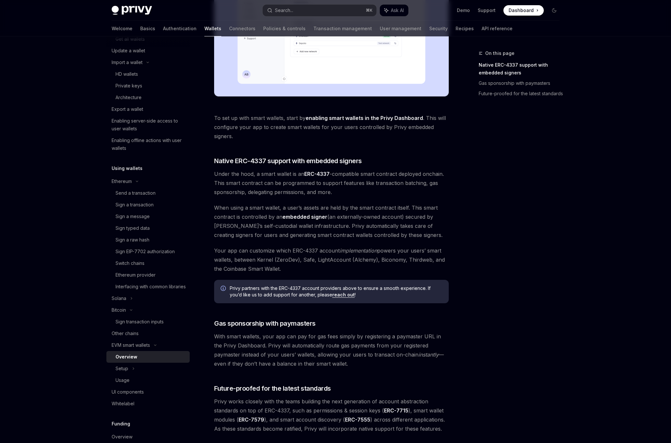
click at [269, 193] on span "Under the hood, a smart wallet is an ERC-4337 -compatible smart contract deploy…" at bounding box center [331, 182] width 234 height 27
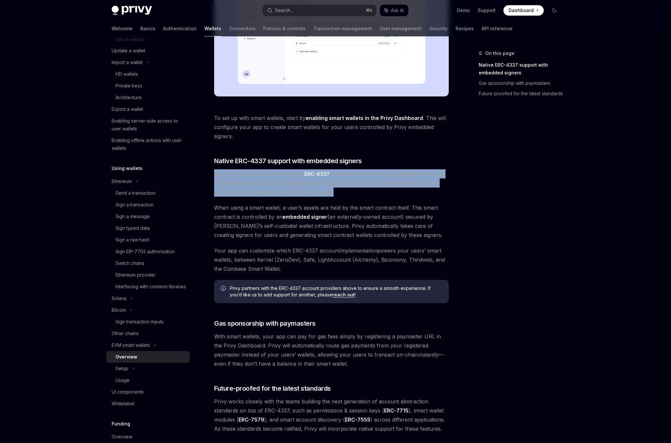
click at [259, 218] on span "When using a smart wallet, a user’s assets are held by the smart contract itsel…" at bounding box center [331, 221] width 234 height 36
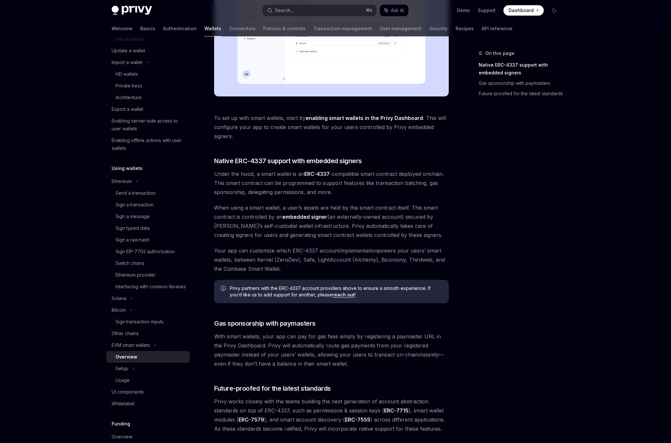
click at [259, 218] on span "When using a smart wallet, a user’s assets are held by the smart contract itsel…" at bounding box center [331, 221] width 234 height 36
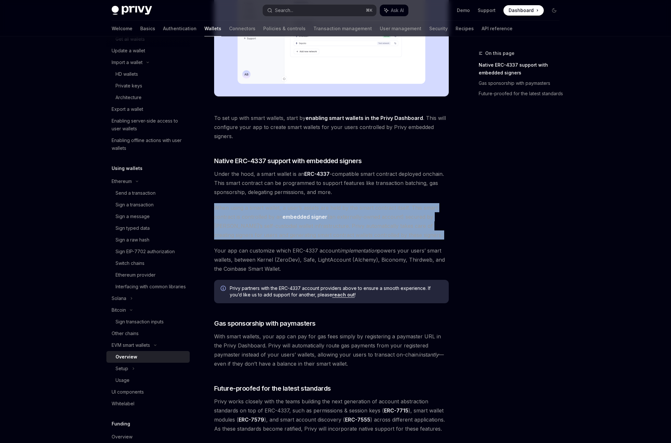
click at [258, 244] on div "Privy makes it easy to create smart wallets for your users. Smart wallets are p…" at bounding box center [331, 128] width 234 height 610
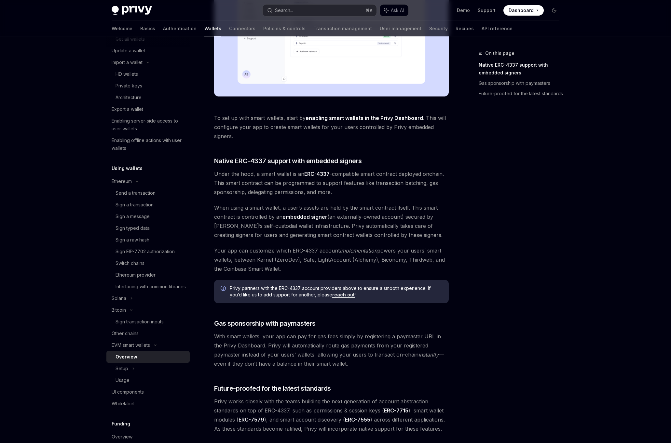
click at [250, 259] on span "Your app can customize which ERC-4337 account implementation powers your users’…" at bounding box center [331, 259] width 234 height 27
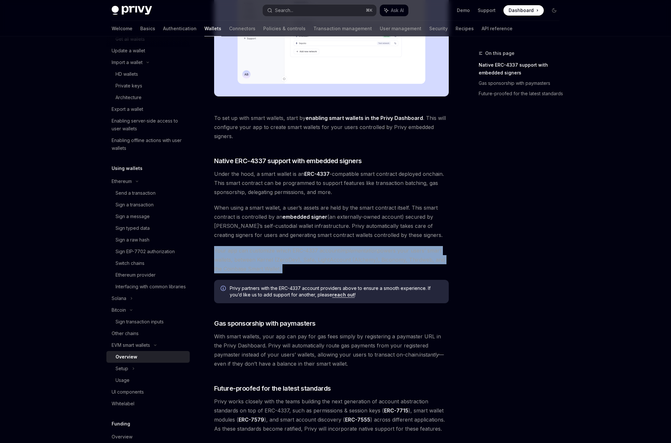
click at [255, 265] on span "Your app can customize which ERC-4337 account implementation powers your users’…" at bounding box center [331, 259] width 234 height 27
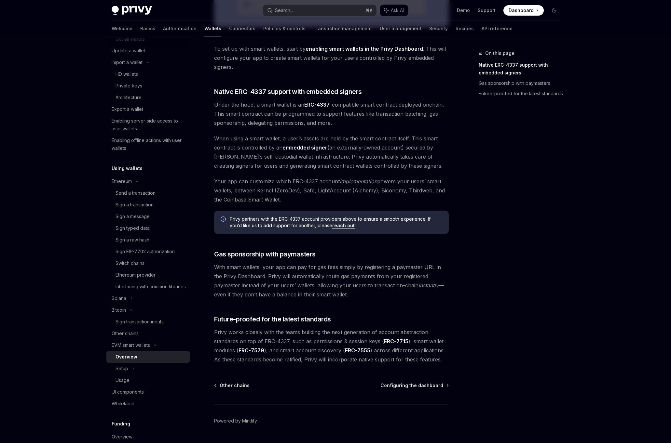
scroll to position [331, 0]
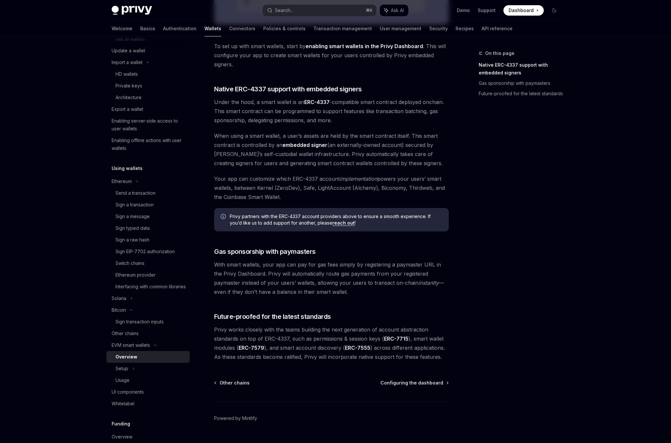
click at [255, 265] on span "With smart wallets, your app can pay for gas fees simply by registering a payma…" at bounding box center [331, 278] width 234 height 36
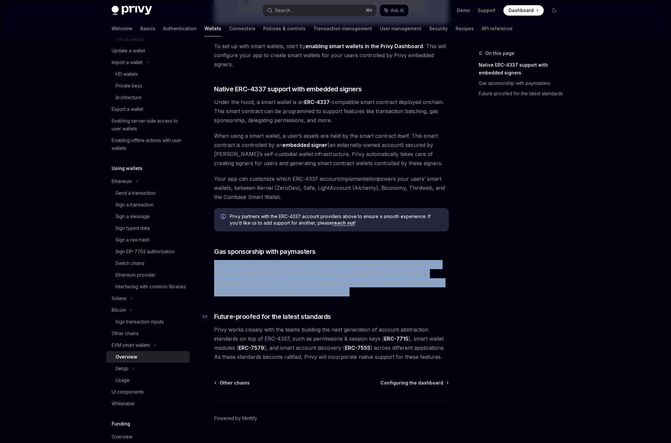
click at [247, 319] on span "Future-proofed for the latest standards" at bounding box center [272, 316] width 117 height 9
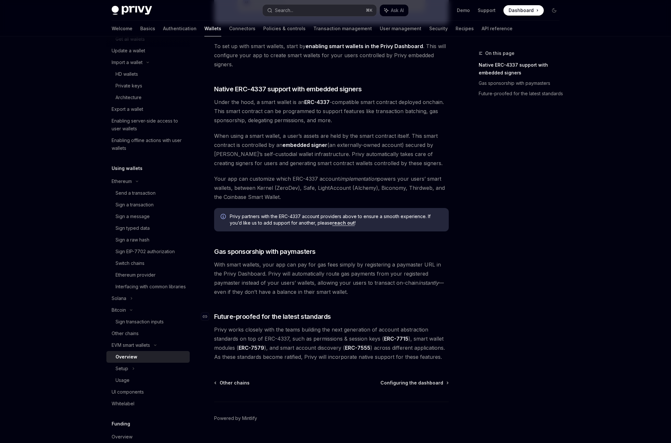
scroll to position [346, 0]
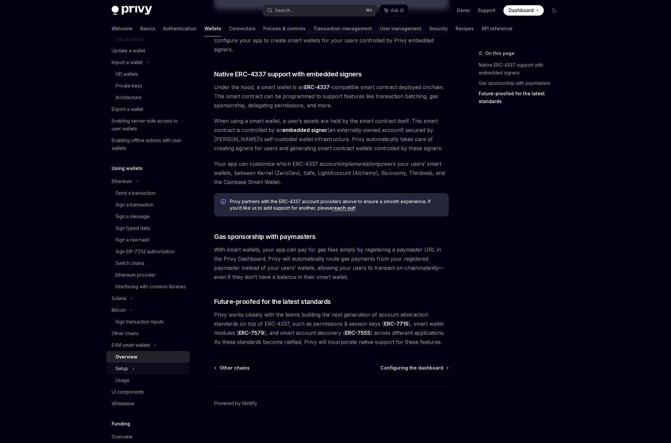
click at [125, 373] on div "Setup" at bounding box center [121, 369] width 13 height 8
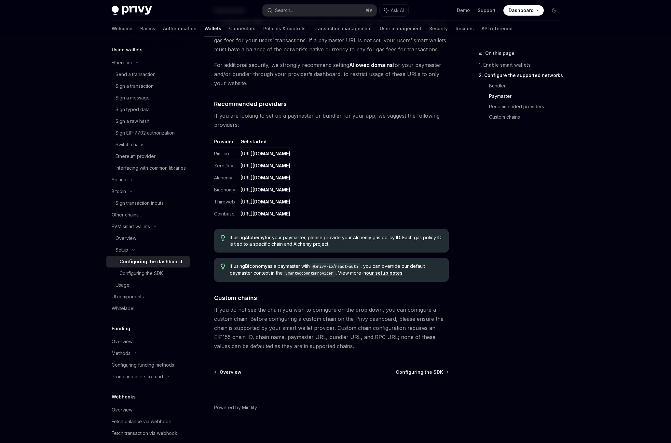
scroll to position [739, 0]
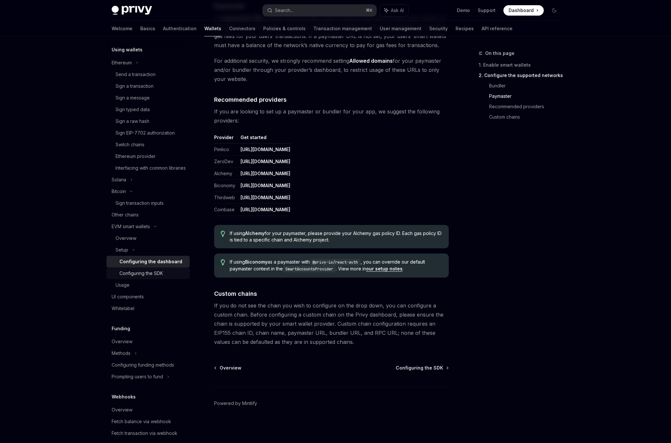
click at [137, 279] on link "Configuring the SDK" at bounding box center [147, 274] width 83 height 12
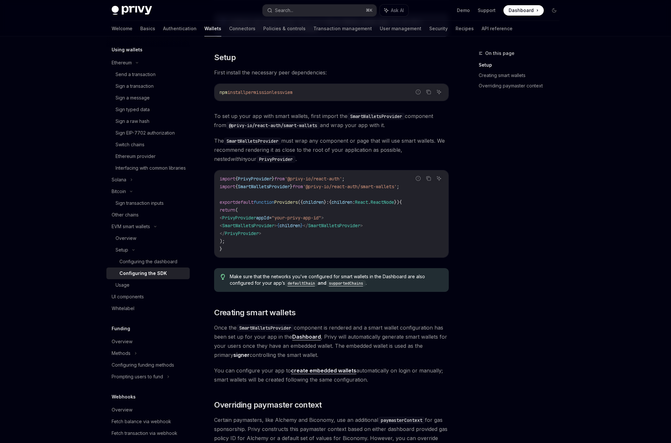
scroll to position [123, 0]
click at [274, 93] on span "permissionless" at bounding box center [264, 91] width 36 height 6
copy span "permissionless"
click at [299, 218] on span ""your-privy-app-id"" at bounding box center [296, 217] width 49 height 6
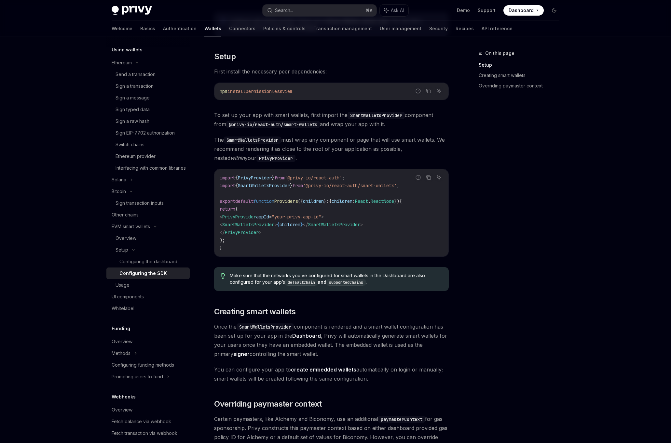
click at [299, 218] on span ""your-privy-app-id"" at bounding box center [296, 217] width 49 height 6
click at [291, 243] on code "import { PrivyProvider } from '@privy-io/react-auth' ; import { SmartWalletsPro…" at bounding box center [331, 213] width 223 height 78
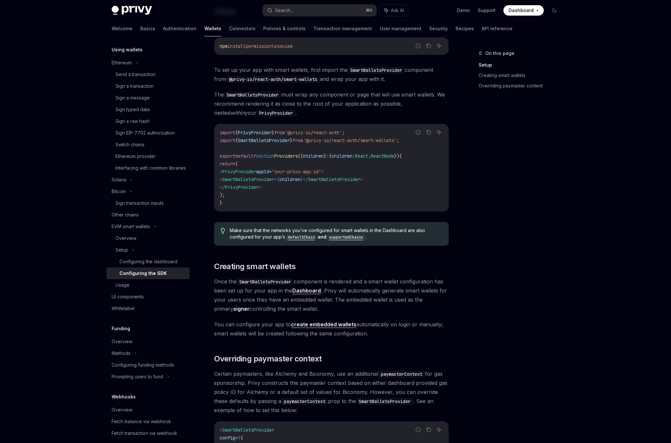
scroll to position [167, 0]
click at [309, 262] on h2 "​ Creating smart wallets" at bounding box center [331, 267] width 234 height 10
click at [262, 221] on div "Looking to get started quickly? Check out our Smart Wallets starter repo . You …" at bounding box center [331, 273] width 234 height 620
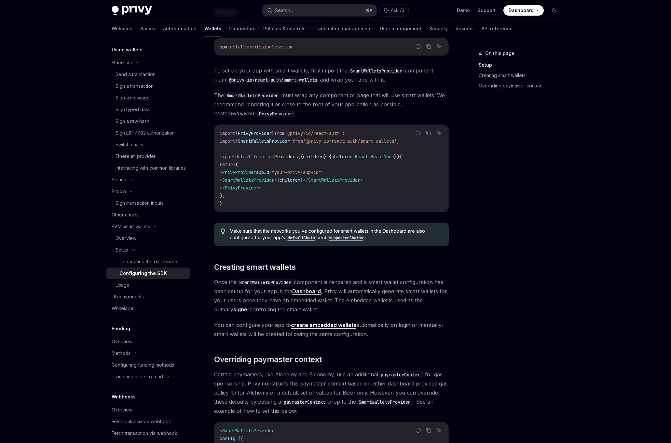
click at [262, 221] on div "Looking to get started quickly? Check out our Smart Wallets starter repo . You …" at bounding box center [331, 273] width 234 height 620
click at [301, 300] on span "Once the SmartWalletsProvider component is rendered and a smart wallet configur…" at bounding box center [331, 296] width 234 height 36
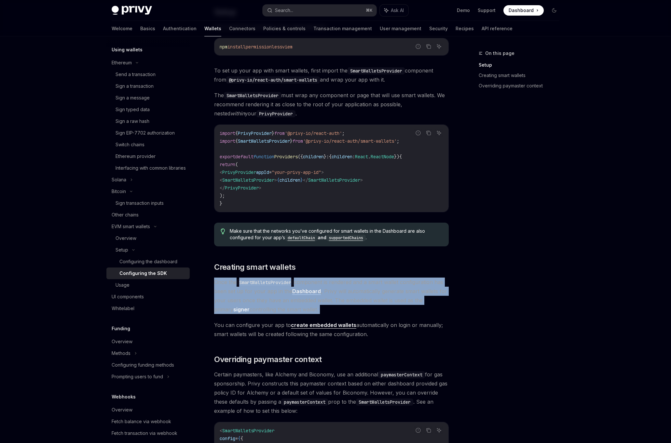
click at [293, 314] on span "Once the SmartWalletsProvider component is rendered and a smart wallet configur…" at bounding box center [331, 296] width 234 height 36
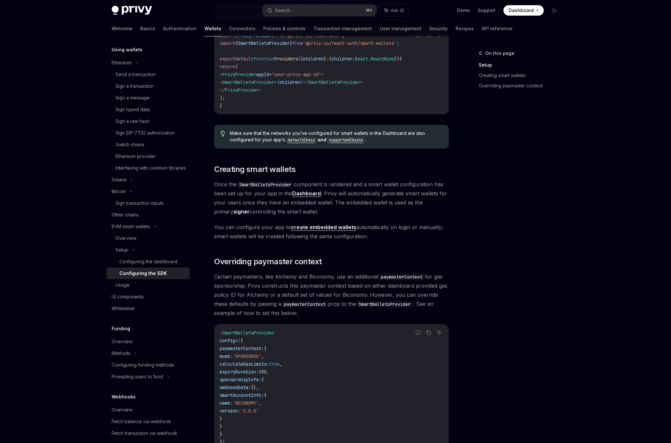
scroll to position [266, 0]
click at [273, 289] on span "Certain paymasters, like Alchemy and Biconomy, use an additional paymasterConte…" at bounding box center [331, 295] width 234 height 46
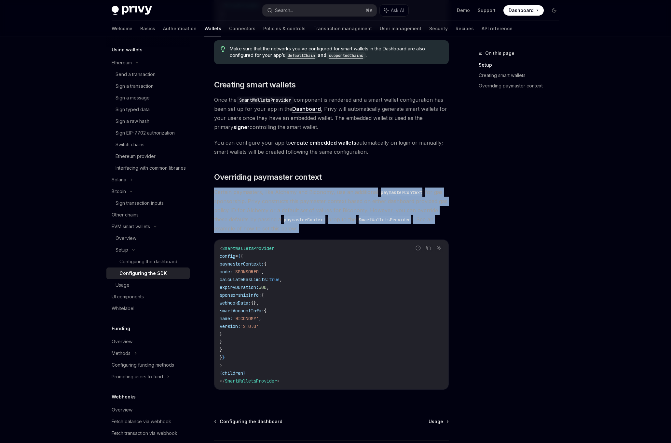
scroll to position [356, 0]
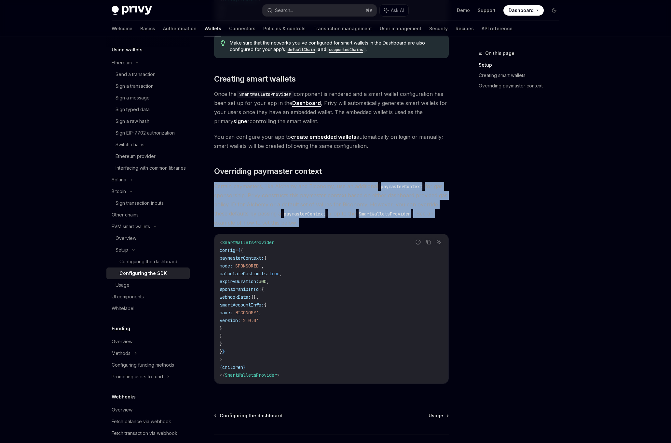
click at [261, 289] on span "sponsorshipInfo:" at bounding box center [241, 290] width 42 height 6
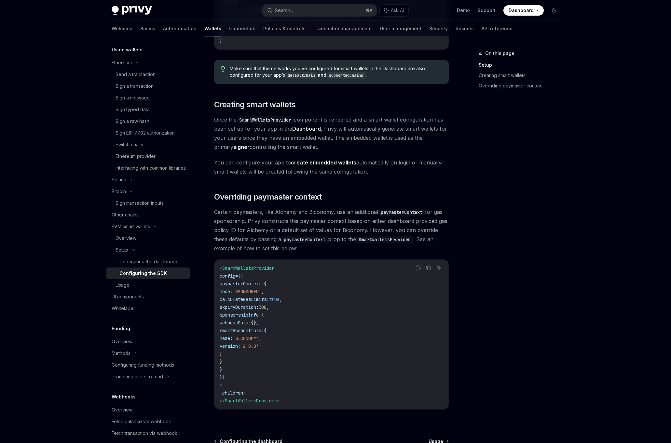
scroll to position [328, 0]
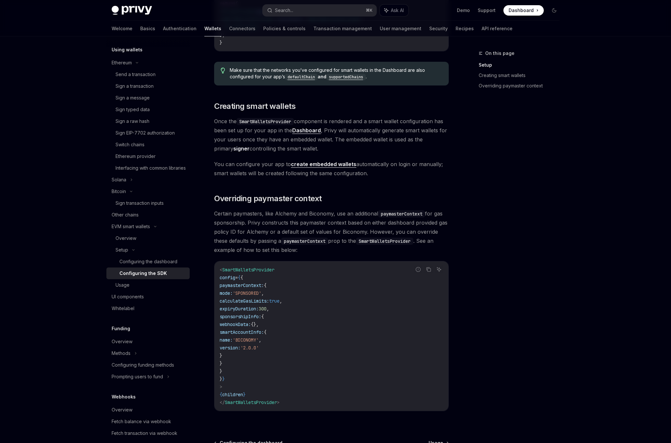
click at [250, 248] on span "Certain paymasters, like Alchemy and Biconomy, use an additional paymasterConte…" at bounding box center [331, 232] width 234 height 46
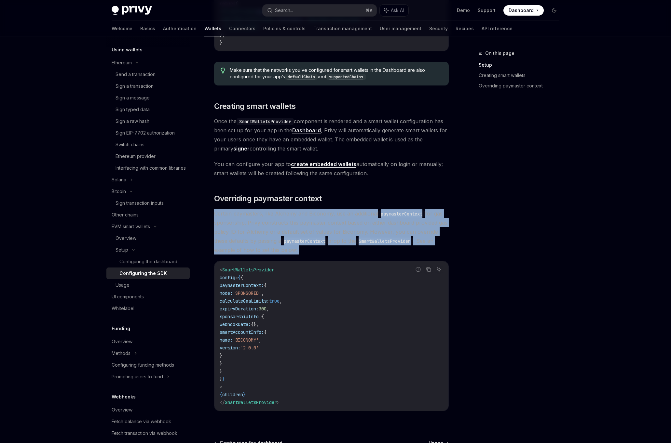
click at [273, 235] on span "Certain paymasters, like Alchemy and Biconomy, use an additional paymasterConte…" at bounding box center [331, 232] width 234 height 46
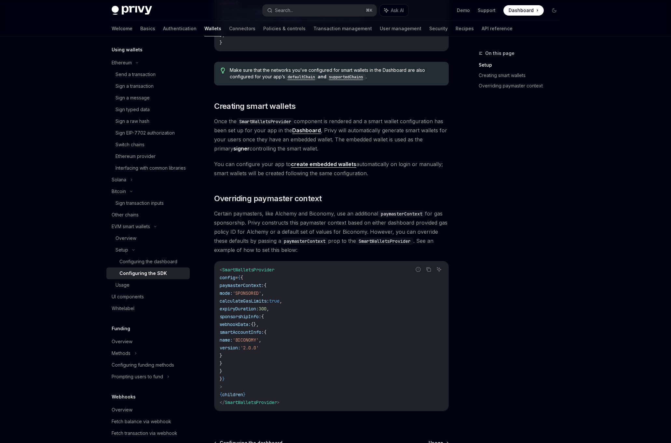
click at [258, 176] on span "You can configure your app to create embedded wallets automatically on login or…" at bounding box center [331, 169] width 234 height 18
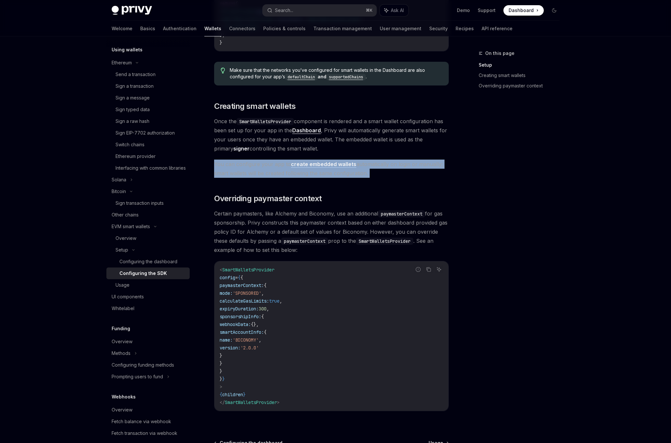
click at [256, 187] on div "Looking to get started quickly? Check out our Smart Wallets starter repo . You …" at bounding box center [331, 112] width 234 height 620
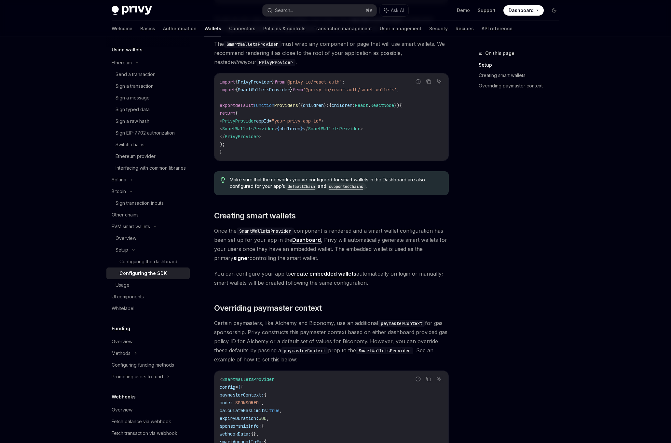
scroll to position [218, 0]
click at [256, 187] on span "Make sure that the networks you’ve configured for smart wallets in the Dashboar…" at bounding box center [336, 183] width 212 height 13
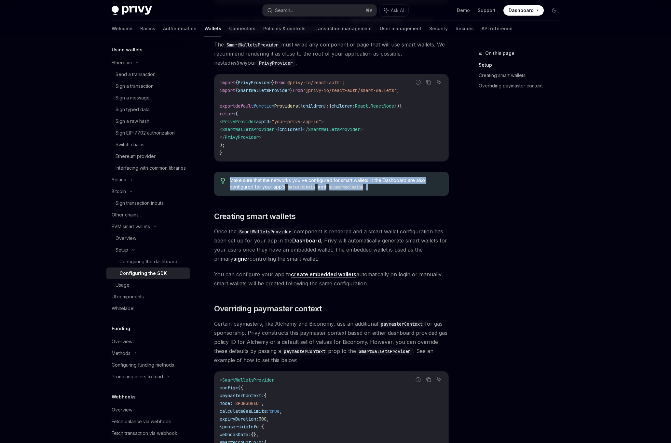
click at [246, 201] on div "Looking to get started quickly? Check out our Smart Wallets starter repo . You …" at bounding box center [331, 222] width 234 height 620
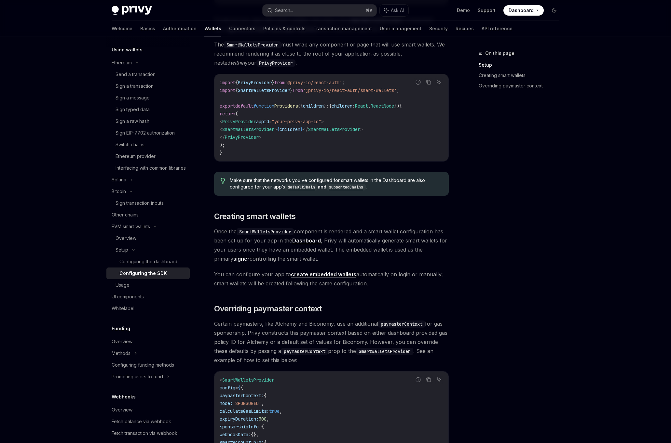
click at [338, 187] on code "supportedChains" at bounding box center [345, 187] width 39 height 7
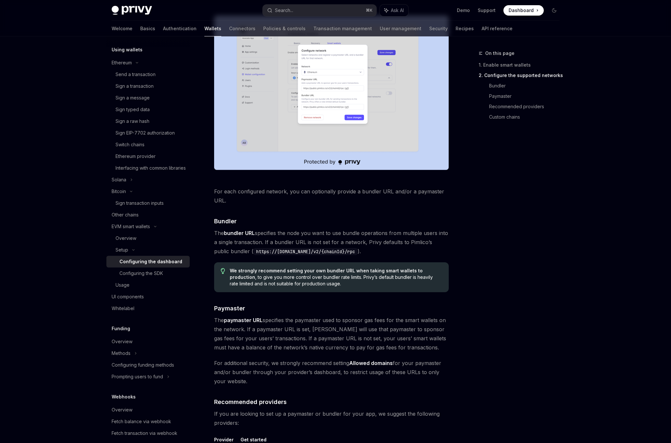
scroll to position [474, 0]
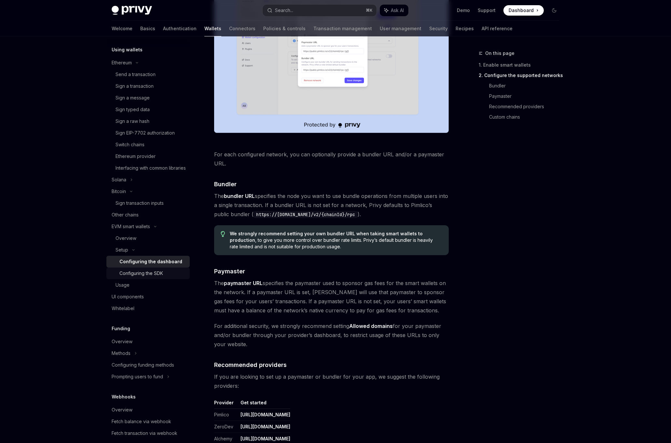
click at [153, 279] on link "Configuring the SDK" at bounding box center [147, 274] width 83 height 12
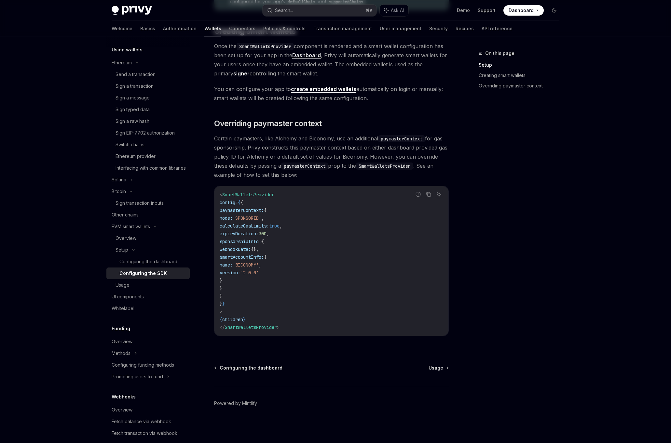
type textarea "*"
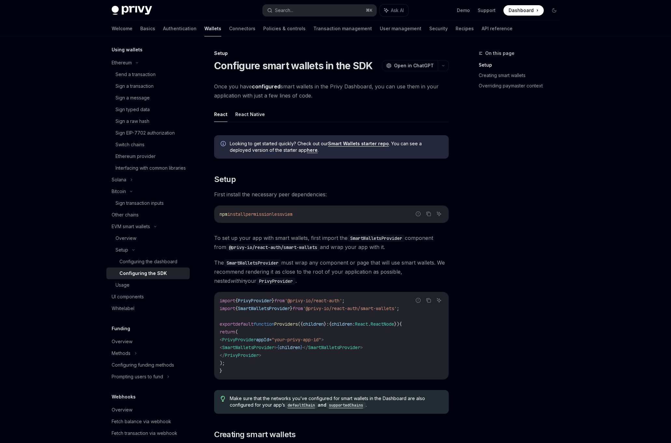
click at [323, 242] on span "To set up your app with smart wallets, first import the SmartWalletsProvider co…" at bounding box center [331, 243] width 234 height 18
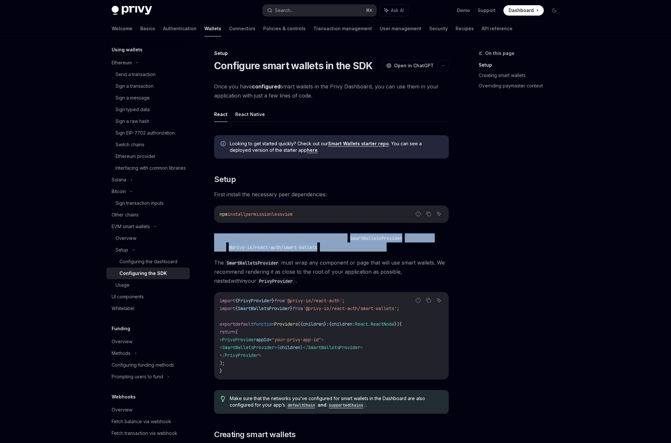
click at [308, 94] on span "Once you have configured smart wallets in the Privy Dashboard, you can use them…" at bounding box center [331, 91] width 234 height 18
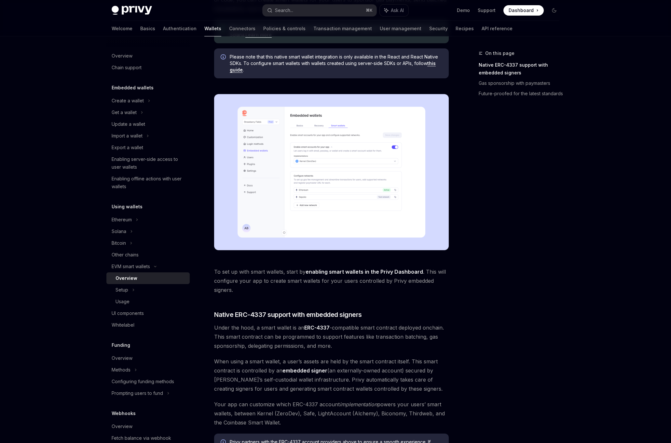
scroll to position [106, 0]
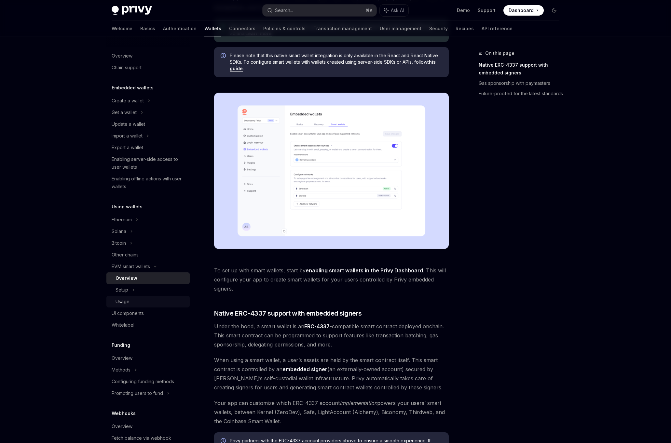
click at [149, 297] on link "Usage" at bounding box center [147, 302] width 83 height 12
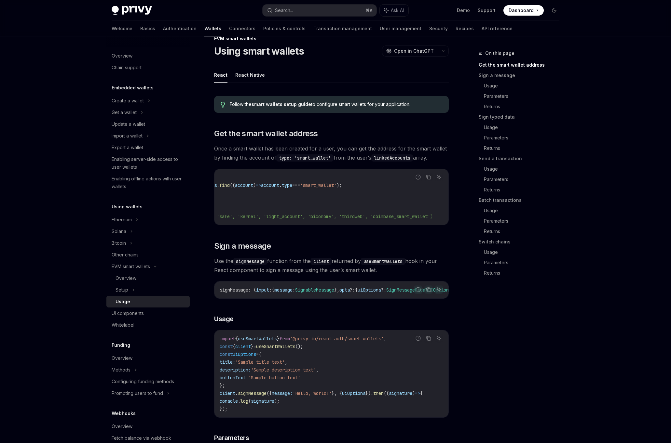
scroll to position [0, 112]
click at [336, 187] on span "'smart_wallet'" at bounding box center [318, 185] width 36 height 6
click at [328, 202] on code "const { user } = usePrivy (); const smartWallet = user . linkedAccounts . find …" at bounding box center [285, 197] width 325 height 47
click at [330, 188] on span "'smart_wallet'" at bounding box center [318, 185] width 36 height 6
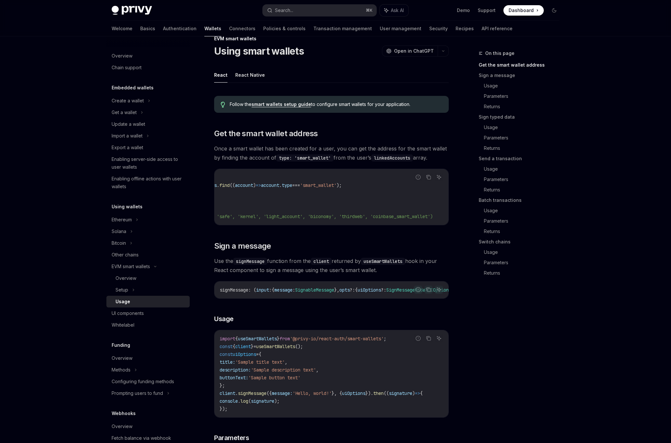
click at [330, 188] on span "'smart_wallet'" at bounding box center [318, 185] width 36 height 6
click at [347, 181] on code "const { user } = usePrivy (); const smartWallet = user . linkedAccounts . find …" at bounding box center [285, 197] width 325 height 47
click at [331, 215] on span "// Logs the smart wallet type (e.g. 'safe', 'kernel', 'light_account', 'biconom…" at bounding box center [375, 217] width 310 height 6
click at [359, 251] on h2 "​ Sign a message" at bounding box center [331, 246] width 234 height 10
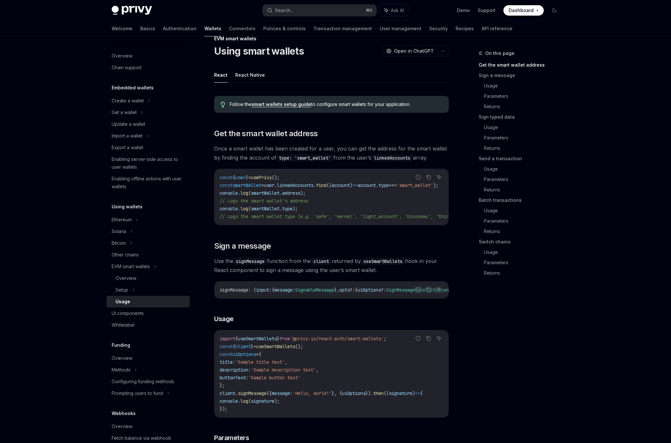
click at [315, 193] on code "const { user } = usePrivy (); const smartWallet = user . linkedAccounts . find …" at bounding box center [382, 197] width 325 height 47
click at [308, 208] on code "const { user } = usePrivy (); const smartWallet = user . linkedAccounts . find …" at bounding box center [382, 197] width 325 height 47
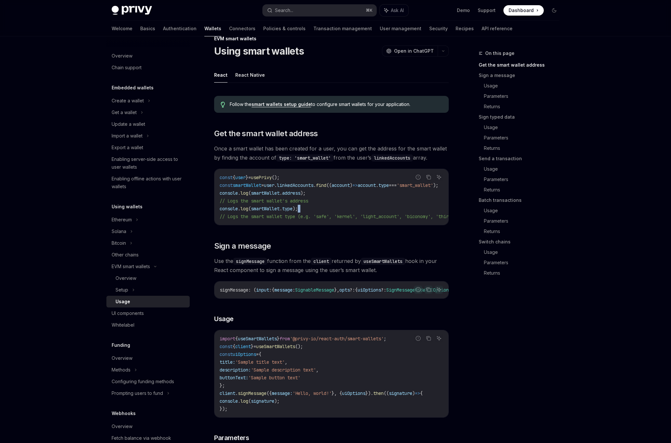
click at [308, 208] on code "const { user } = usePrivy (); const smartWallet = user . linkedAccounts . find …" at bounding box center [382, 197] width 325 height 47
click at [308, 213] on code "const { user } = usePrivy (); const smartWallet = user . linkedAccounts . find …" at bounding box center [382, 197] width 325 height 47
click at [289, 185] on span "linkedAccounts" at bounding box center [295, 185] width 36 height 6
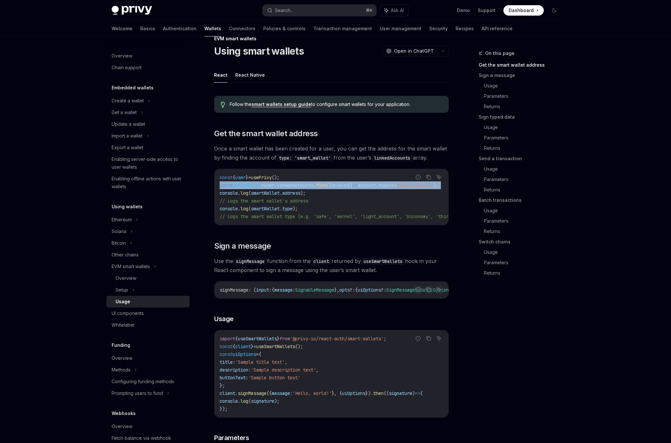
click at [285, 201] on span "// Logs the smart wallet's address" at bounding box center [264, 201] width 88 height 6
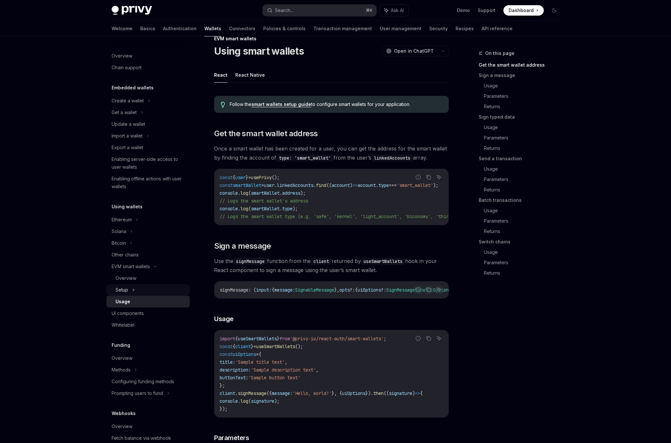
click at [133, 295] on div "Setup" at bounding box center [147, 290] width 83 height 12
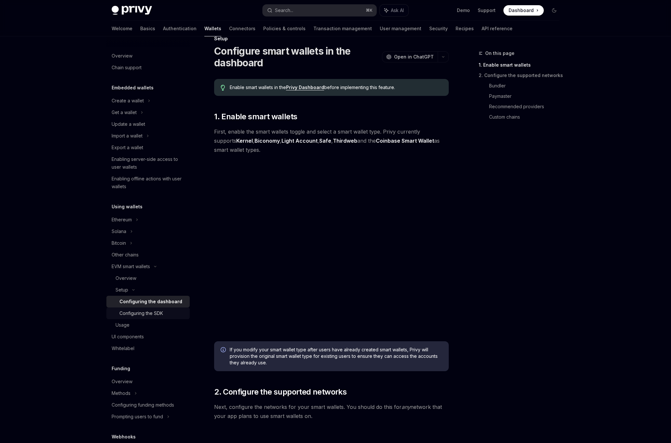
click at [150, 310] on div "Configuring the SDK" at bounding box center [141, 314] width 44 height 8
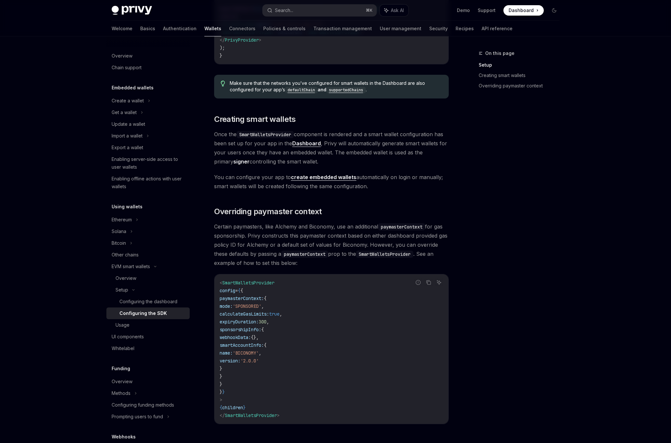
scroll to position [316, 0]
click at [267, 256] on span "Certain paymasters, like Alchemy and Biconomy, use an additional paymasterConte…" at bounding box center [331, 244] width 234 height 46
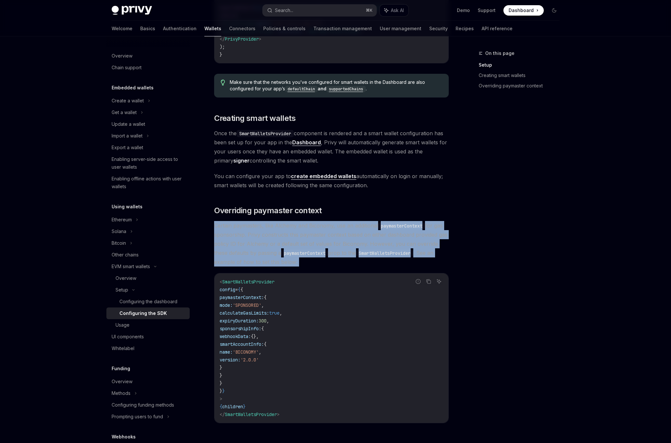
click at [299, 246] on span "Certain paymasters, like Alchemy and Biconomy, use an additional paymasterConte…" at bounding box center [331, 244] width 234 height 46
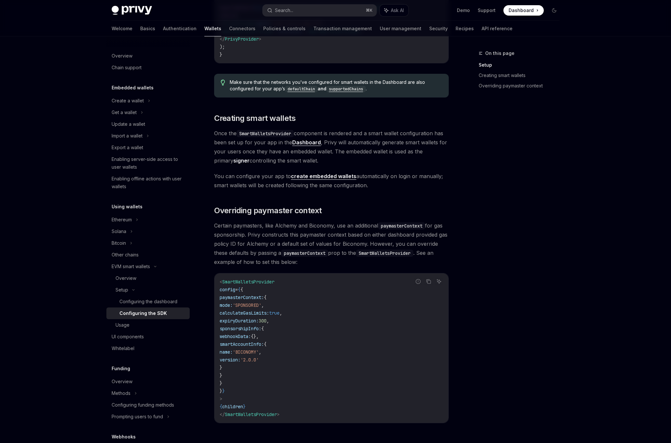
click at [234, 174] on span "You can configure your app to create embedded wallets automatically on login or…" at bounding box center [331, 181] width 234 height 18
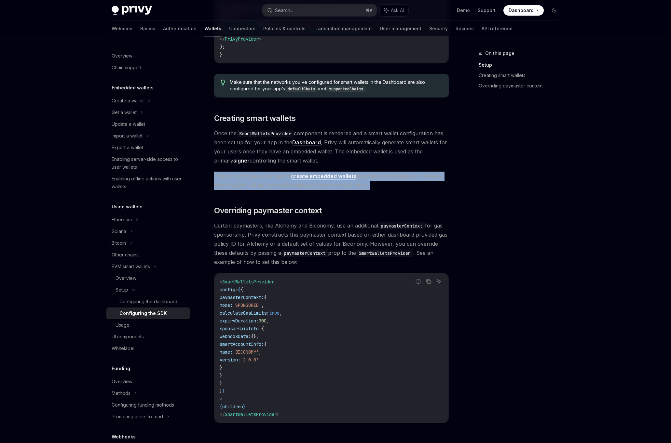
click at [234, 193] on div "Looking to get started quickly? Check out our Smart Wallets starter repo . You …" at bounding box center [331, 124] width 234 height 620
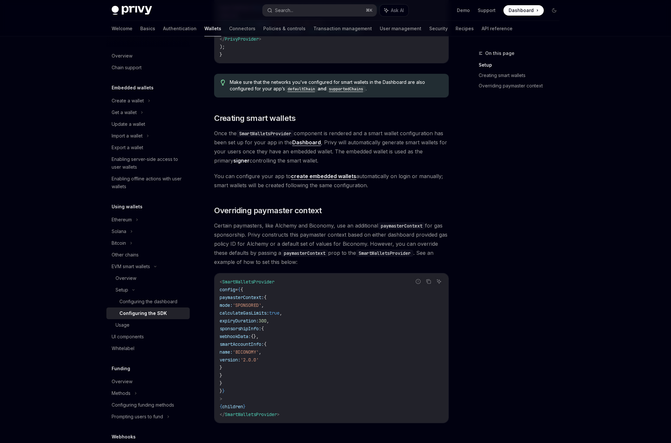
click at [324, 178] on link "create embedded wallets" at bounding box center [323, 176] width 65 height 7
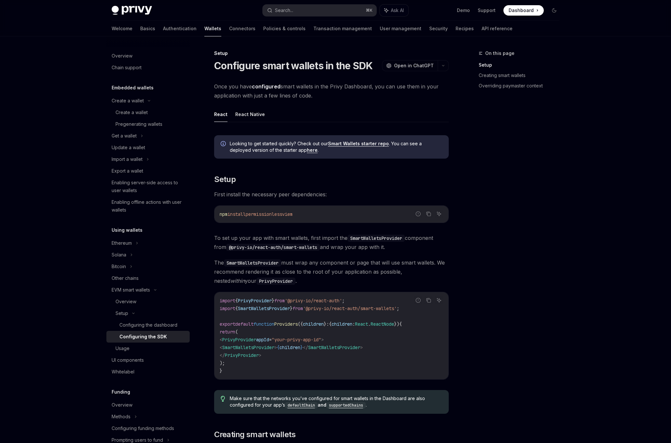
scroll to position [316, 0]
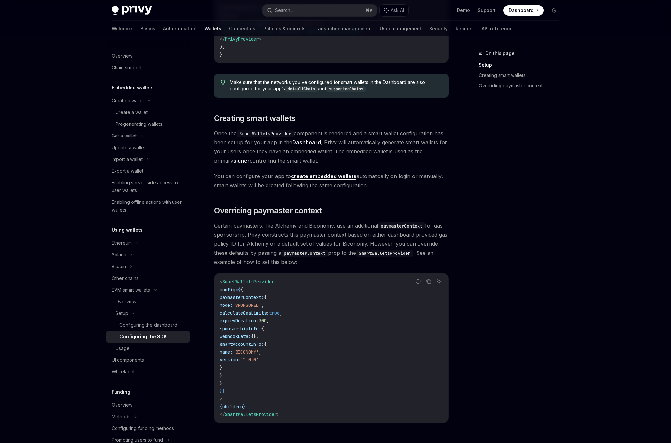
click at [315, 176] on link "create embedded wallets" at bounding box center [323, 176] width 65 height 7
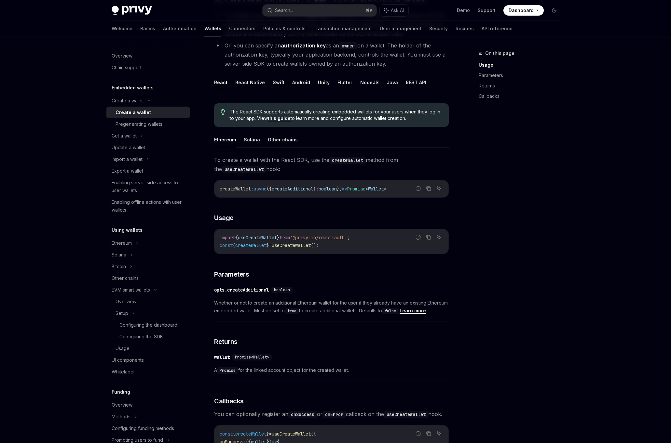
scroll to position [98, 0]
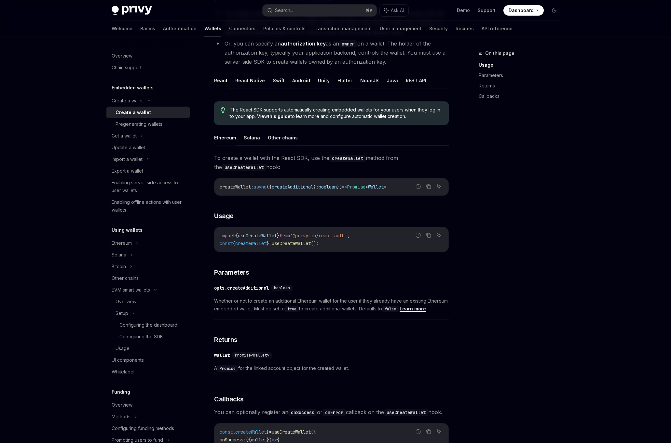
click at [288, 140] on button "Other chains" at bounding box center [283, 137] width 30 height 15
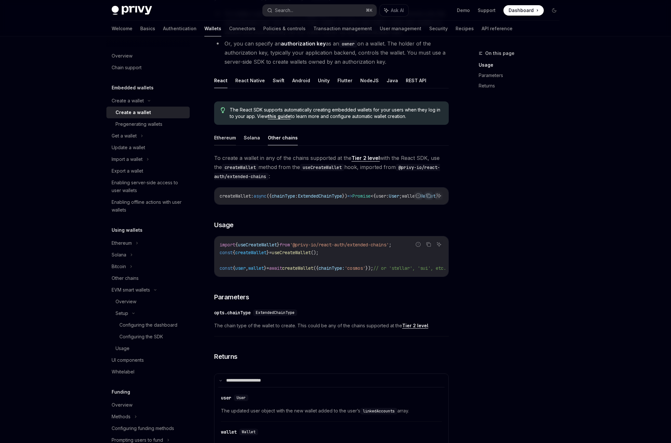
click at [227, 135] on button "Ethereum" at bounding box center [225, 137] width 22 height 15
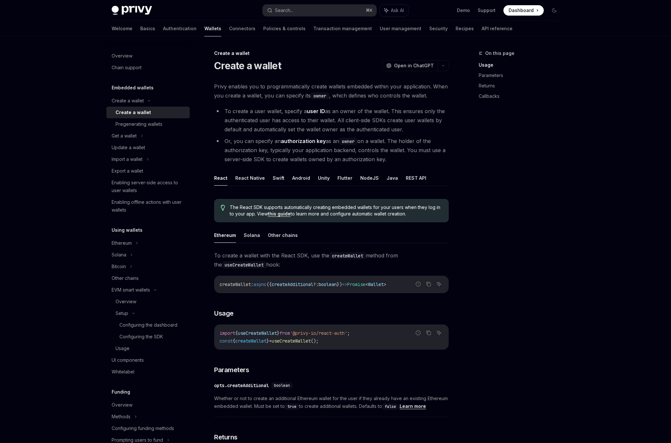
click at [268, 206] on span "The React SDK supports automatically creating embedded wallets for your users w…" at bounding box center [336, 210] width 212 height 13
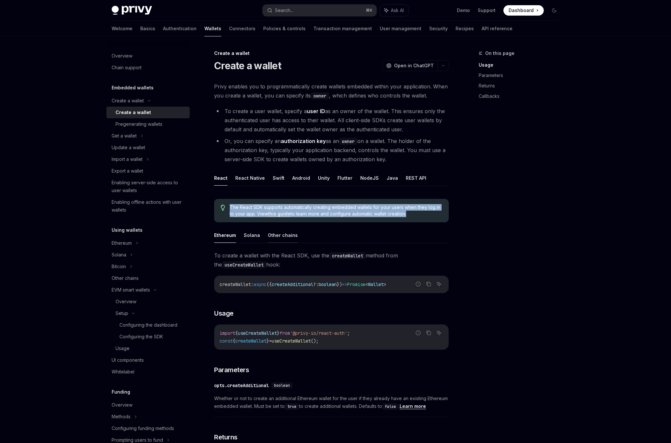
click at [277, 235] on button "Other chains" at bounding box center [283, 235] width 30 height 15
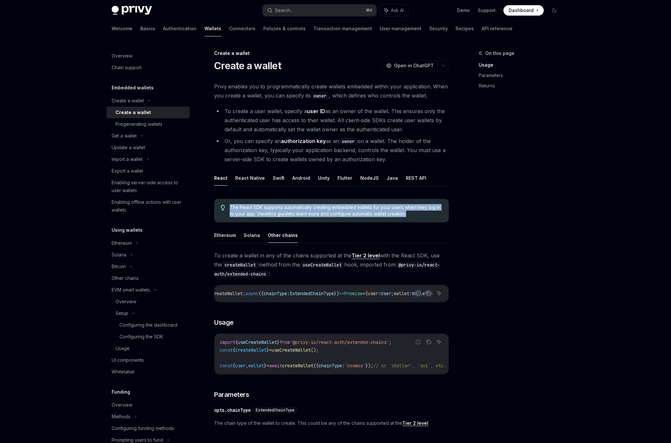
scroll to position [0, 41]
click at [301, 298] on div "createWallet : async ({ chainType : ExtendedChainType }) => Promise < { user : …" at bounding box center [331, 293] width 234 height 17
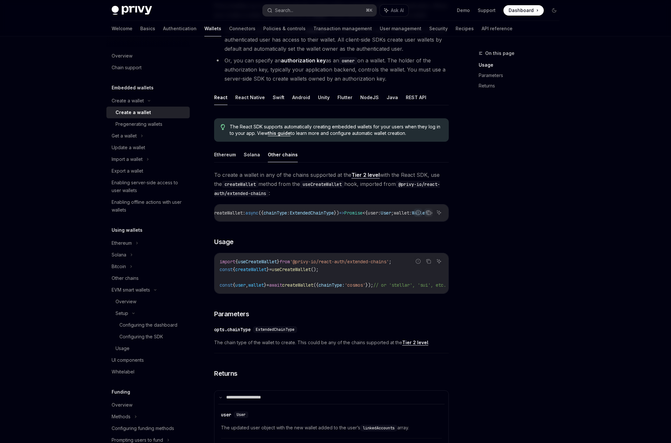
scroll to position [84, 0]
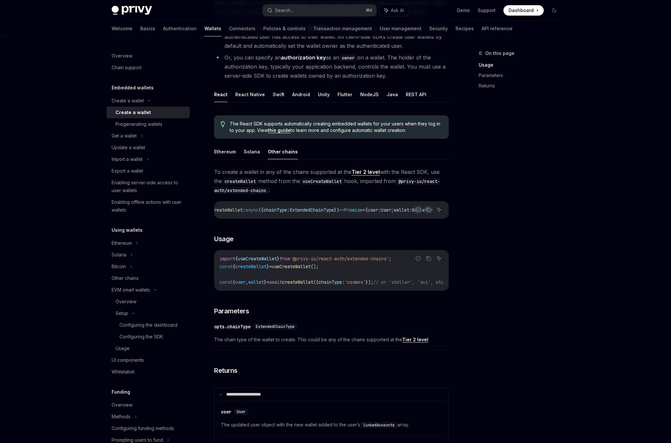
click at [313, 285] on span "createWallet" at bounding box center [297, 282] width 31 height 6
click at [322, 291] on div "import { useCreateWallet } from '@privy-io/react-auth/extended-chains' ; const …" at bounding box center [331, 270] width 234 height 40
click at [313, 283] on span "createWallet" at bounding box center [297, 282] width 31 height 6
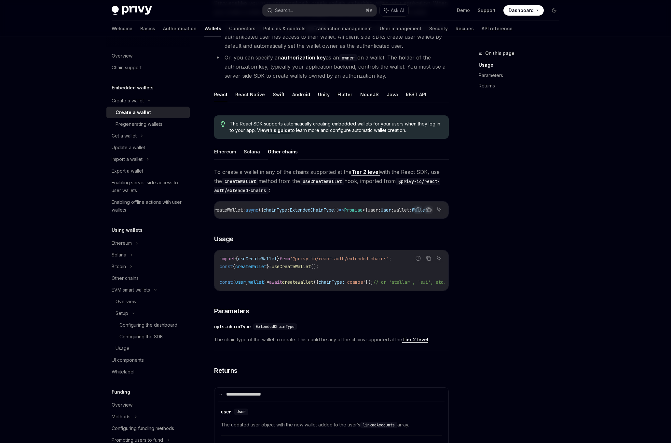
click at [313, 283] on span "createWallet" at bounding box center [297, 282] width 31 height 6
click at [313, 282] on span "createWallet" at bounding box center [297, 282] width 31 height 6
click at [313, 284] on span "createWallet" at bounding box center [297, 282] width 31 height 6
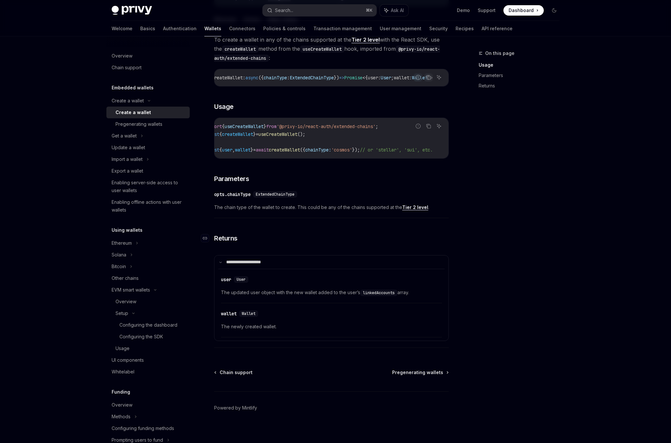
scroll to position [226, 0]
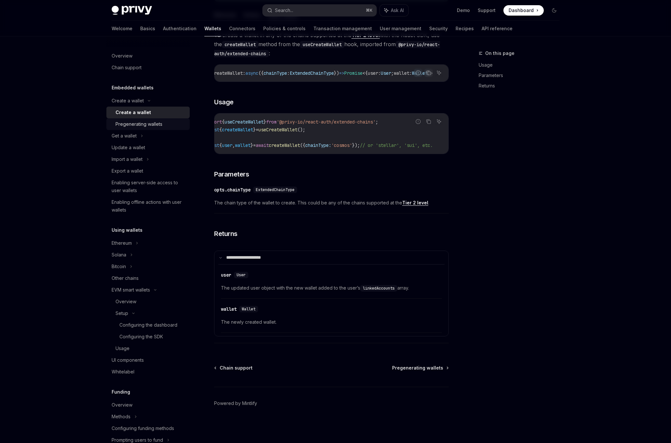
click at [160, 122] on div "Pregenerating wallets" at bounding box center [138, 124] width 47 height 8
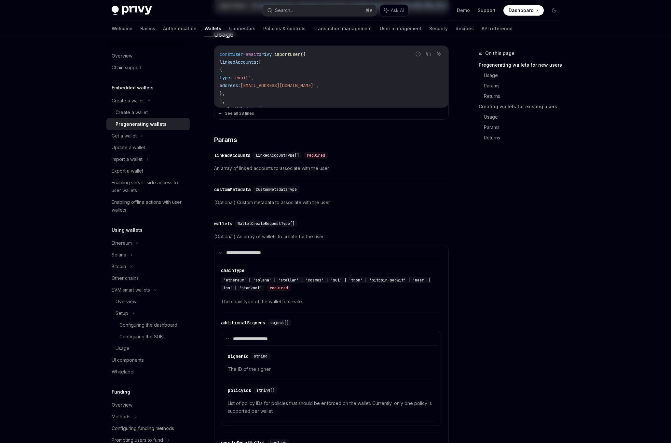
type textarea "*"
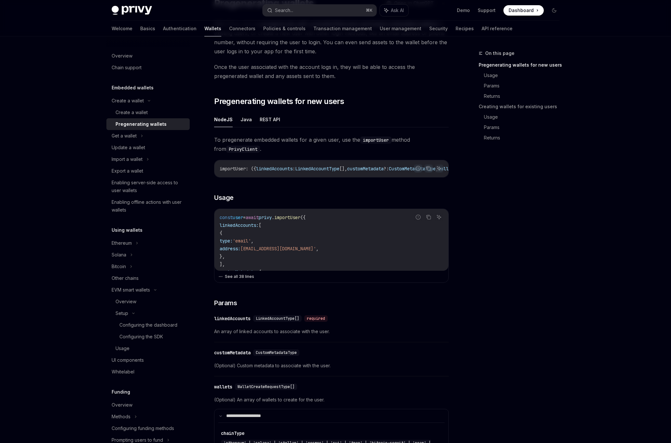
click at [245, 274] on button "See all 38 lines" at bounding box center [331, 276] width 226 height 9
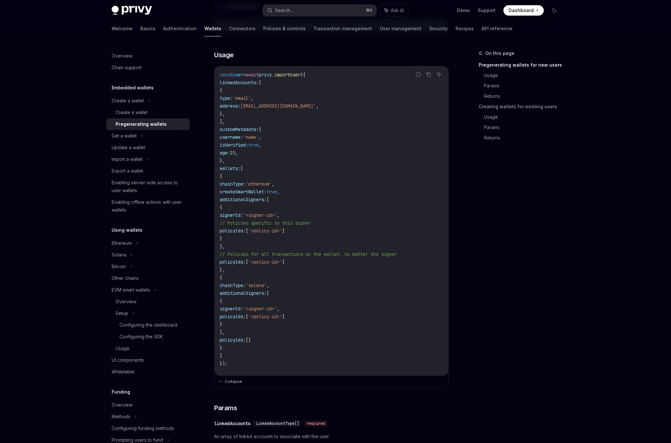
scroll to position [206, 0]
click at [277, 308] on span "'<signer-id>'" at bounding box center [260, 308] width 34 height 6
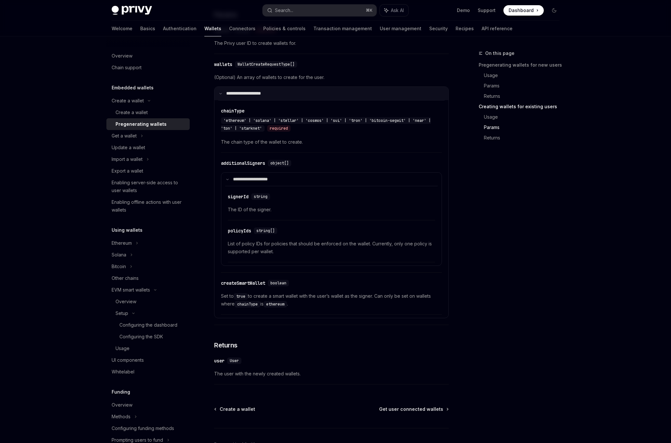
scroll to position [1299, 0]
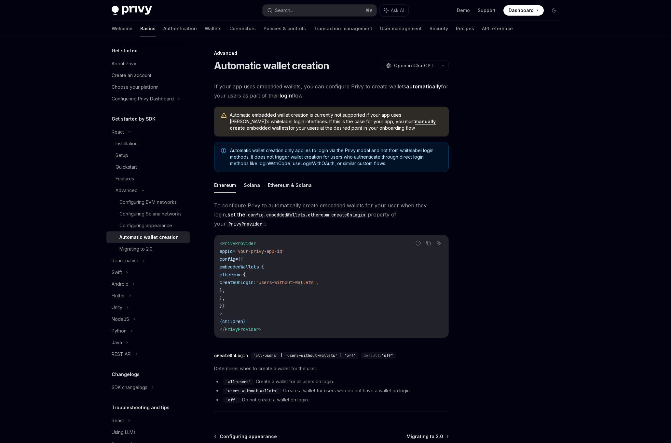
click at [287, 117] on span "Automatic embedded wallet creation is currently not supported if your app uses …" at bounding box center [336, 122] width 212 height 20
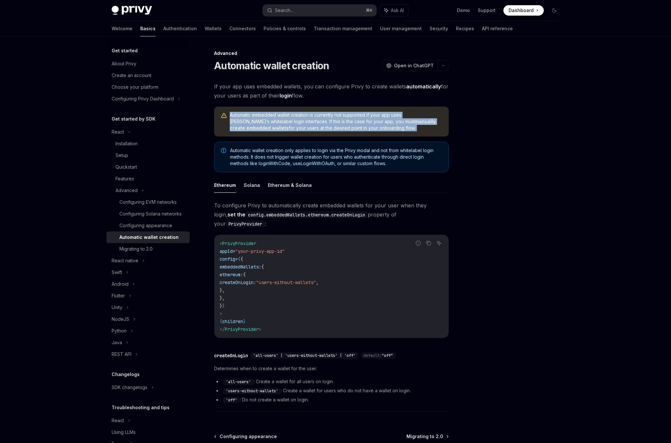
click at [278, 165] on span "Automatic wallet creation only applies to login via the Privy modal and not fro…" at bounding box center [336, 157] width 212 height 20
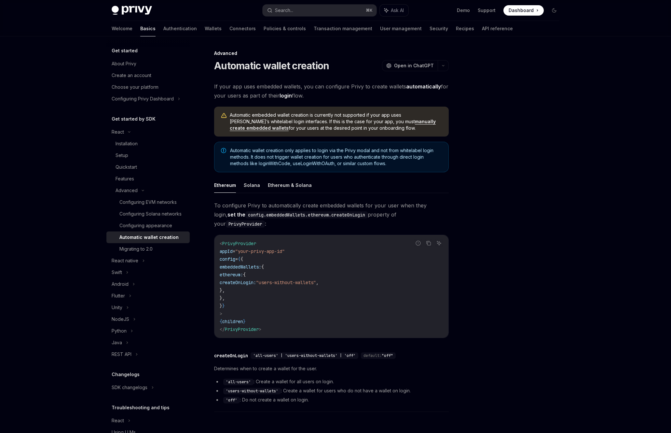
type textarea "*"
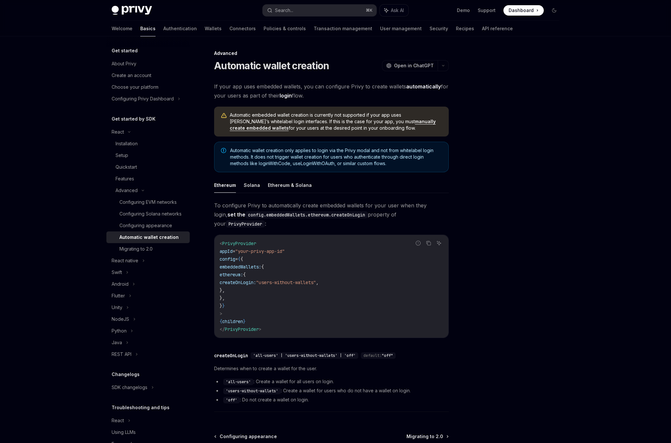
click at [289, 87] on span "If your app uses embedded wallets, you can configure Privy to create wallets au…" at bounding box center [331, 91] width 234 height 18
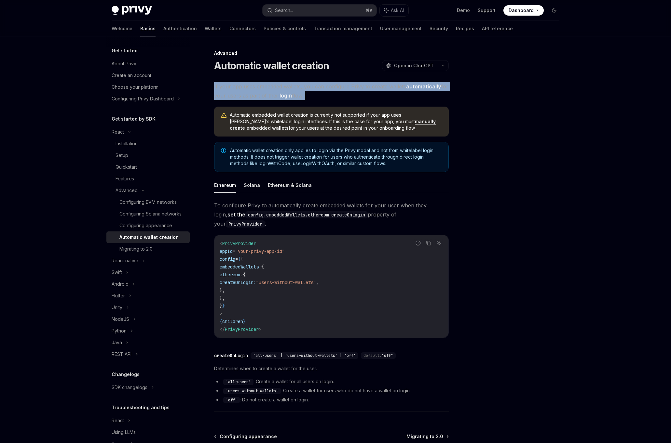
click at [281, 113] on span "Automatic embedded wallet creation is currently not supported if your app uses …" at bounding box center [336, 122] width 212 height 20
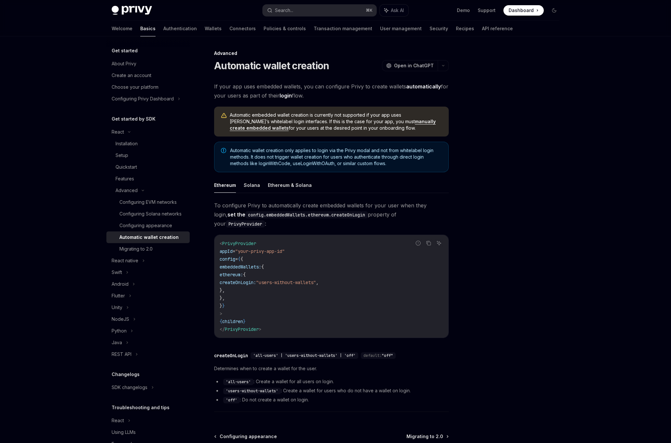
click at [281, 113] on span "Automatic embedded wallet creation is currently not supported if your app uses …" at bounding box center [336, 122] width 212 height 20
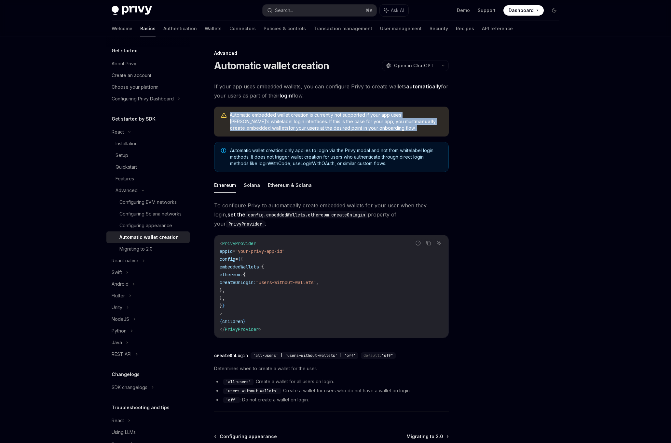
click at [293, 130] on span "Automatic embedded wallet creation is currently not supported if your app uses …" at bounding box center [336, 122] width 212 height 20
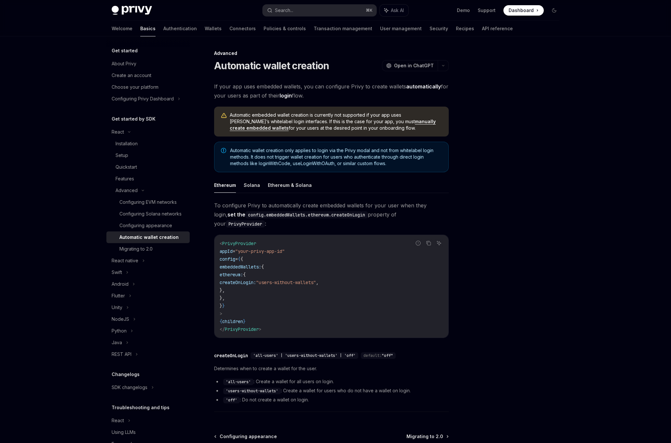
click at [293, 130] on span "Automatic embedded wallet creation is currently not supported if your app uses …" at bounding box center [336, 122] width 212 height 20
click at [326, 126] on span "Automatic embedded wallet creation is currently not supported if your app uses …" at bounding box center [336, 122] width 212 height 20
click at [342, 131] on span "Automatic embedded wallet creation is currently not supported if your app uses …" at bounding box center [336, 122] width 212 height 20
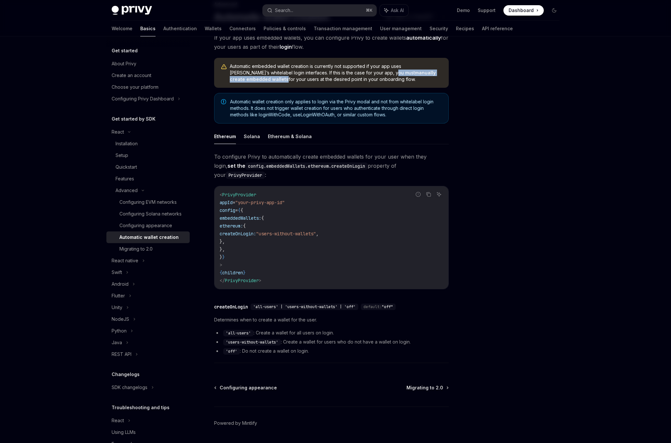
scroll to position [60, 0]
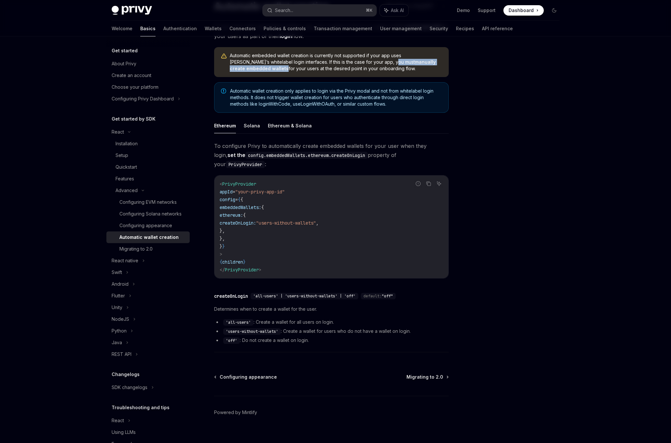
click at [332, 305] on span "Determines when to create a wallet for the user." at bounding box center [331, 309] width 234 height 8
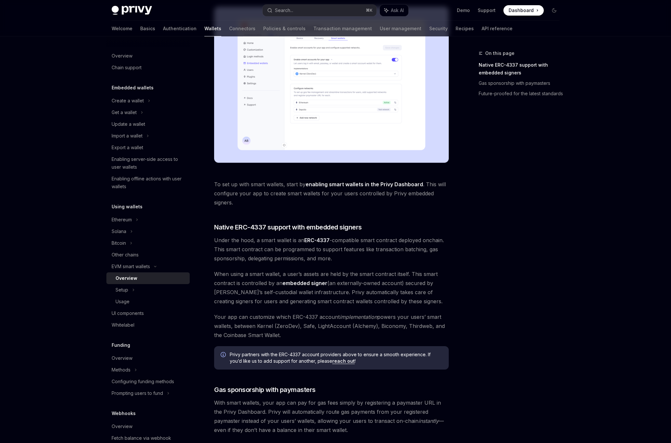
scroll to position [300, 0]
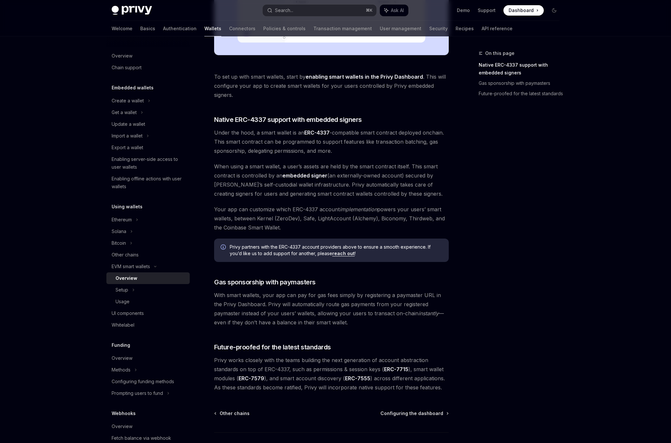
click at [248, 139] on span "Under the hood, a smart wallet is an ERC-4337 -compatible smart contract deploy…" at bounding box center [331, 141] width 234 height 27
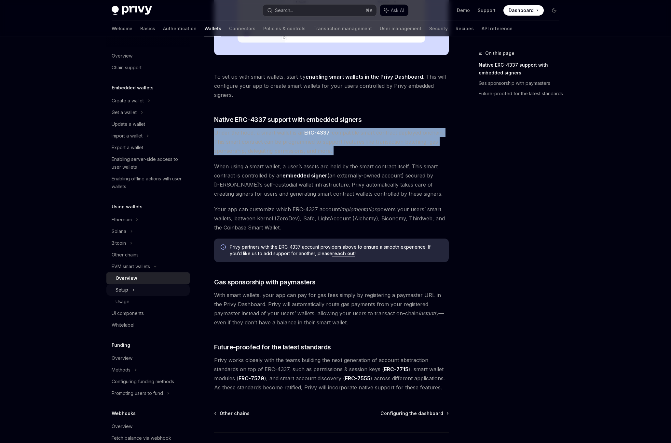
click at [118, 291] on div "Setup" at bounding box center [121, 290] width 13 height 8
type textarea "*"
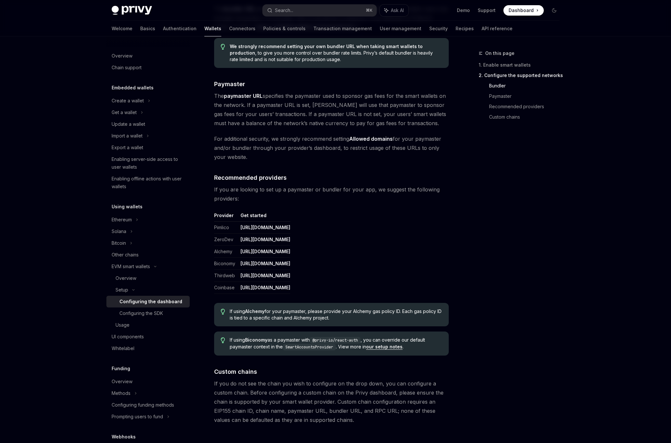
scroll to position [739, 0]
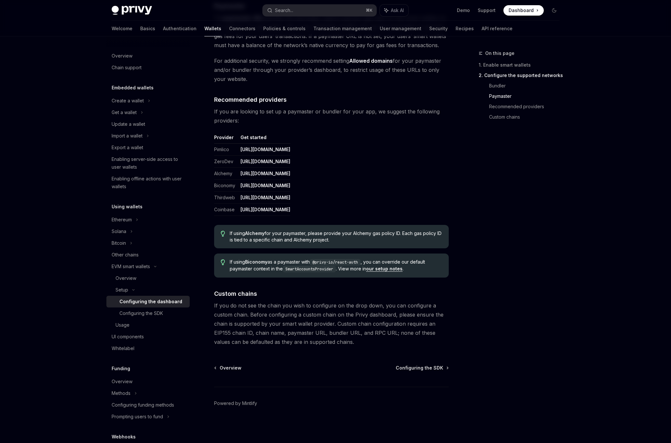
click at [234, 321] on span "If you do not see the chain you wish to configure on the drop down, you can con…" at bounding box center [331, 324] width 234 height 46
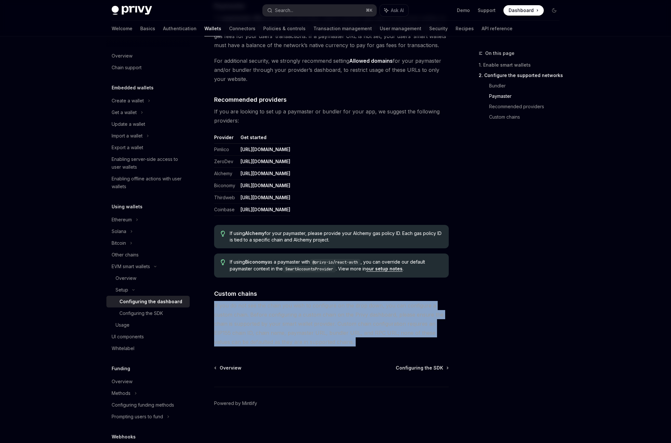
click at [237, 345] on span "If you do not see the chain you wish to configure on the drop down, you can con…" at bounding box center [331, 324] width 234 height 46
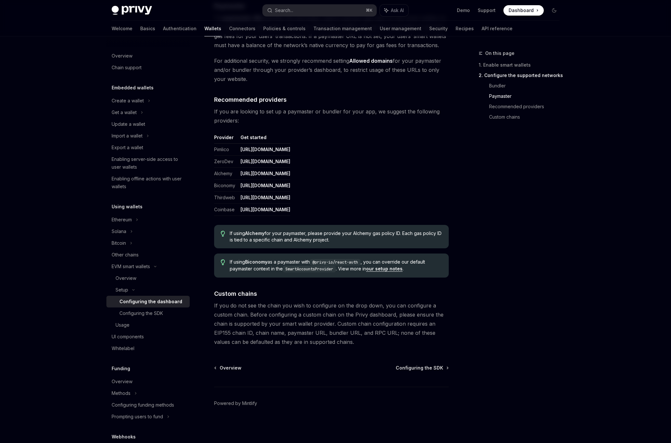
click at [290, 186] on td "[URL][DOMAIN_NAME]" at bounding box center [264, 186] width 52 height 12
